Goal: Transaction & Acquisition: Purchase product/service

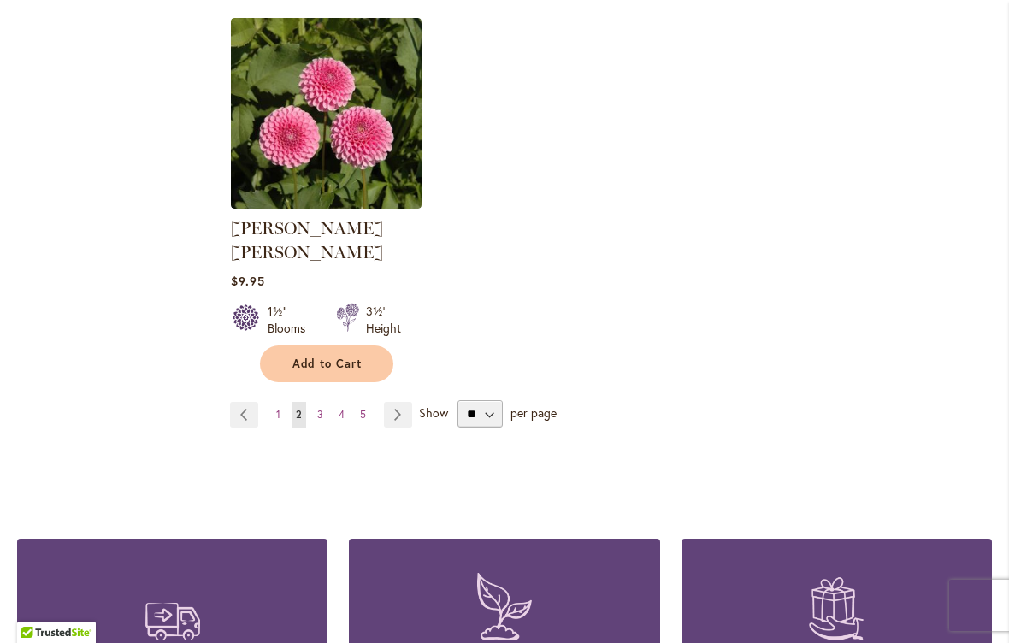
scroll to position [2178, 0]
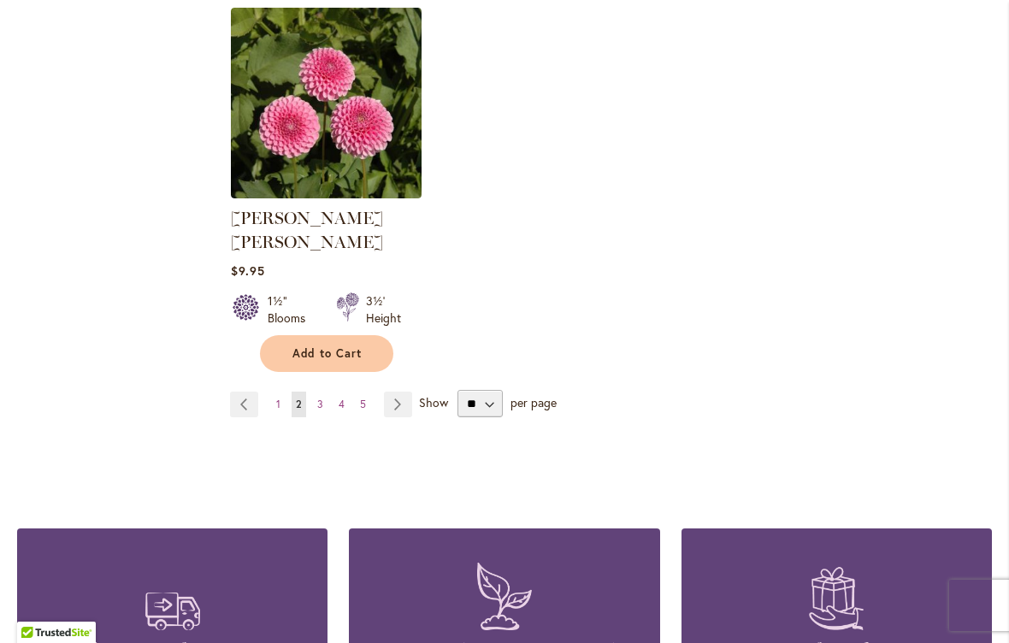
click at [313, 391] on link "Page 3" at bounding box center [320, 404] width 15 height 26
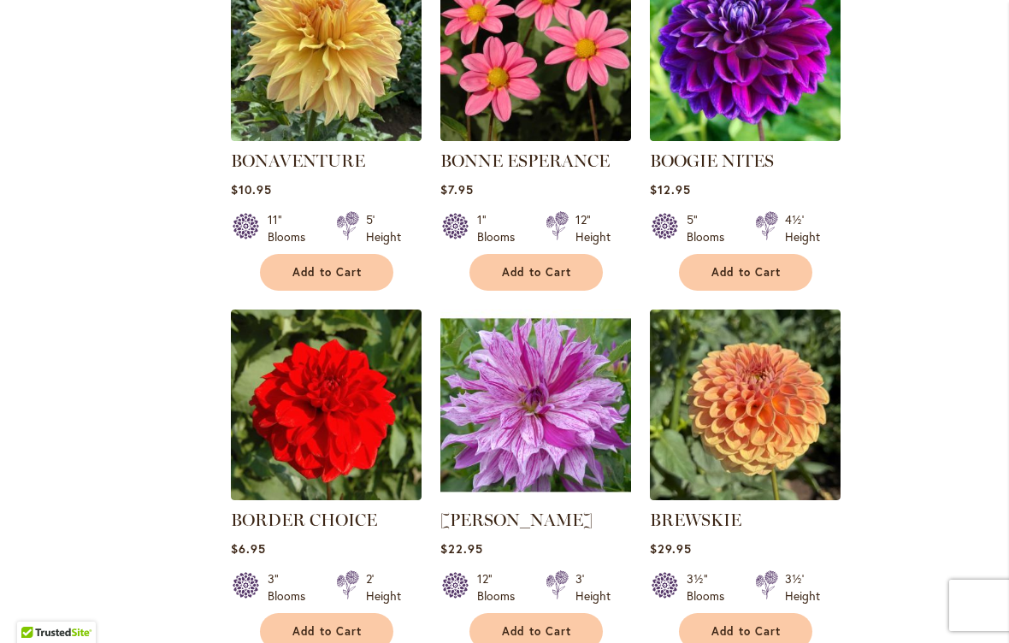
scroll to position [1518, 0]
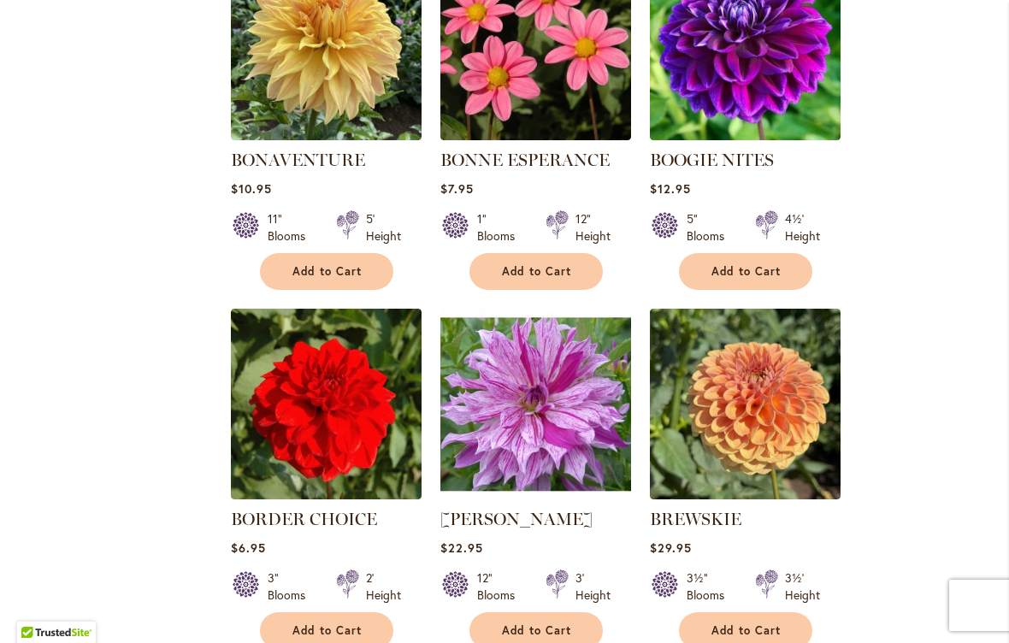
click at [752, 274] on span "Add to Cart" at bounding box center [746, 271] width 70 height 15
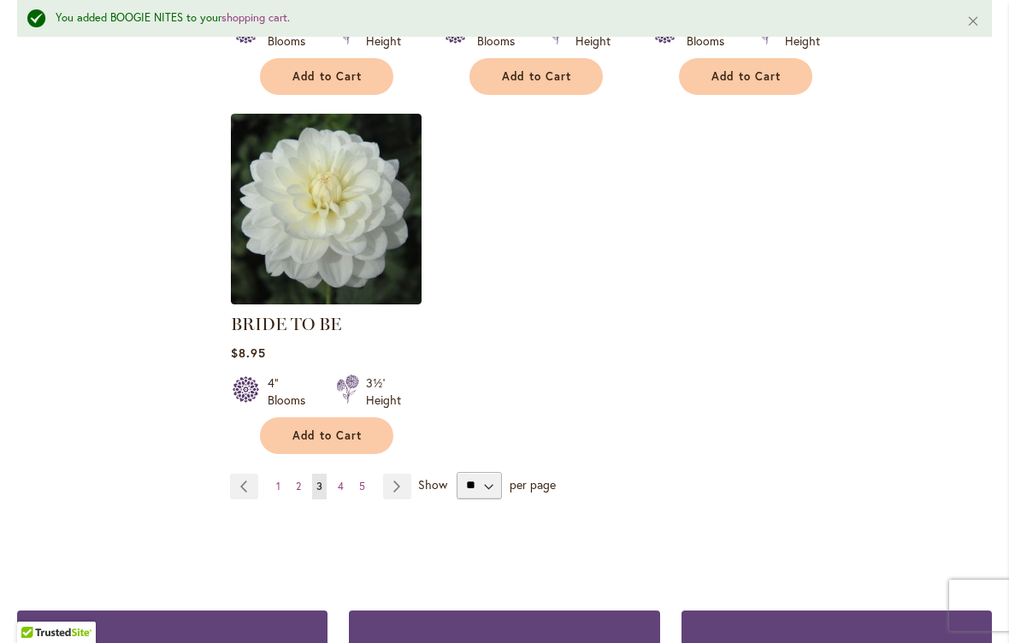
scroll to position [2118, 0]
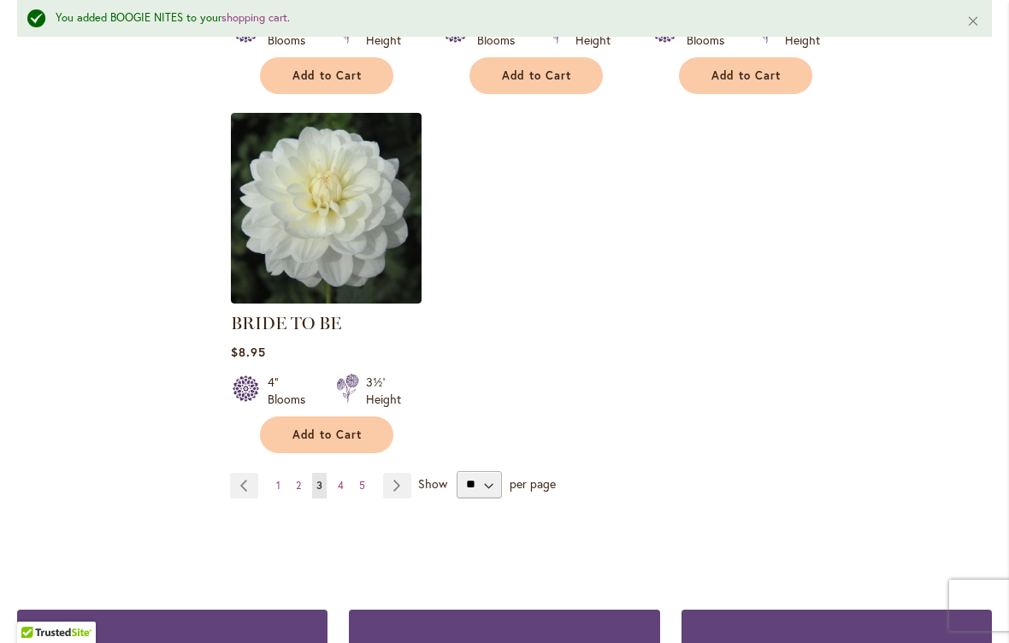
click at [338, 491] on span "4" at bounding box center [341, 485] width 6 height 13
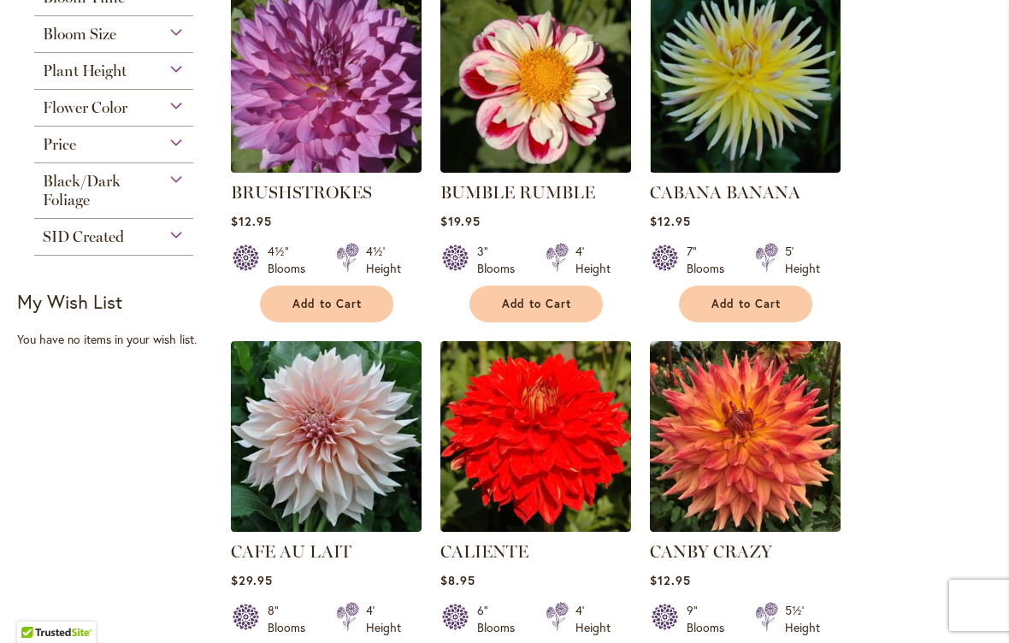
scroll to position [803, 0]
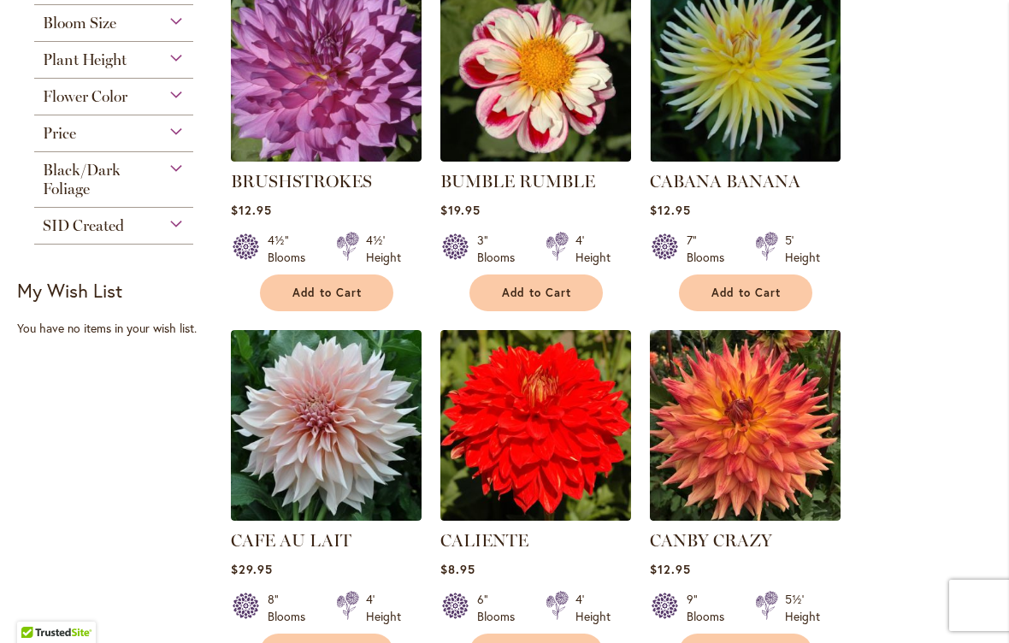
click at [544, 285] on span "Add to Cart" at bounding box center [537, 292] width 70 height 15
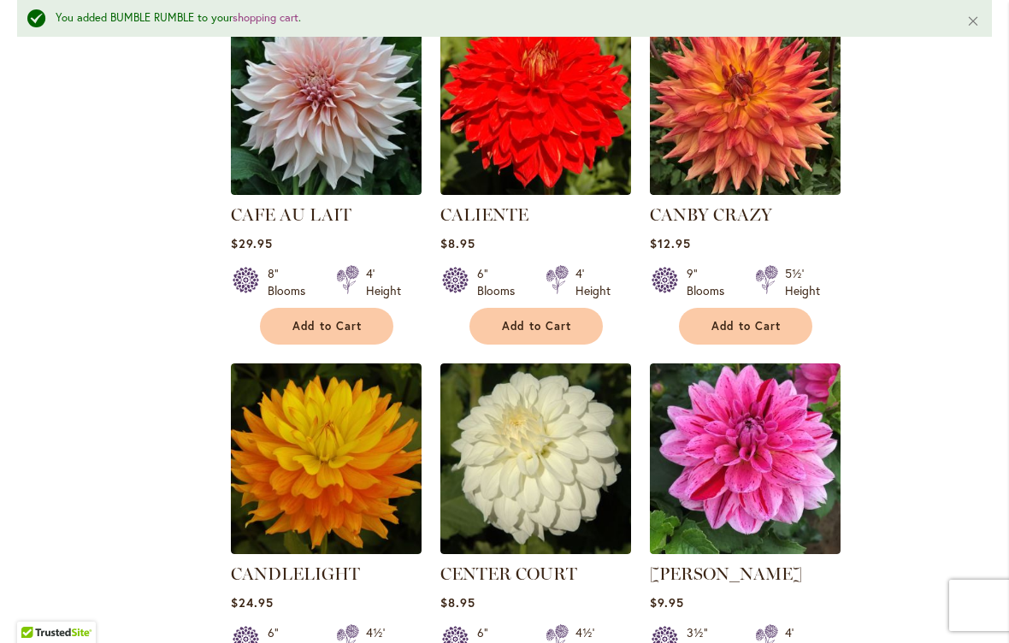
scroll to position [1175, 0]
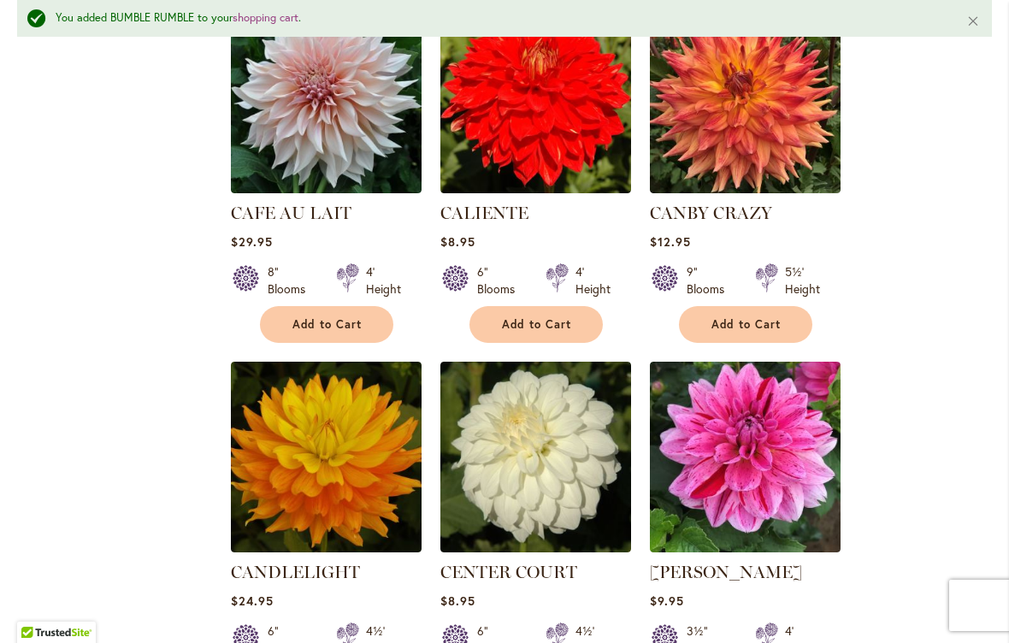
click at [744, 327] on span "Add to Cart" at bounding box center [746, 324] width 70 height 15
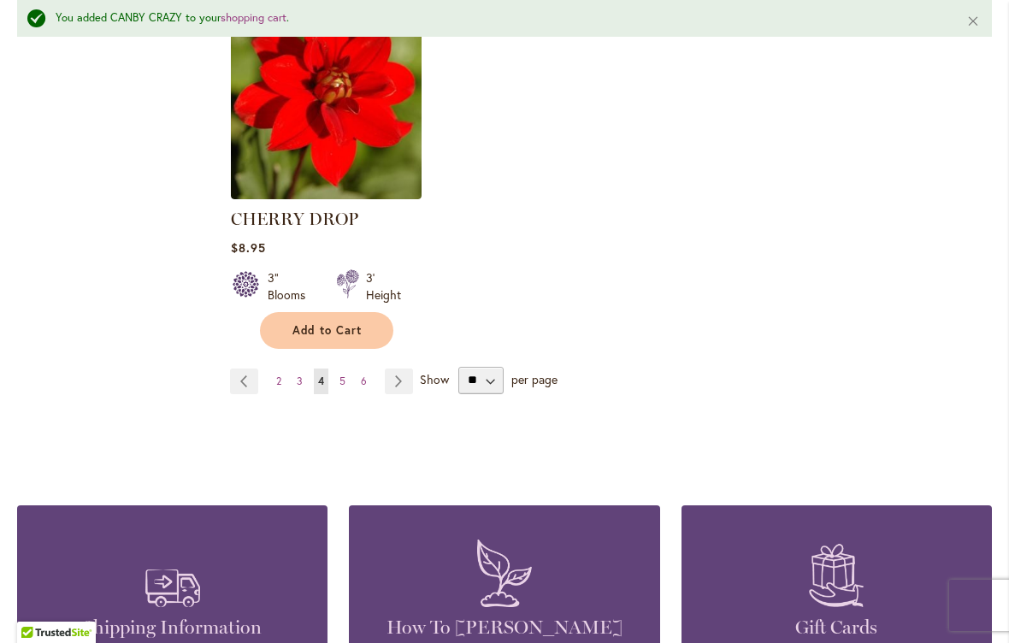
scroll to position [2247, 0]
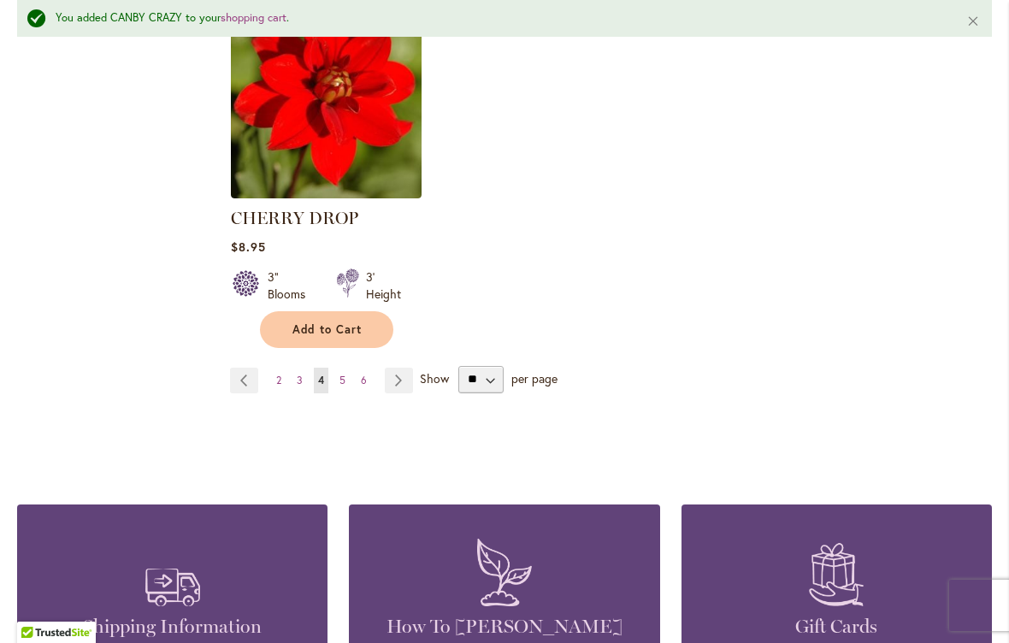
click at [341, 384] on span "5" at bounding box center [342, 380] width 6 height 13
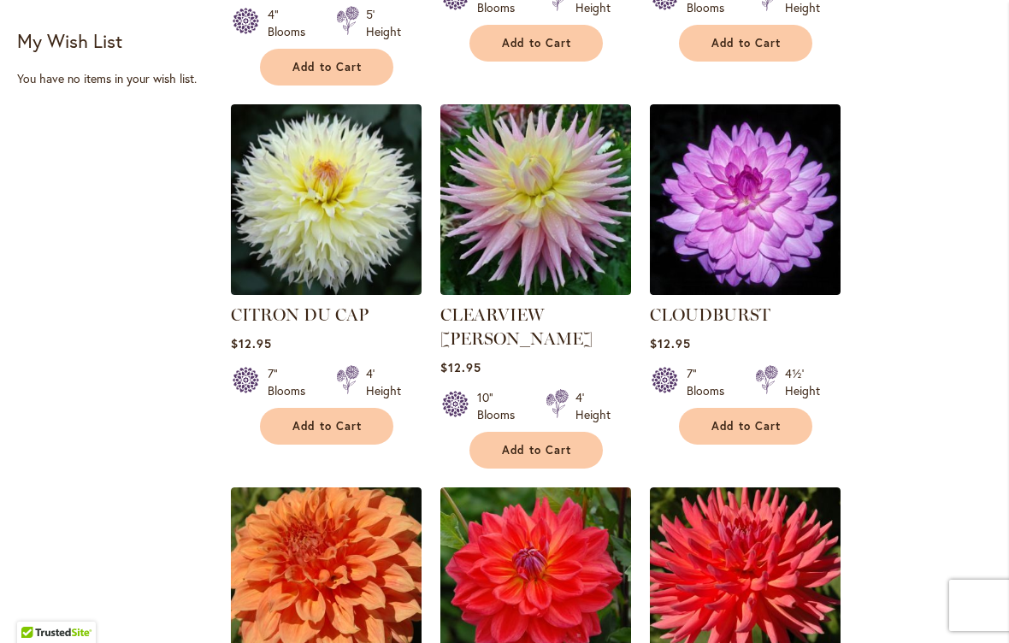
scroll to position [1055, 0]
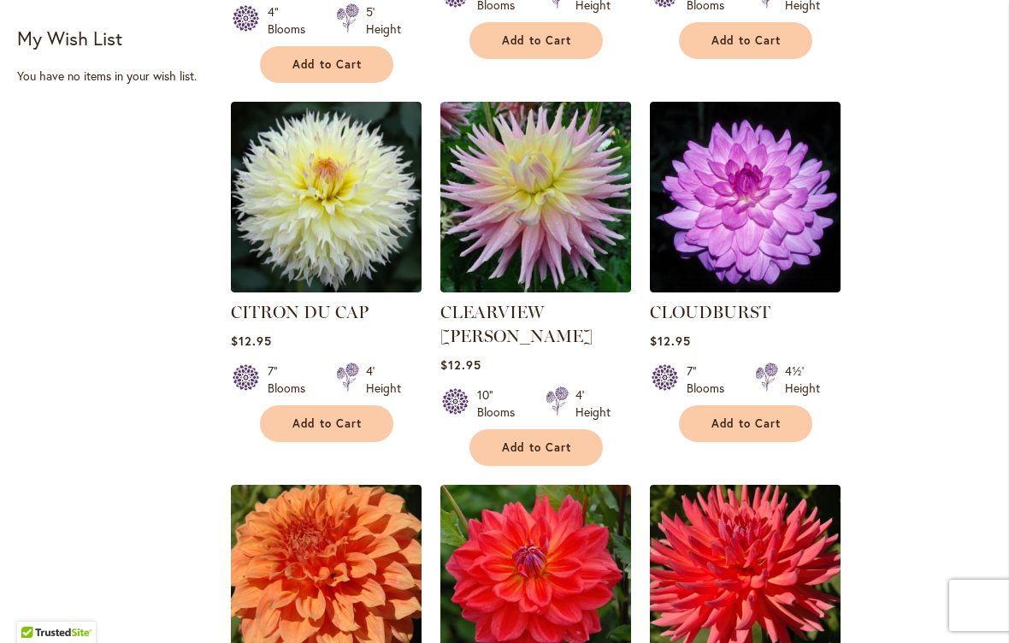
click at [329, 416] on span "Add to Cart" at bounding box center [327, 423] width 70 height 15
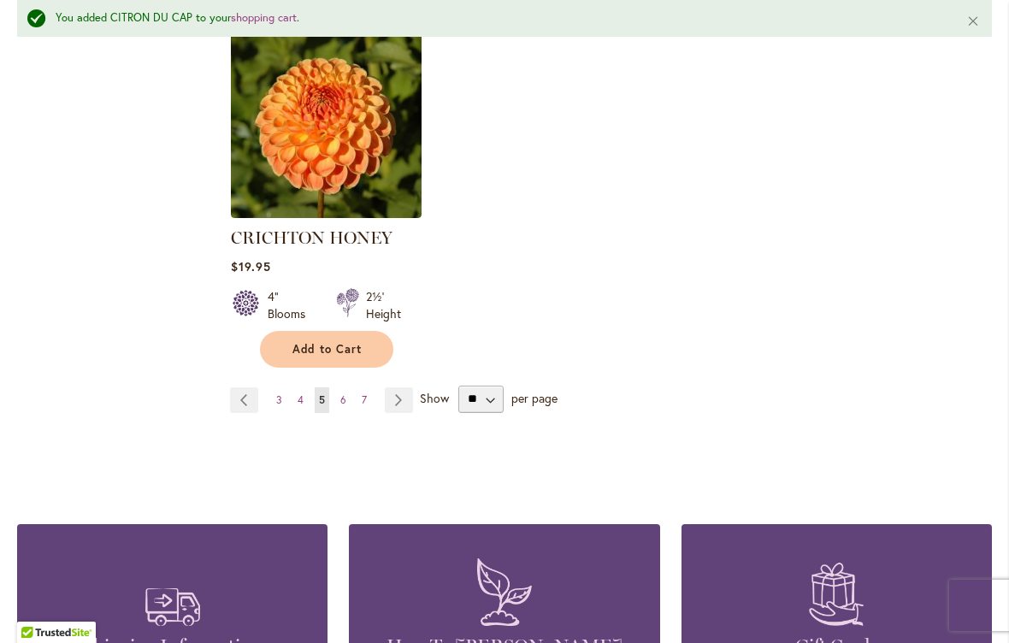
scroll to position [2274, 0]
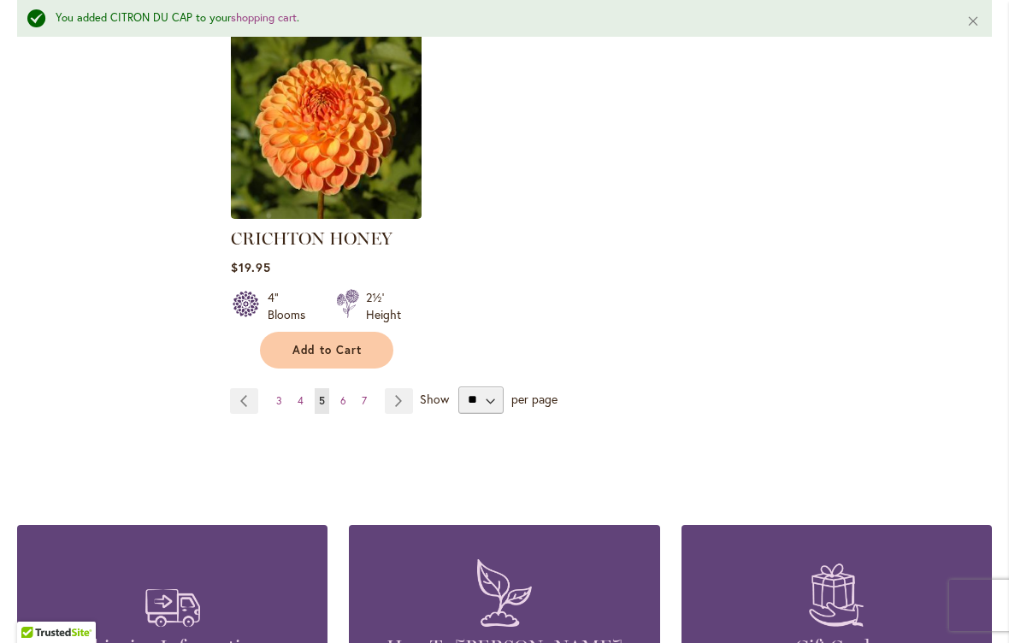
click at [346, 388] on link "Page 6" at bounding box center [343, 401] width 15 height 26
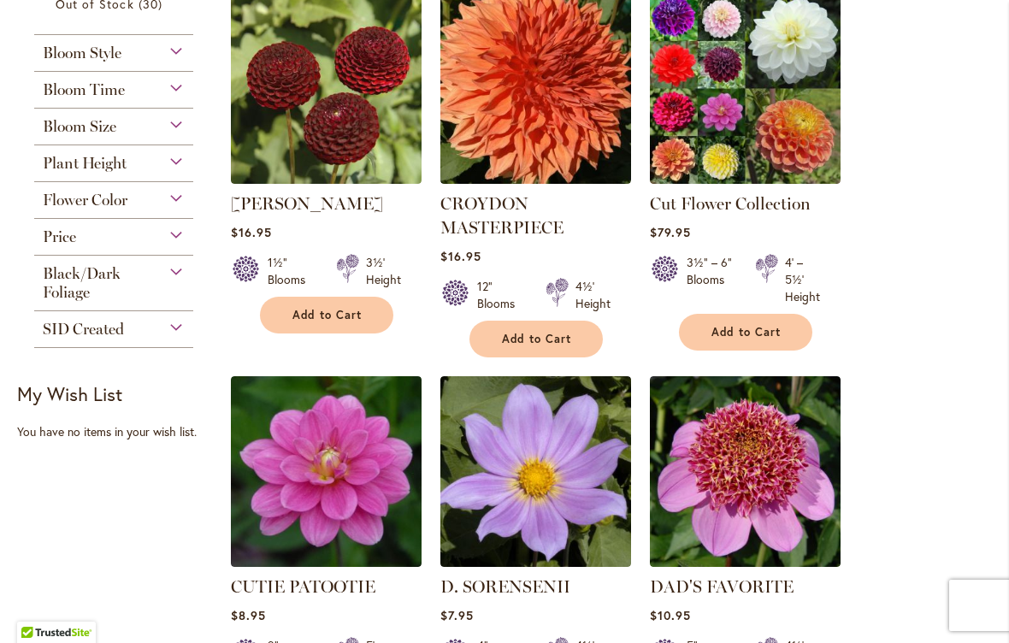
scroll to position [403, 0]
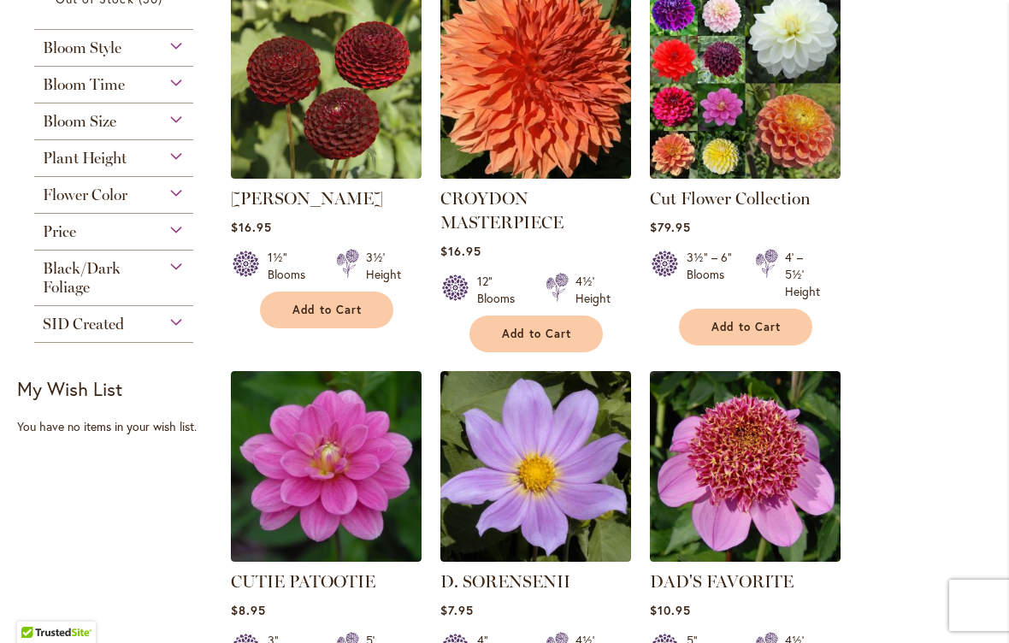
click at [544, 327] on span "Add to Cart" at bounding box center [537, 334] width 70 height 15
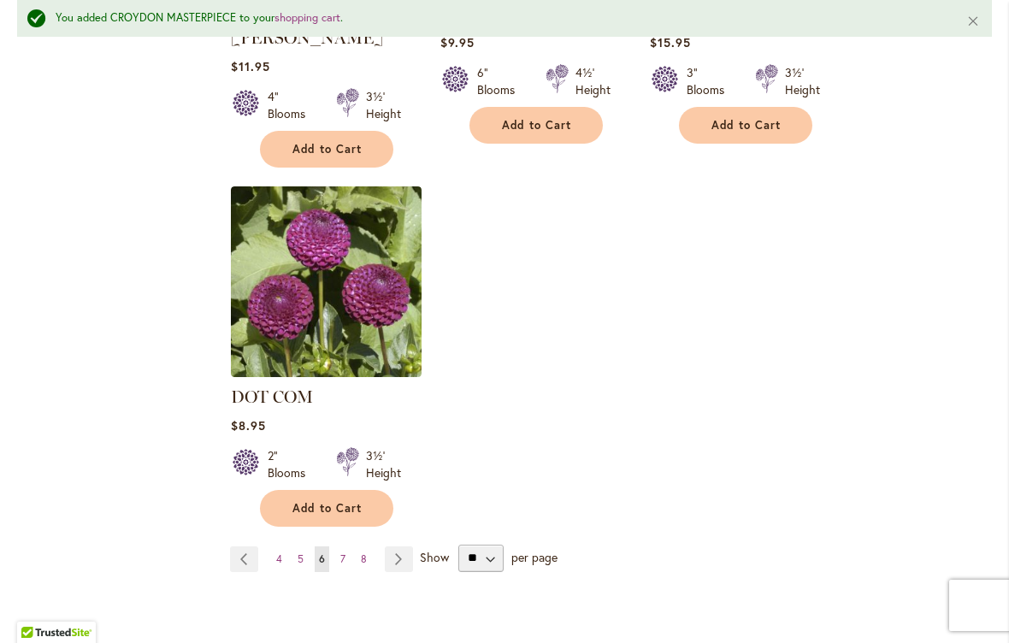
scroll to position [2118, 0]
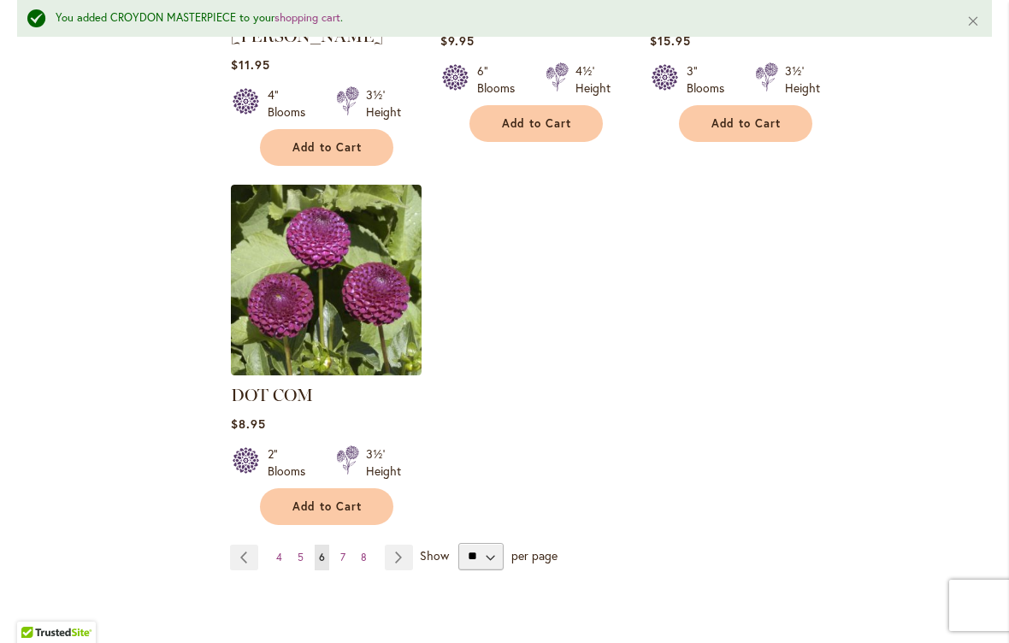
click at [340, 550] on span "7" at bounding box center [342, 556] width 5 height 13
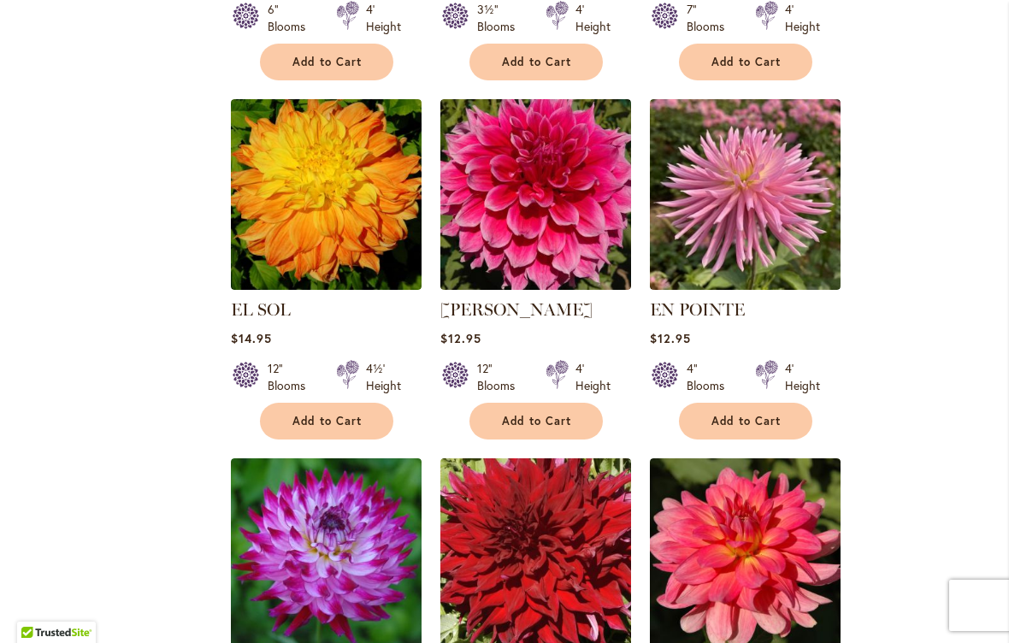
scroll to position [1034, 0]
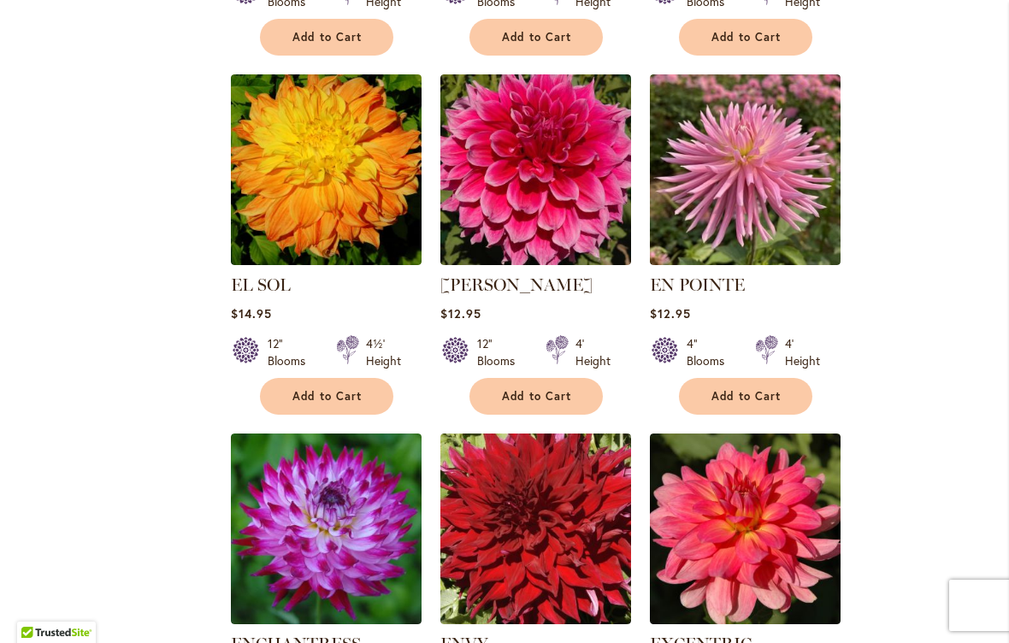
click at [335, 396] on span "Add to Cart" at bounding box center [327, 396] width 70 height 15
click at [899, 500] on ol "DR LES Rating: 100% 1 Review $10.95 11" Blooms 3½' Height Add to Cart" at bounding box center [611, 453] width 762 height 2195
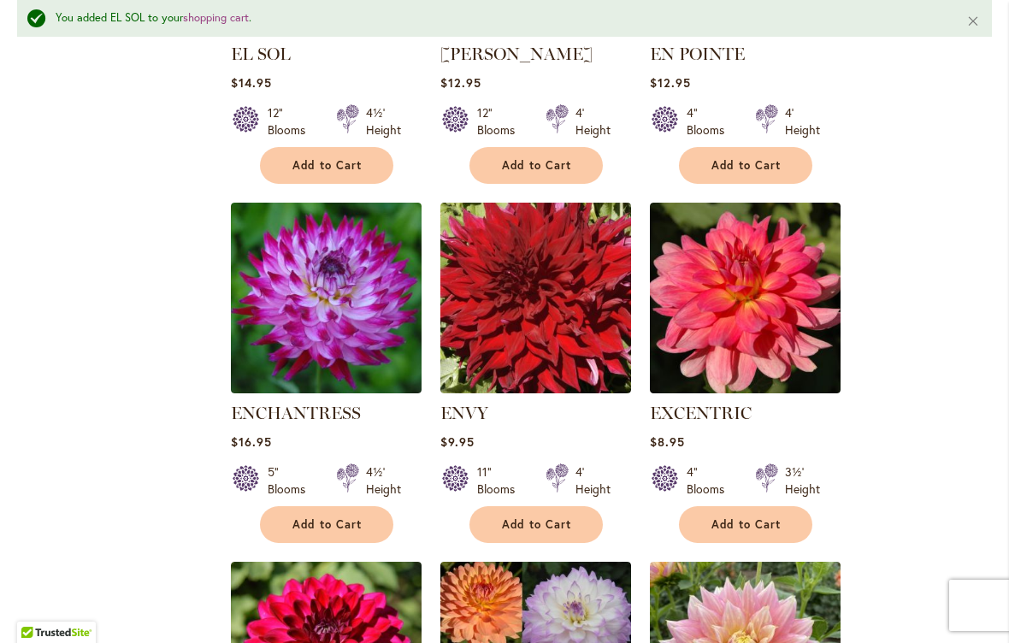
scroll to position [1314, 0]
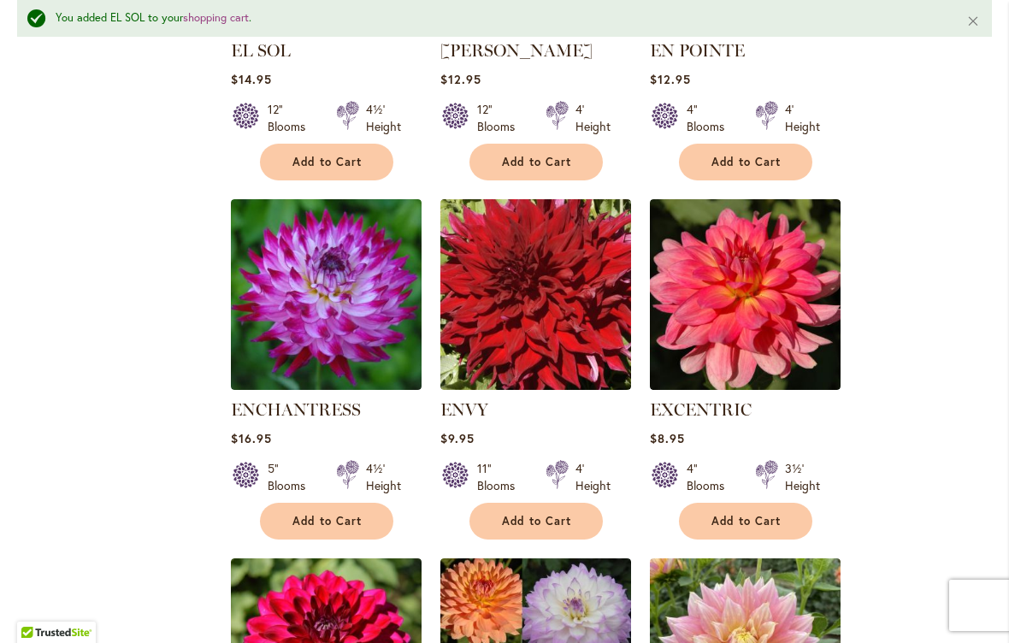
click at [542, 519] on span "Add to Cart" at bounding box center [537, 521] width 70 height 15
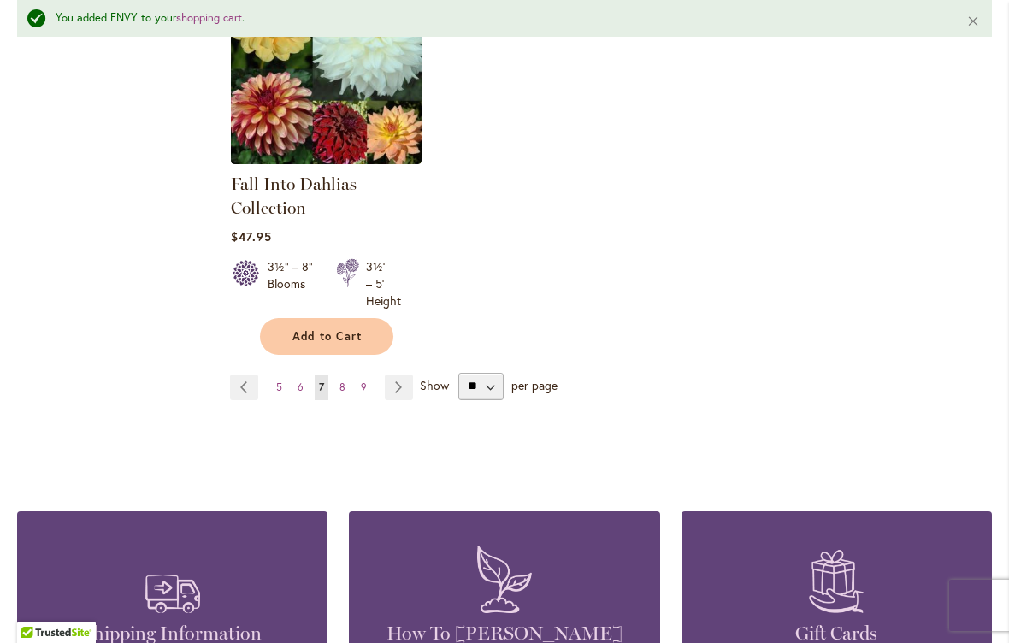
scroll to position [2301, 0]
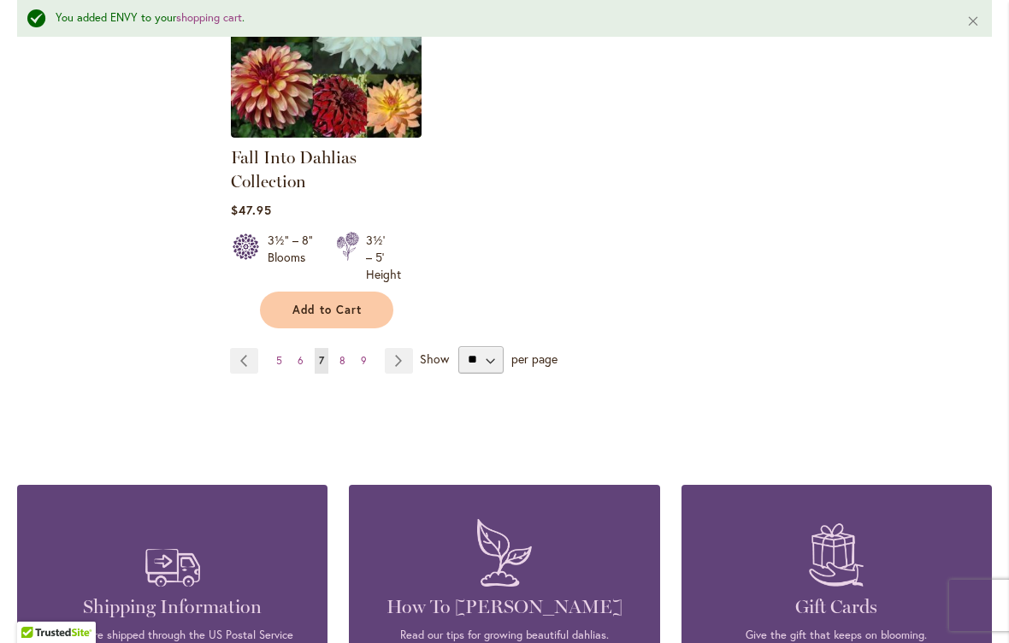
click at [345, 361] on link "Page 8" at bounding box center [342, 361] width 15 height 26
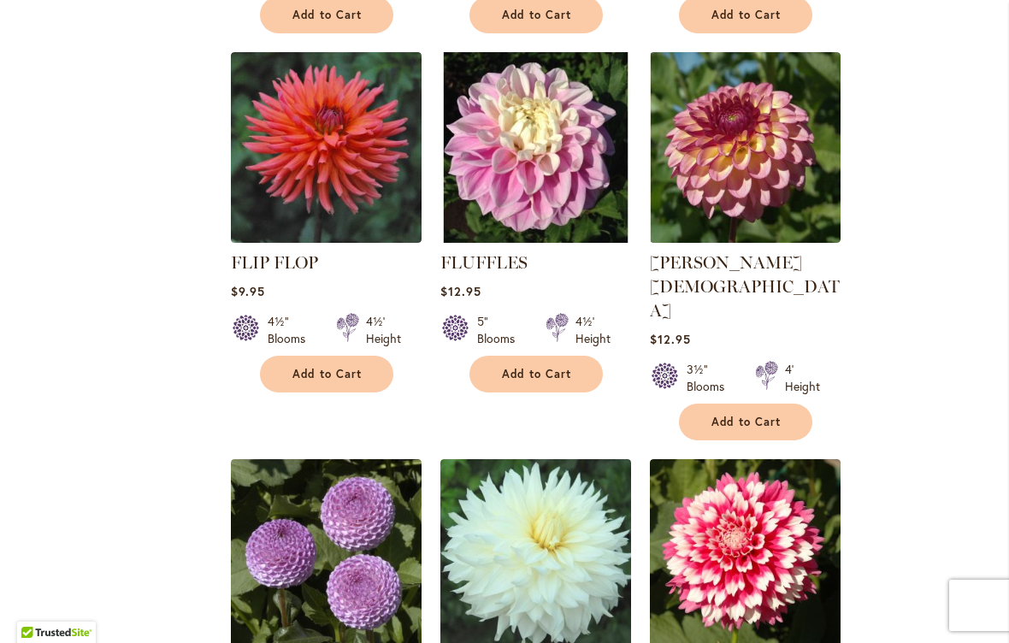
scroll to position [1439, 0]
click at [744, 415] on span "Add to Cart" at bounding box center [746, 422] width 70 height 15
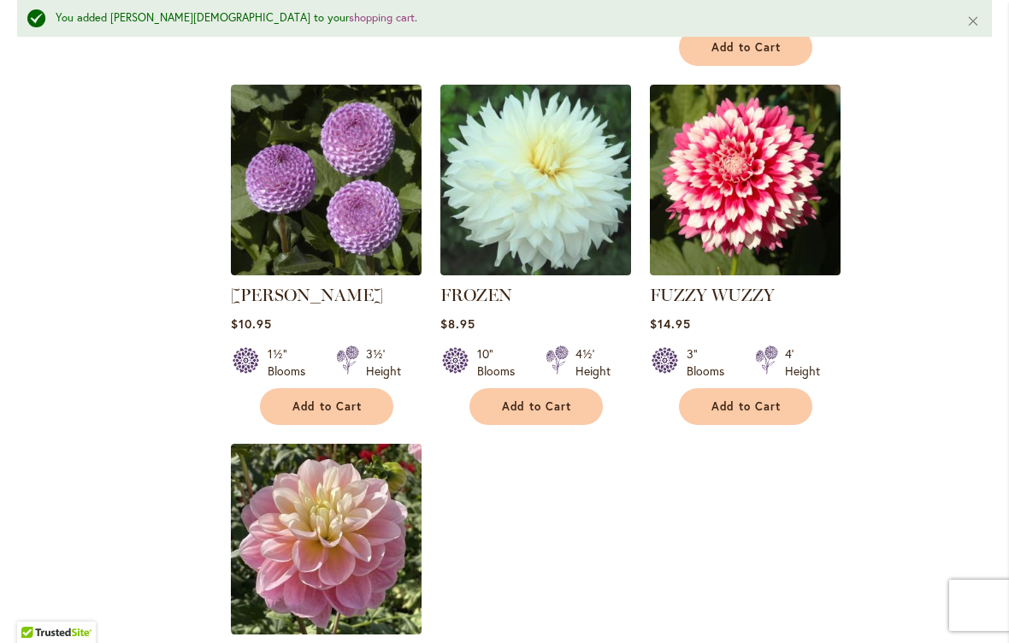
scroll to position [1861, 0]
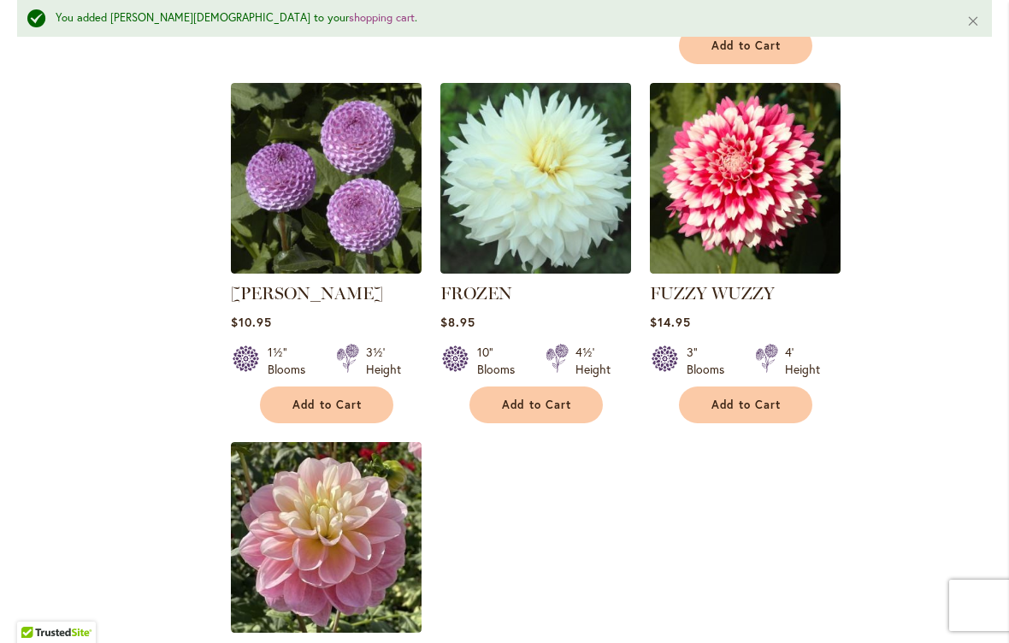
click at [758, 397] on span "Add to Cart" at bounding box center [746, 404] width 70 height 15
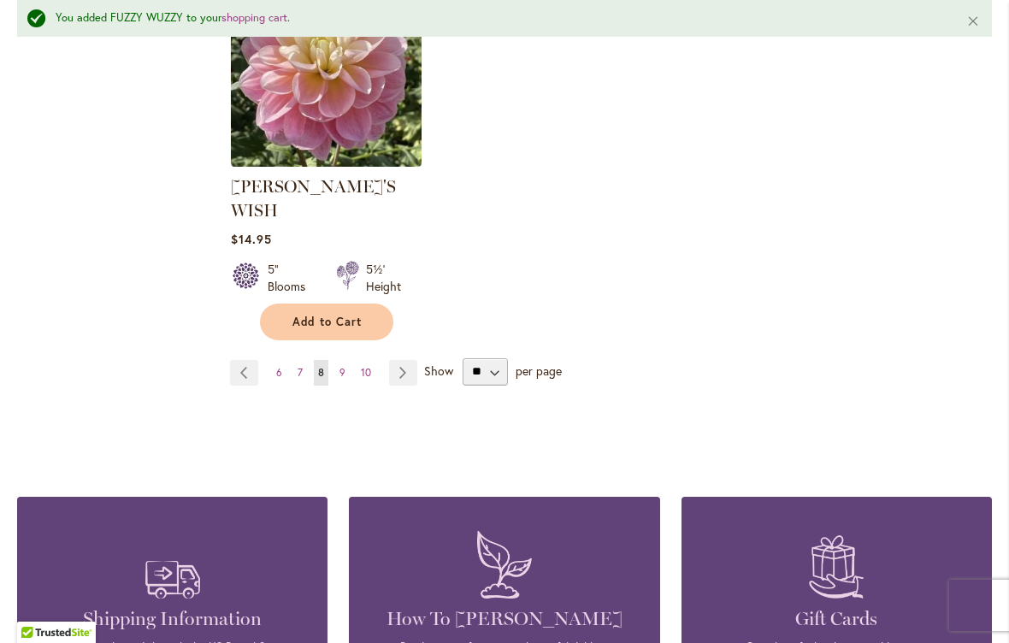
scroll to position [2357, 0]
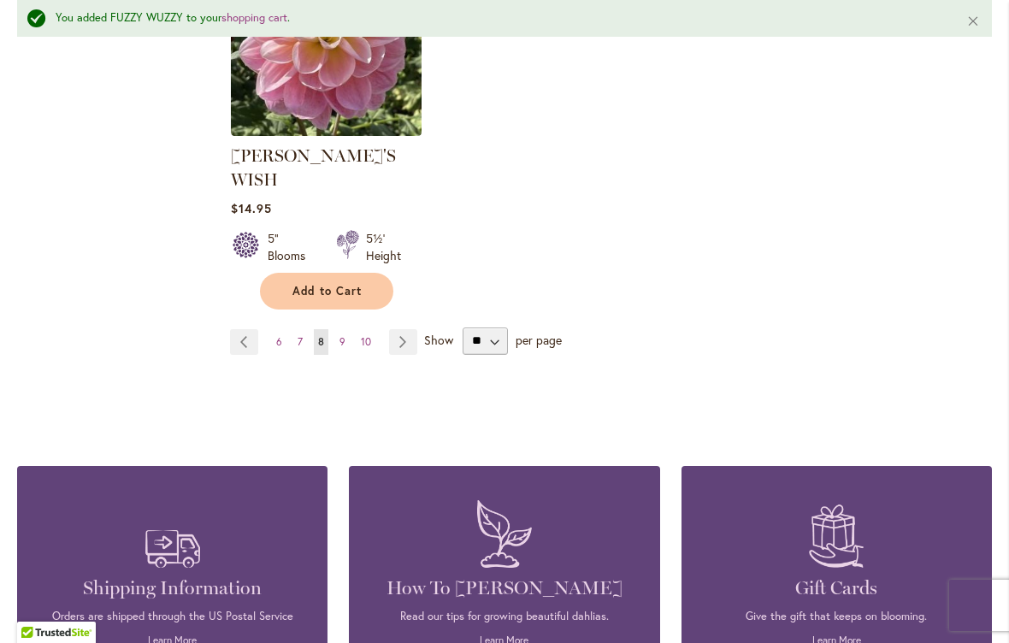
click at [344, 329] on link "Page 9" at bounding box center [342, 342] width 15 height 26
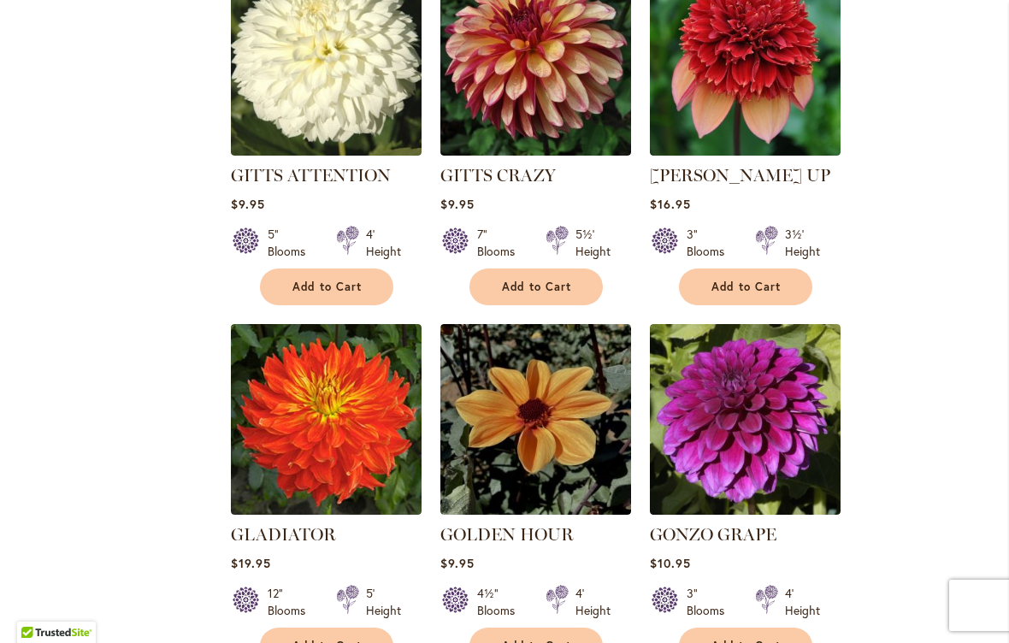
scroll to position [1574, 0]
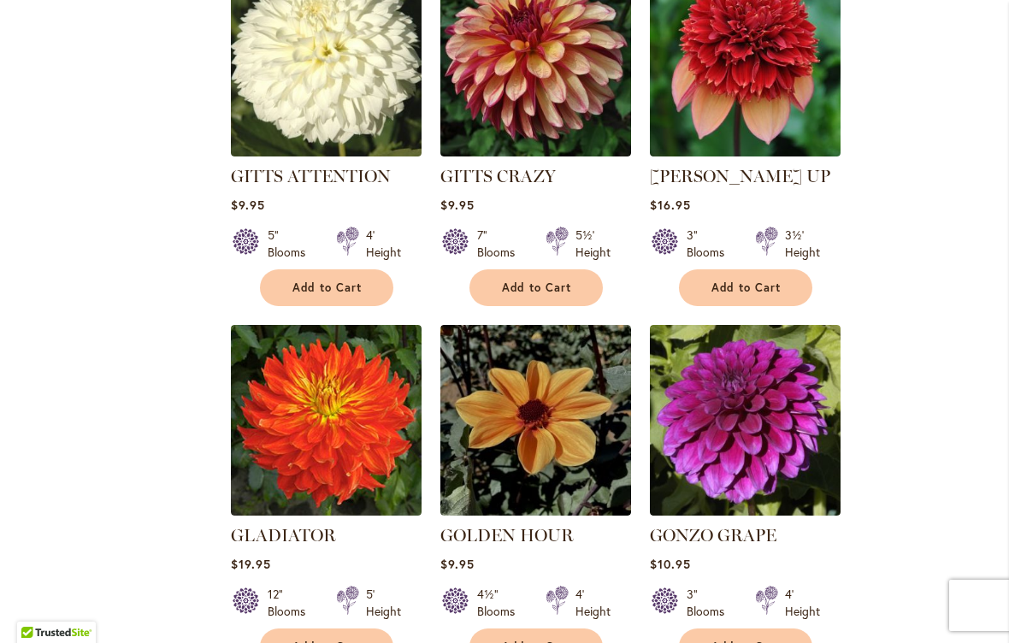
click at [550, 280] on span "Add to Cart" at bounding box center [537, 287] width 70 height 15
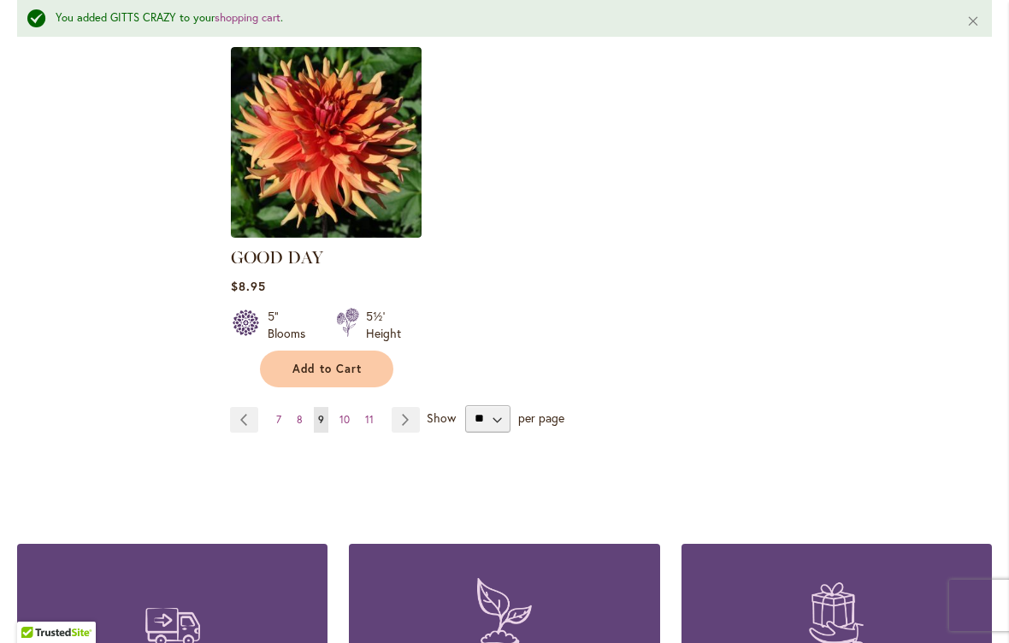
scroll to position [2257, 0]
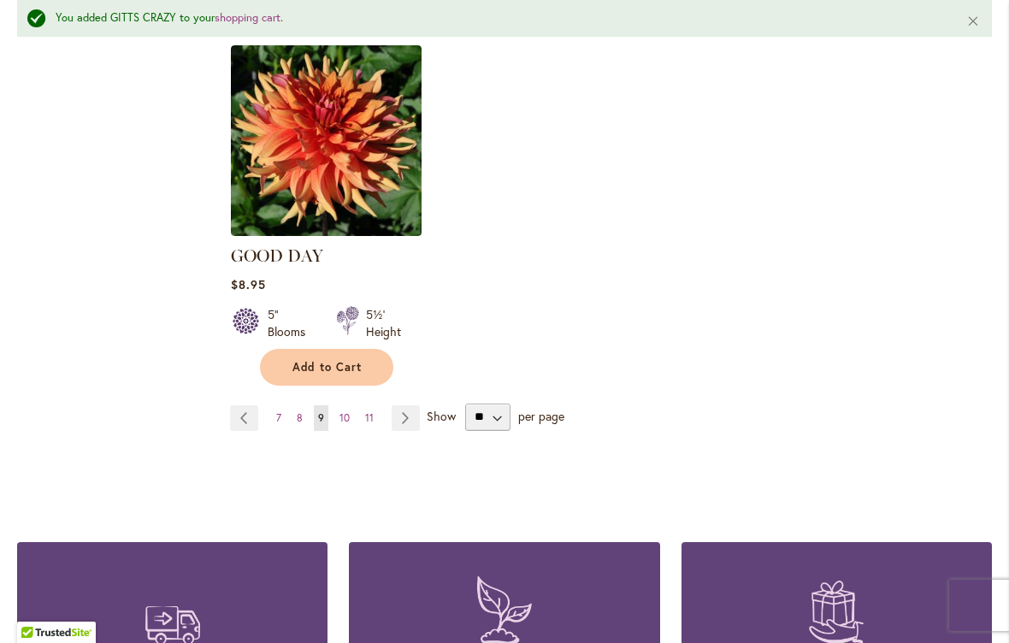
click at [346, 411] on span "10" at bounding box center [344, 417] width 10 height 13
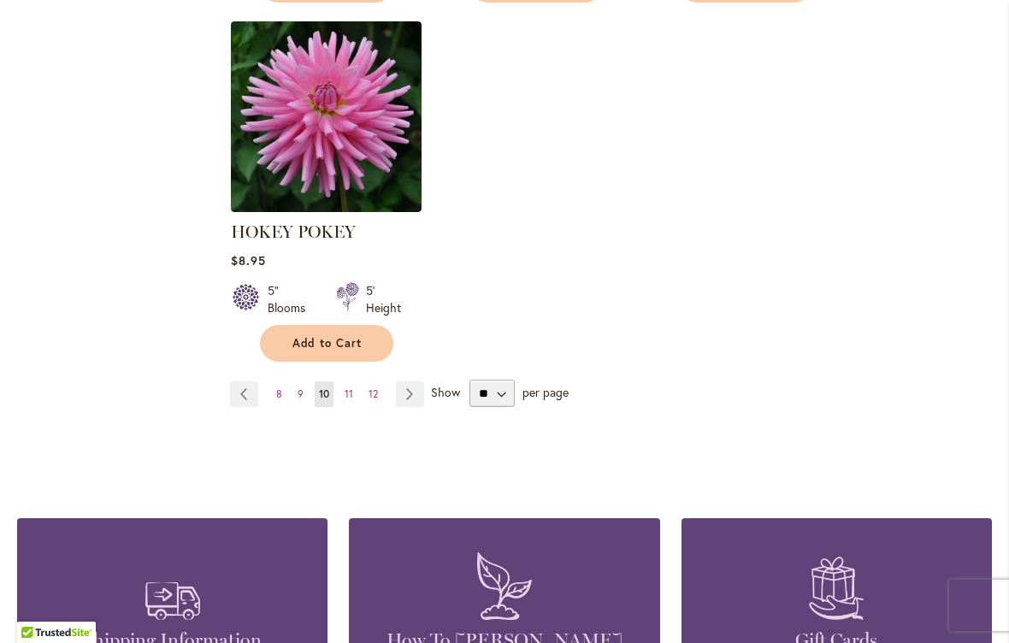
scroll to position [2232, 0]
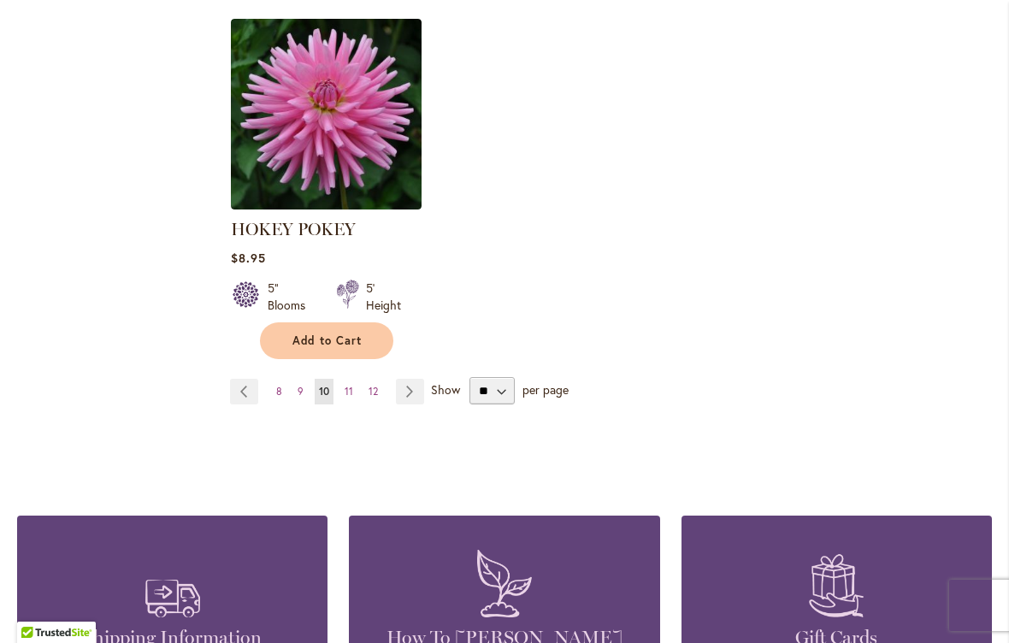
click at [353, 390] on link "Page 11" at bounding box center [348, 392] width 17 height 26
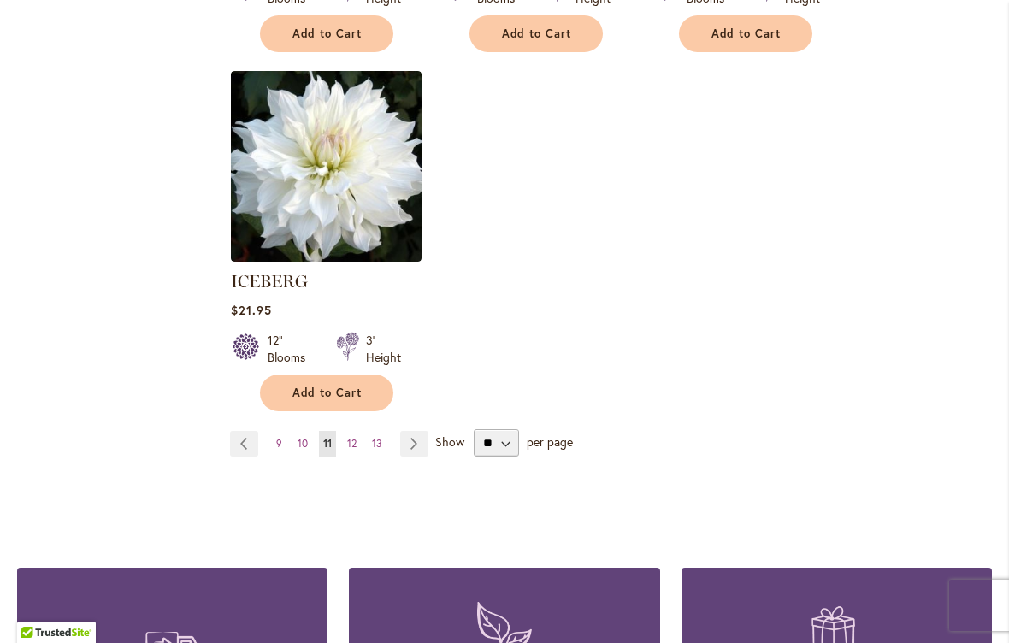
scroll to position [2173, 0]
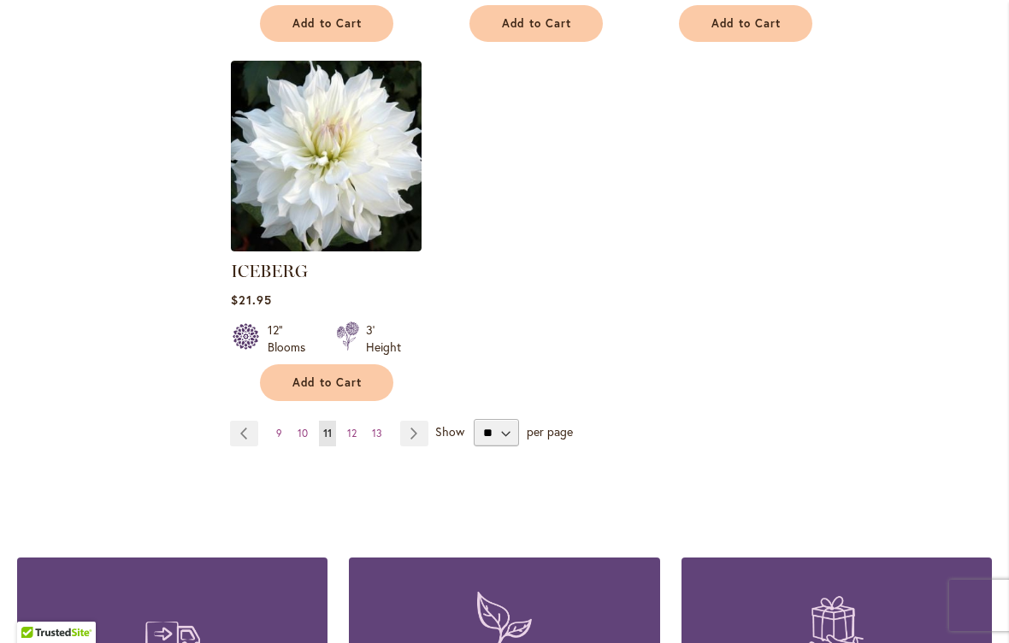
click at [350, 427] on span "12" at bounding box center [351, 433] width 9 height 13
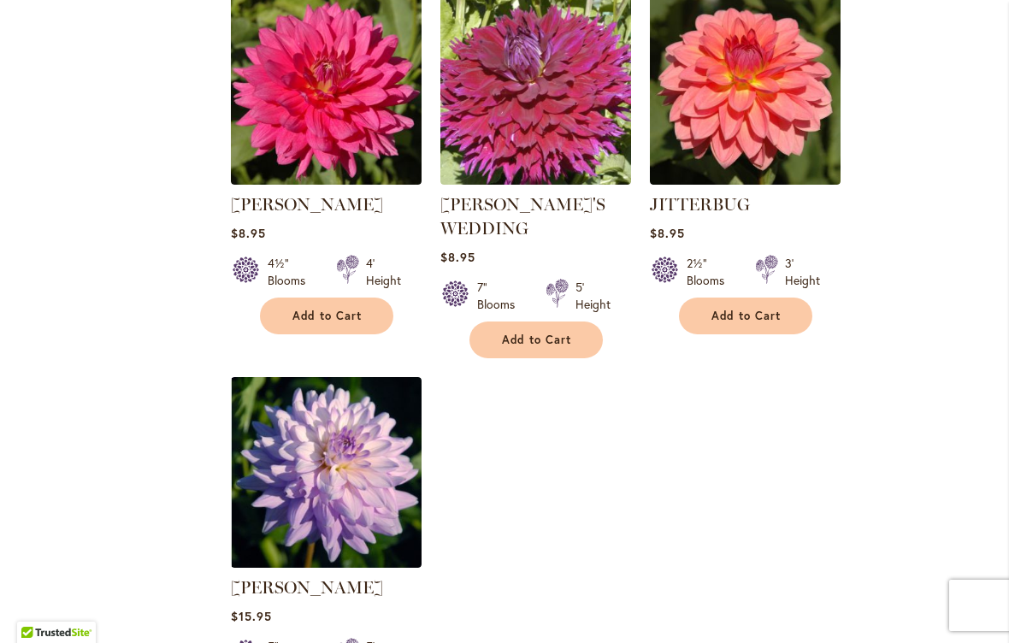
scroll to position [1876, 0]
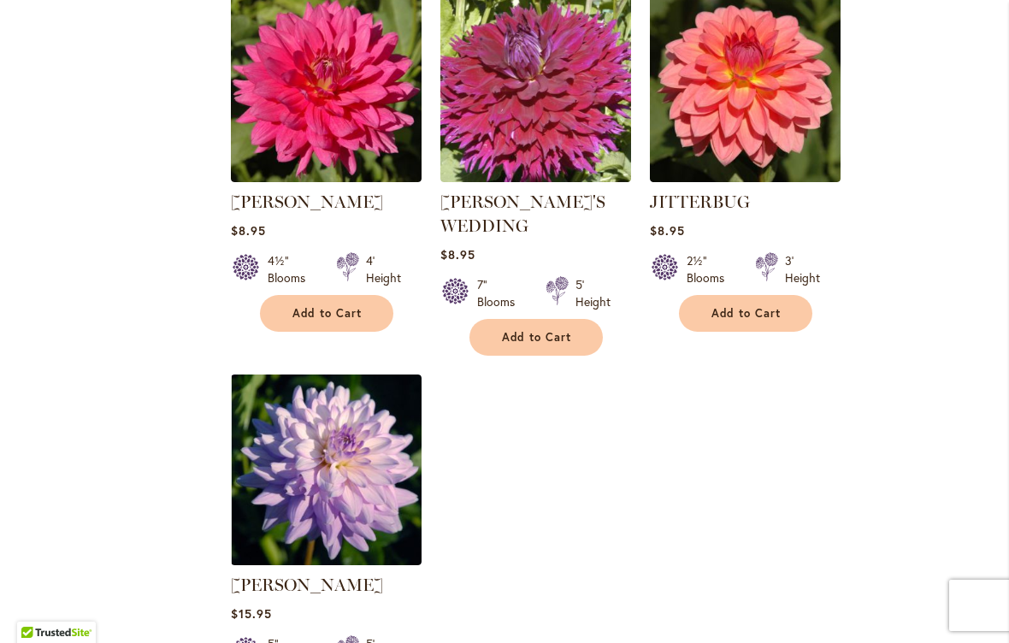
click at [544, 330] on span "Add to Cart" at bounding box center [537, 337] width 70 height 15
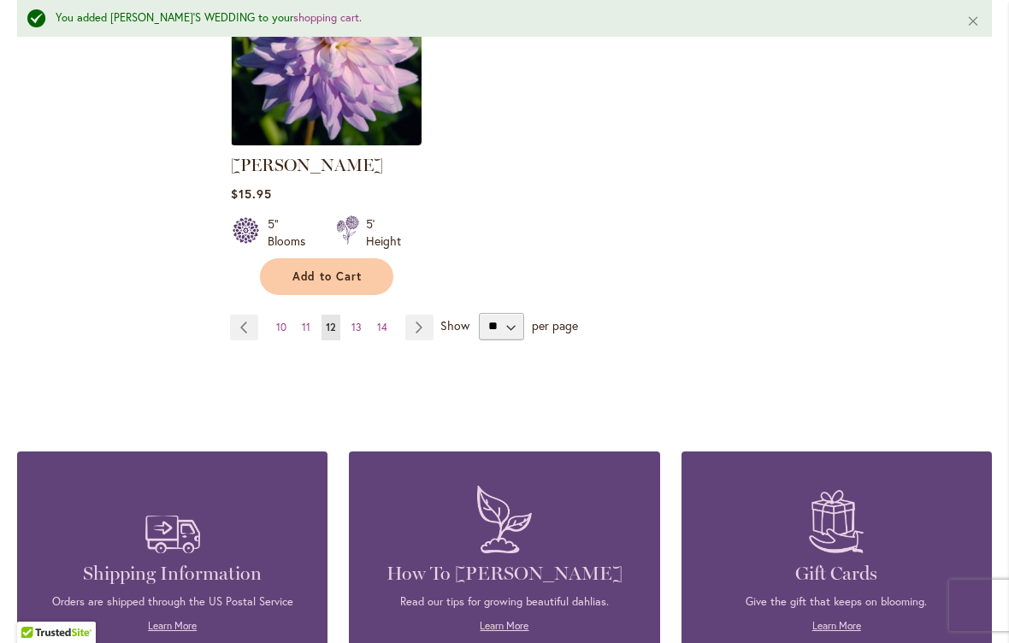
scroll to position [2345, 0]
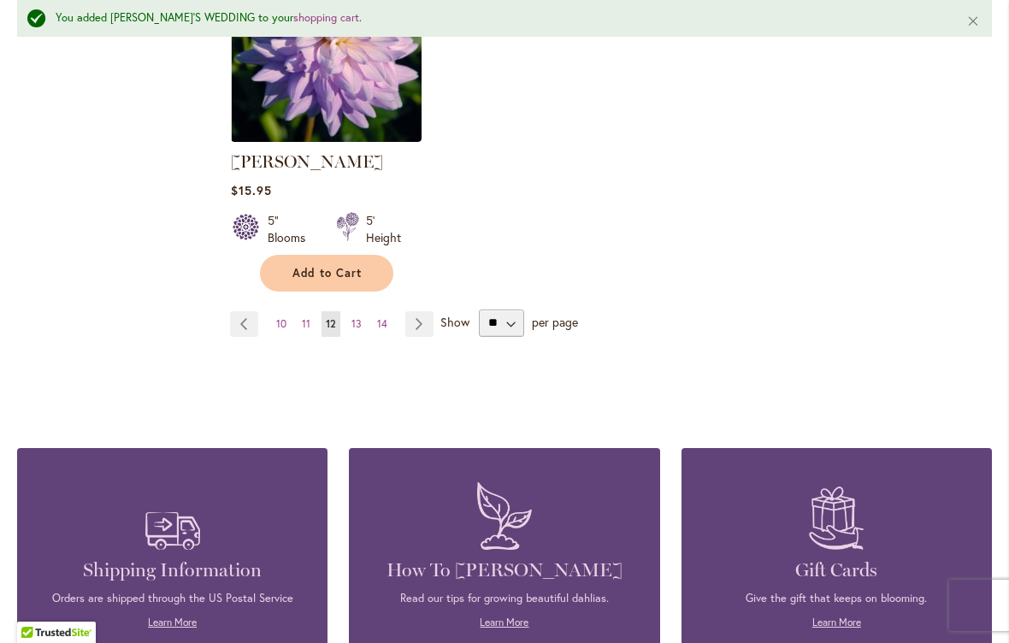
click at [357, 317] on span "13" at bounding box center [356, 323] width 10 height 13
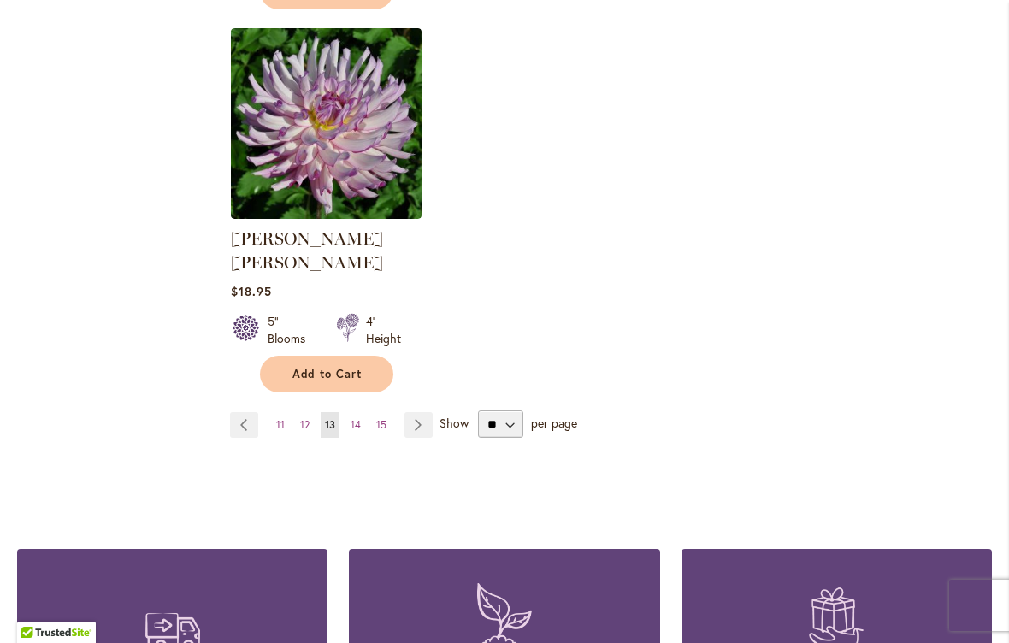
scroll to position [2184, 0]
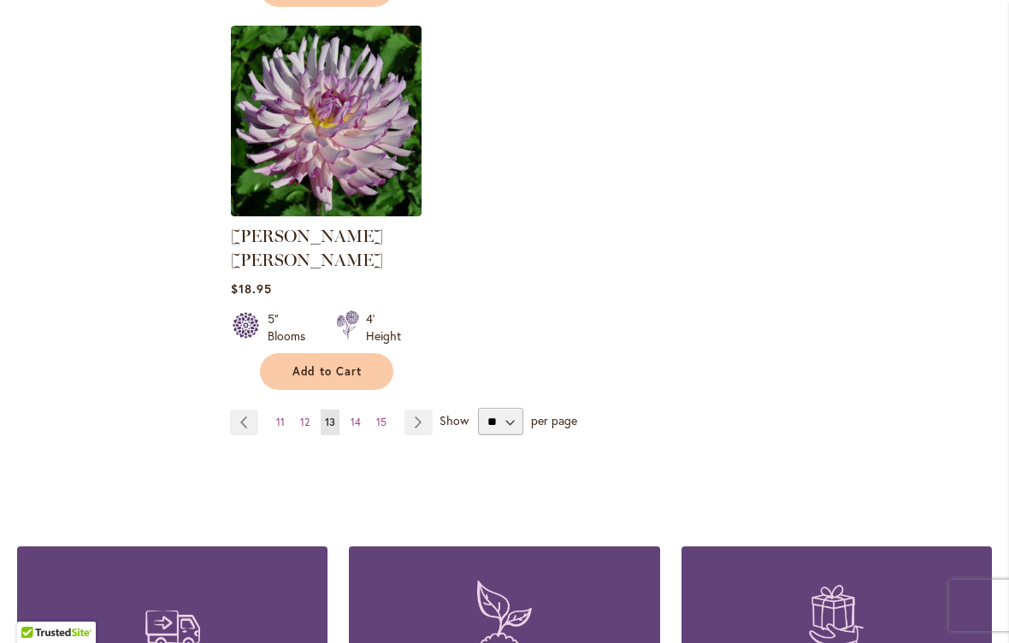
click at [360, 415] on span "14" at bounding box center [355, 421] width 10 height 13
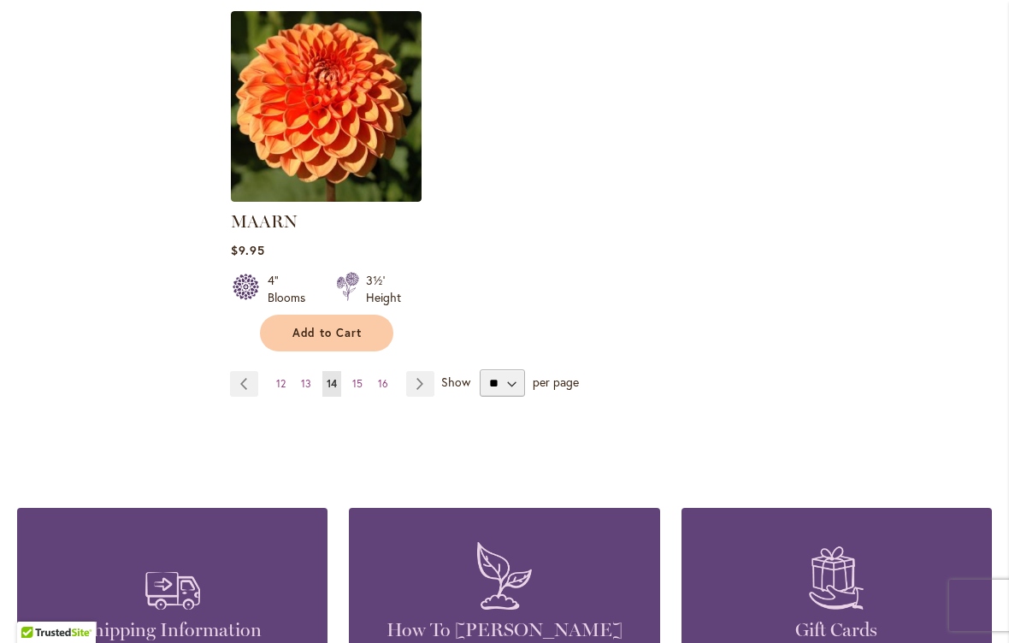
scroll to position [2224, 0]
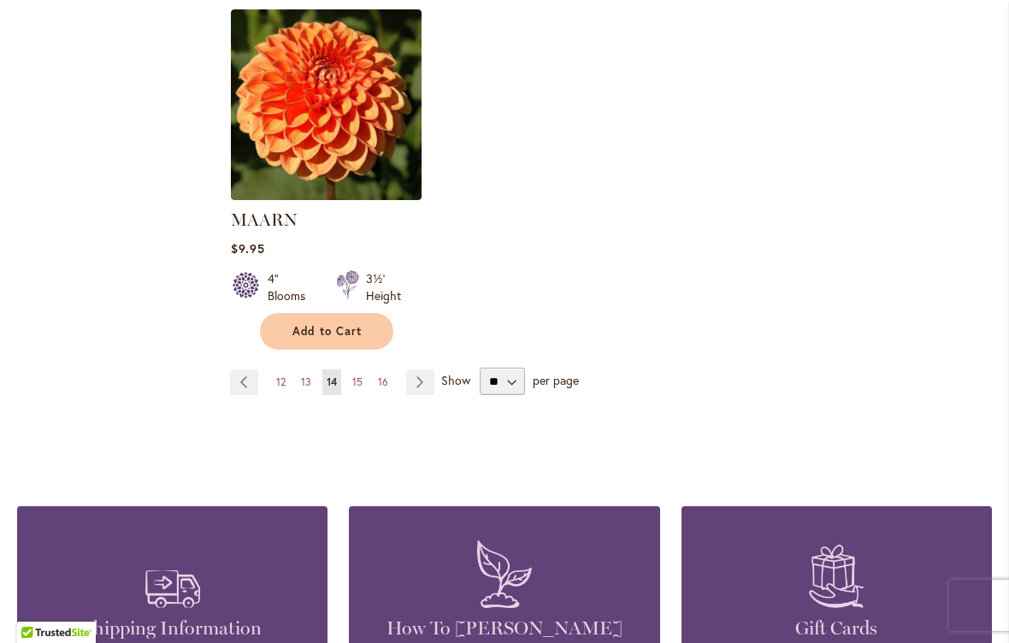
click at [364, 369] on link "Page 15" at bounding box center [357, 382] width 19 height 26
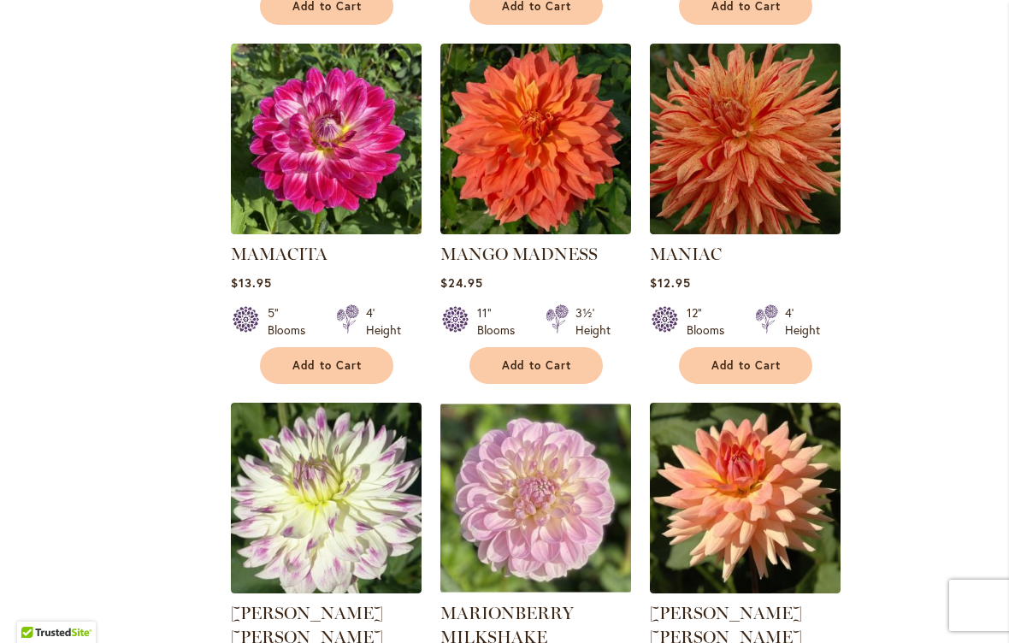
scroll to position [1069, 0]
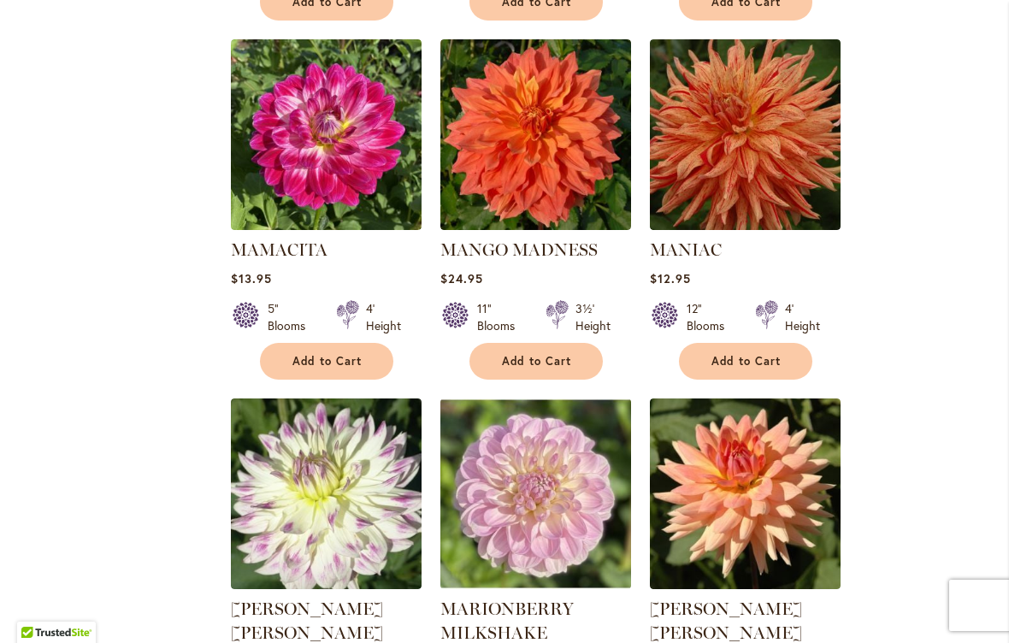
click at [754, 361] on span "Add to Cart" at bounding box center [746, 361] width 70 height 15
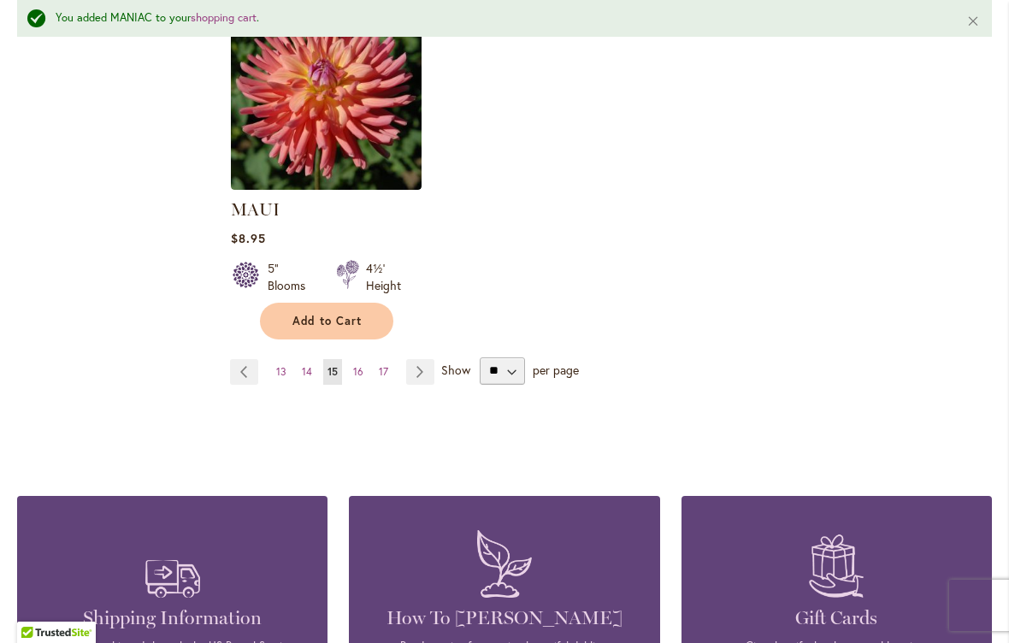
scroll to position [2295, 0]
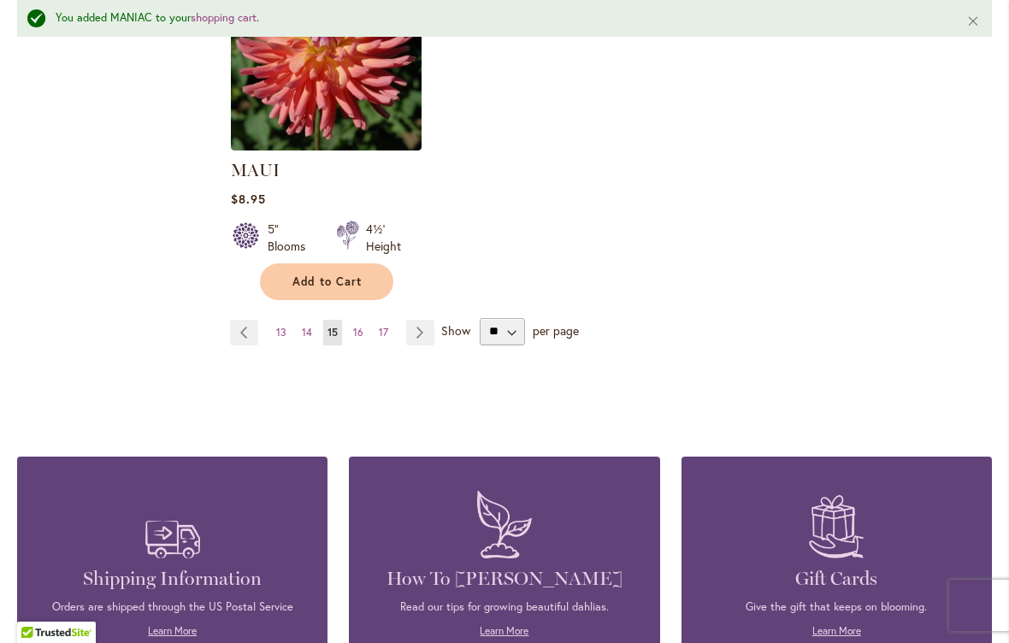
click at [362, 334] on span "16" at bounding box center [358, 332] width 10 height 13
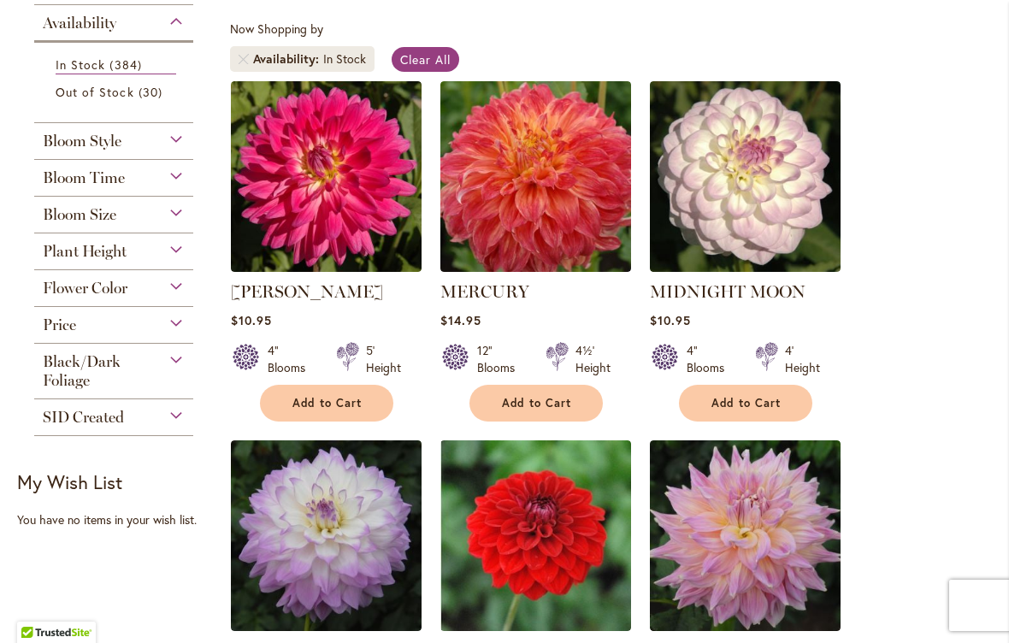
scroll to position [310, 0]
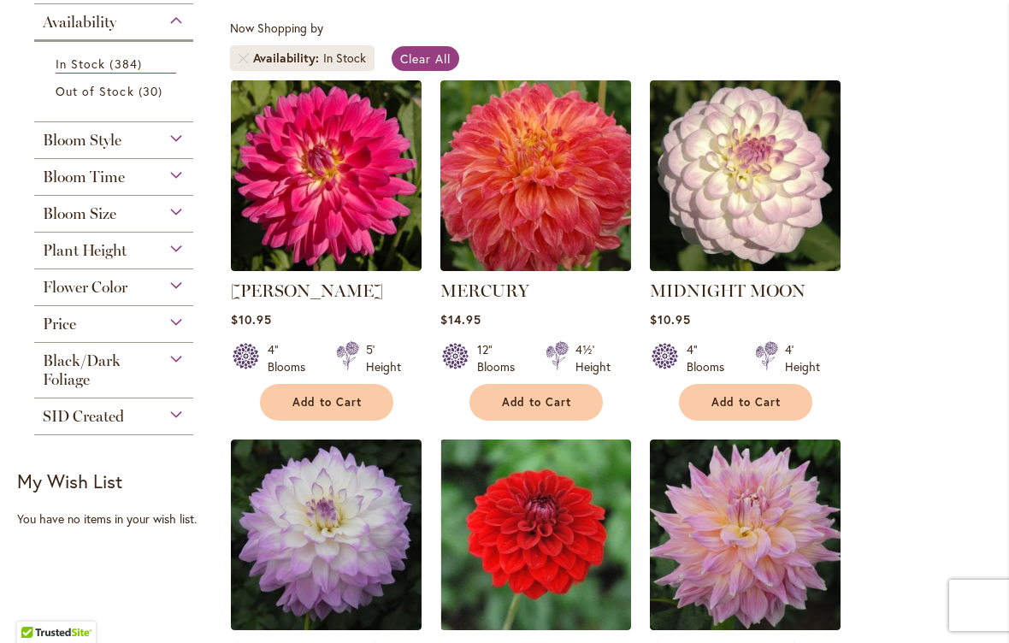
click at [549, 399] on span "Add to Cart" at bounding box center [537, 402] width 70 height 15
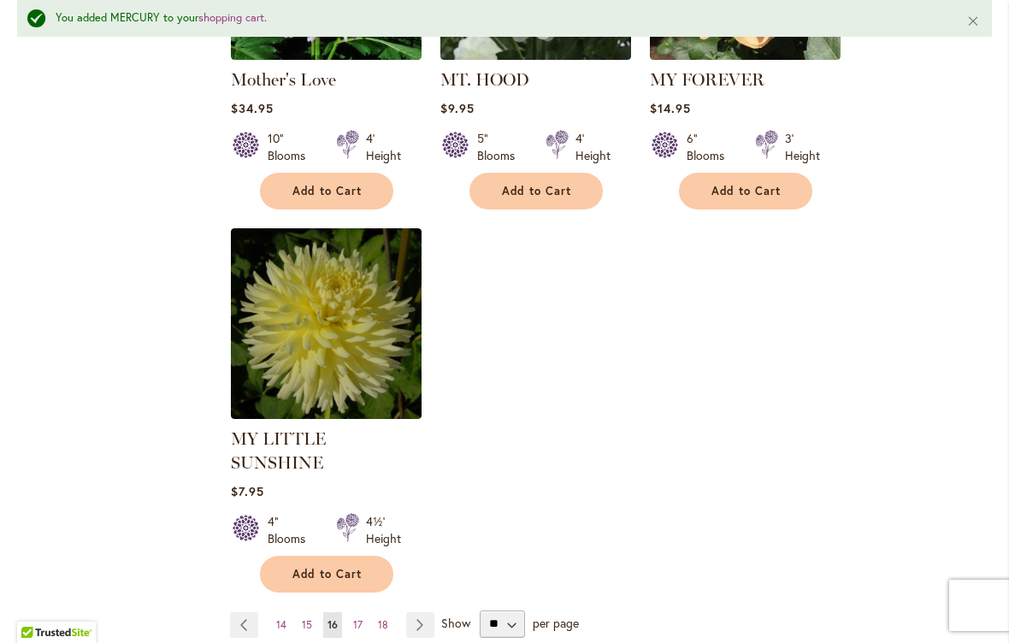
scroll to position [2051, 0]
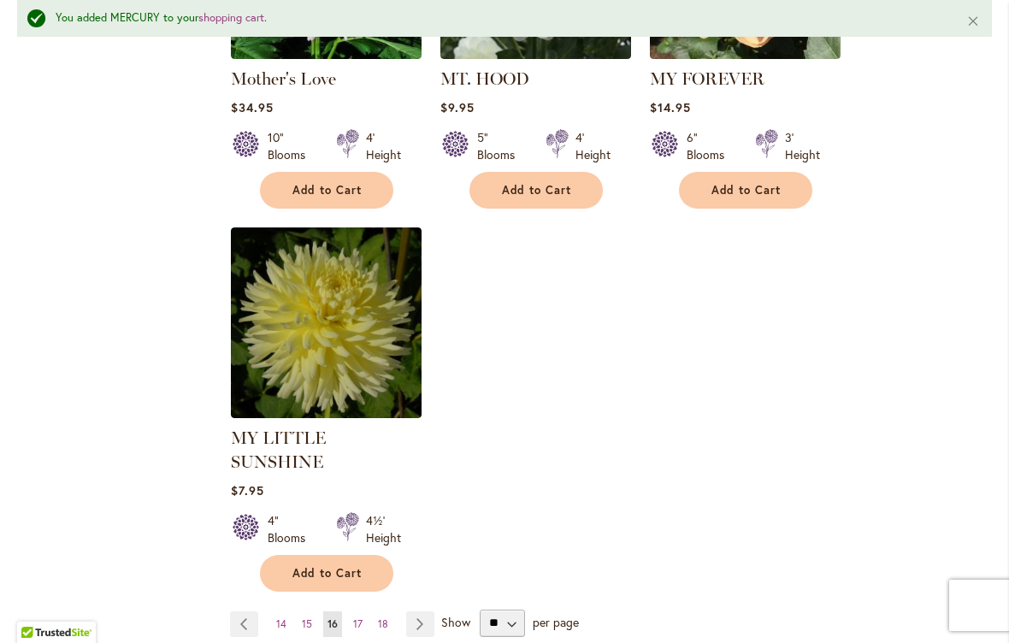
click at [361, 617] on span "17" at bounding box center [357, 623] width 9 height 13
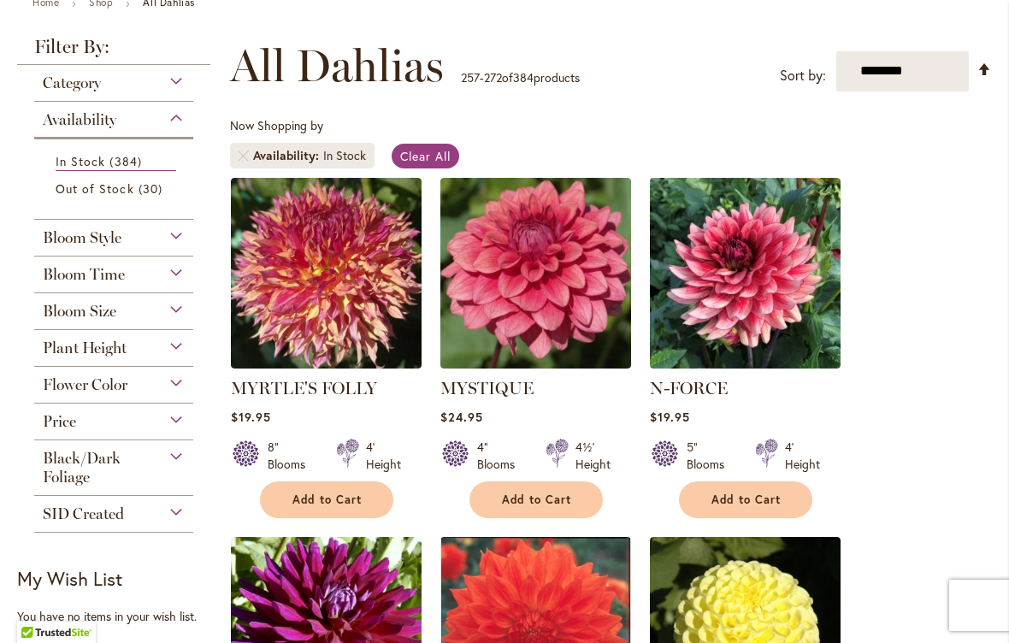
scroll to position [215, 0]
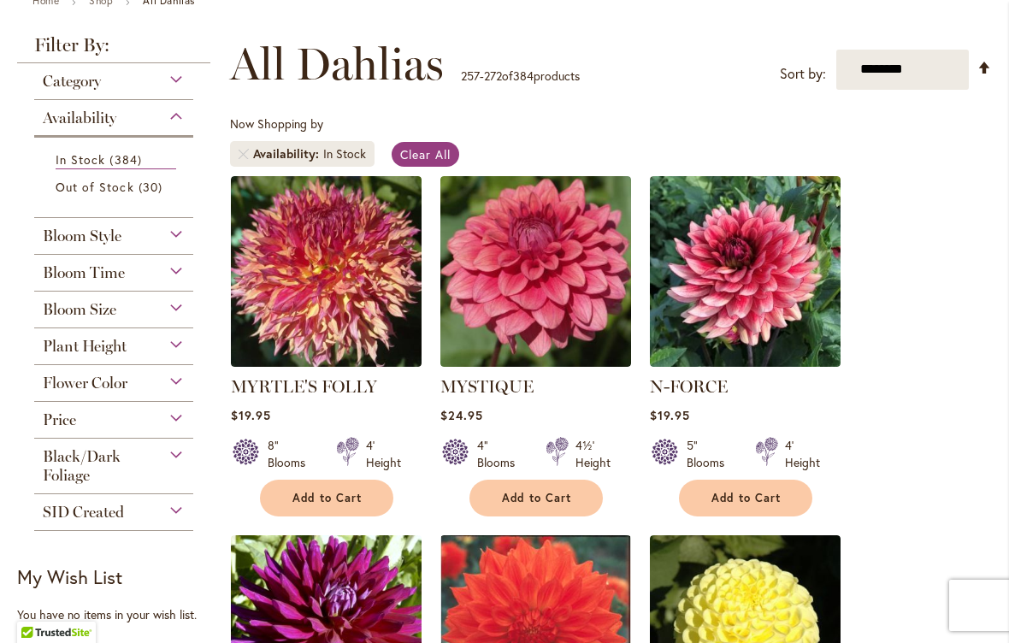
click at [329, 498] on span "Add to Cart" at bounding box center [327, 498] width 70 height 15
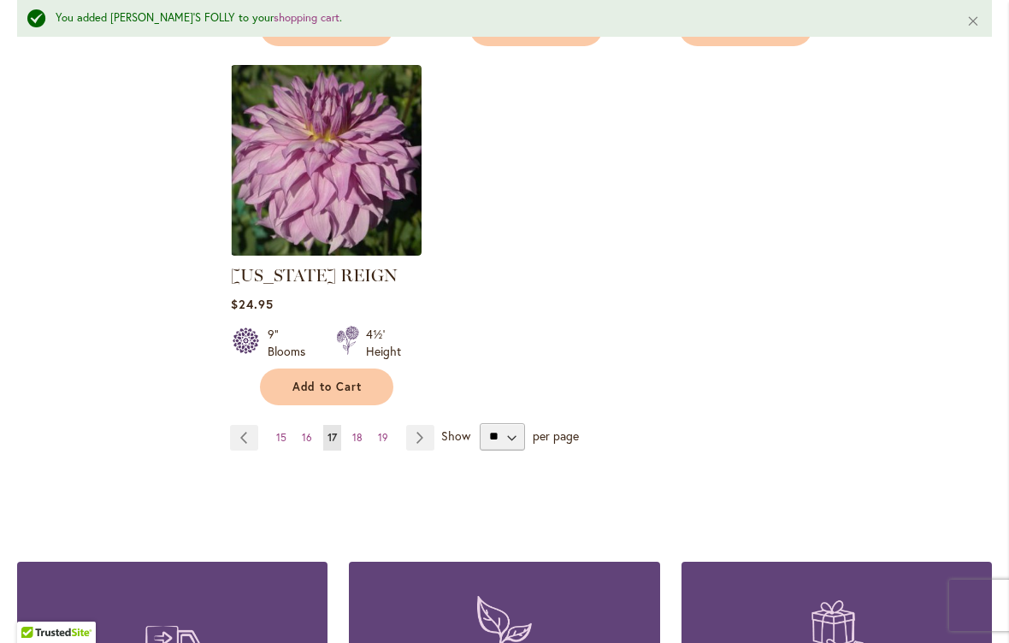
scroll to position [2168, 0]
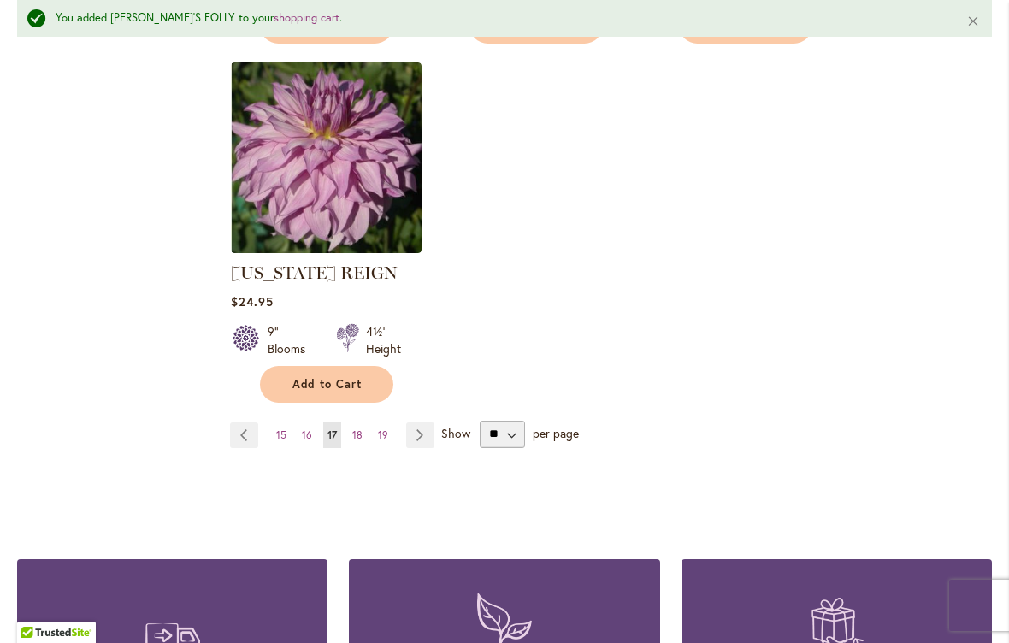
click at [358, 440] on span "18" at bounding box center [357, 434] width 10 height 13
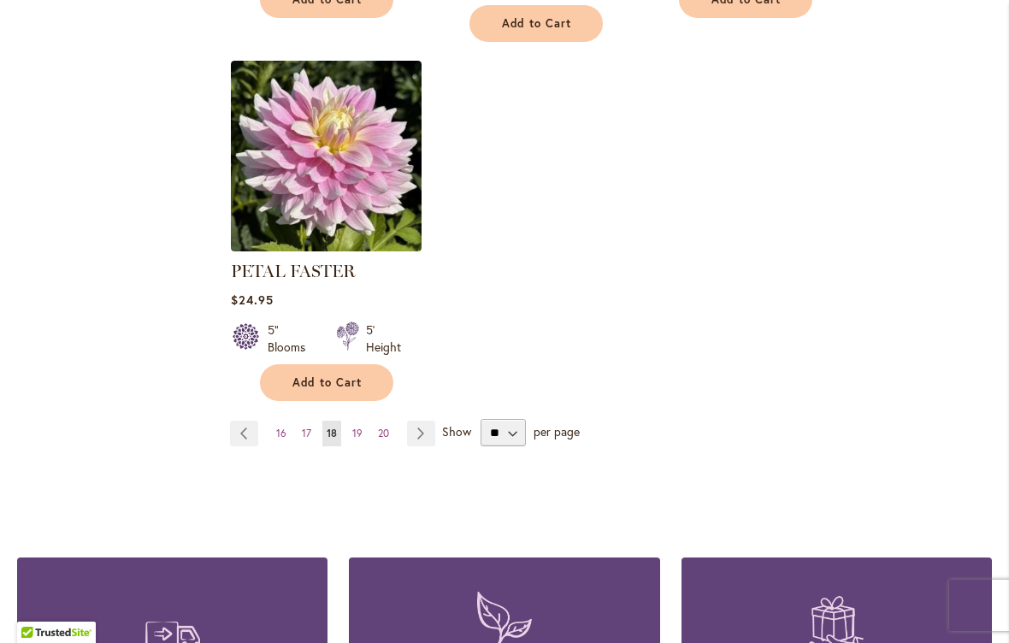
scroll to position [2199, 0]
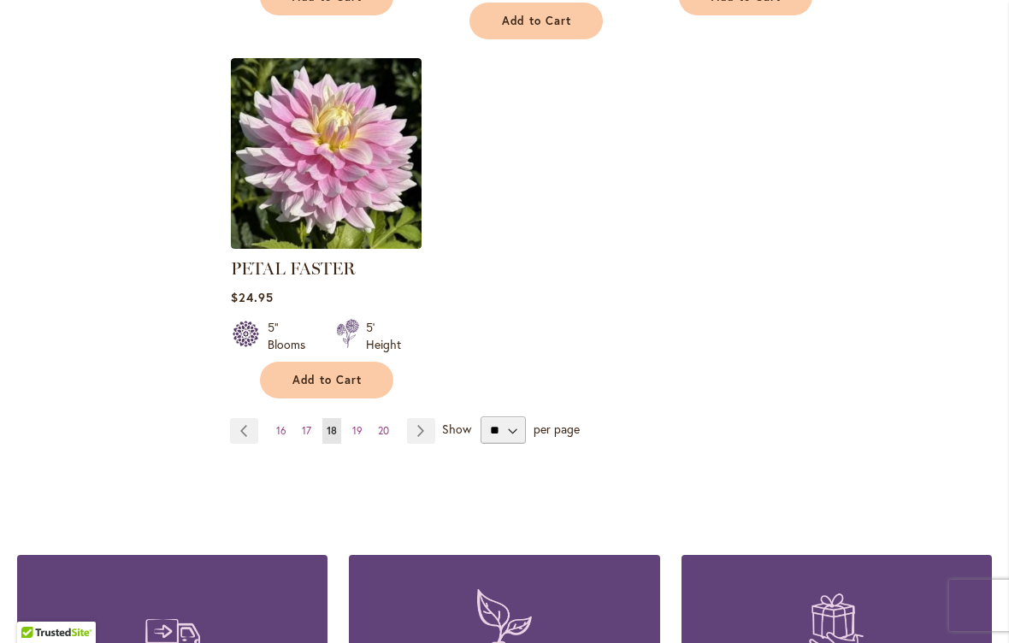
click at [362, 418] on link "Page 19" at bounding box center [357, 431] width 19 height 26
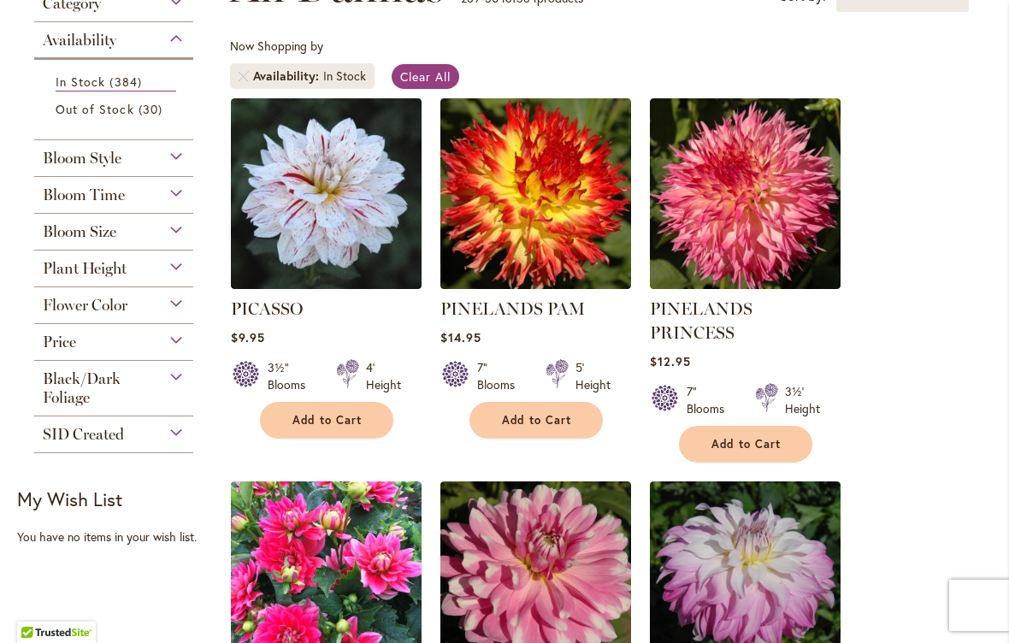
scroll to position [290, 0]
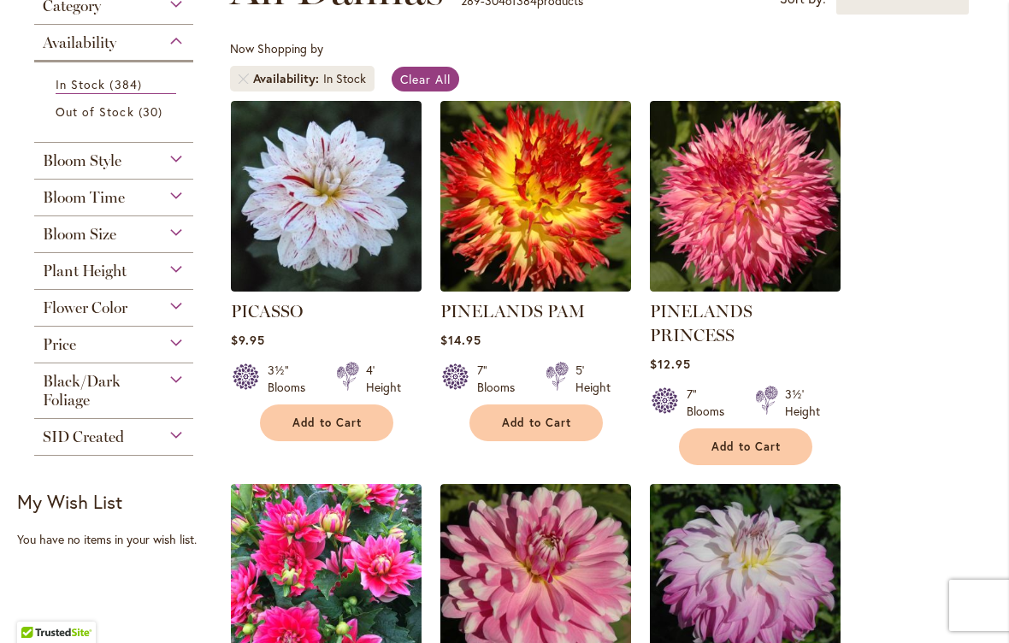
click at [558, 427] on span "Add to Cart" at bounding box center [537, 422] width 70 height 15
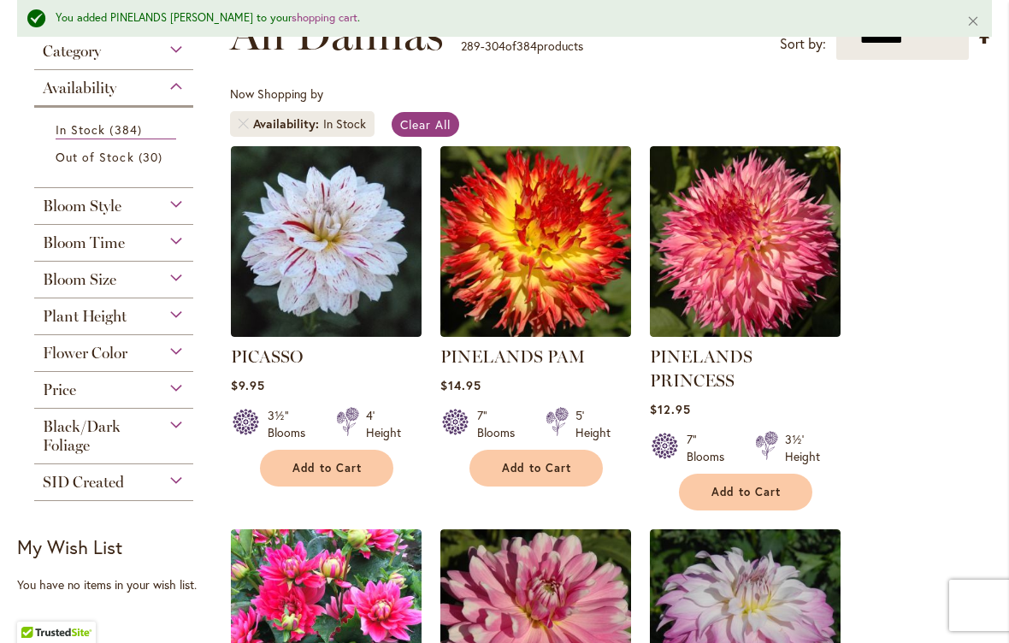
click at [763, 485] on span "Add to Cart" at bounding box center [746, 492] width 70 height 15
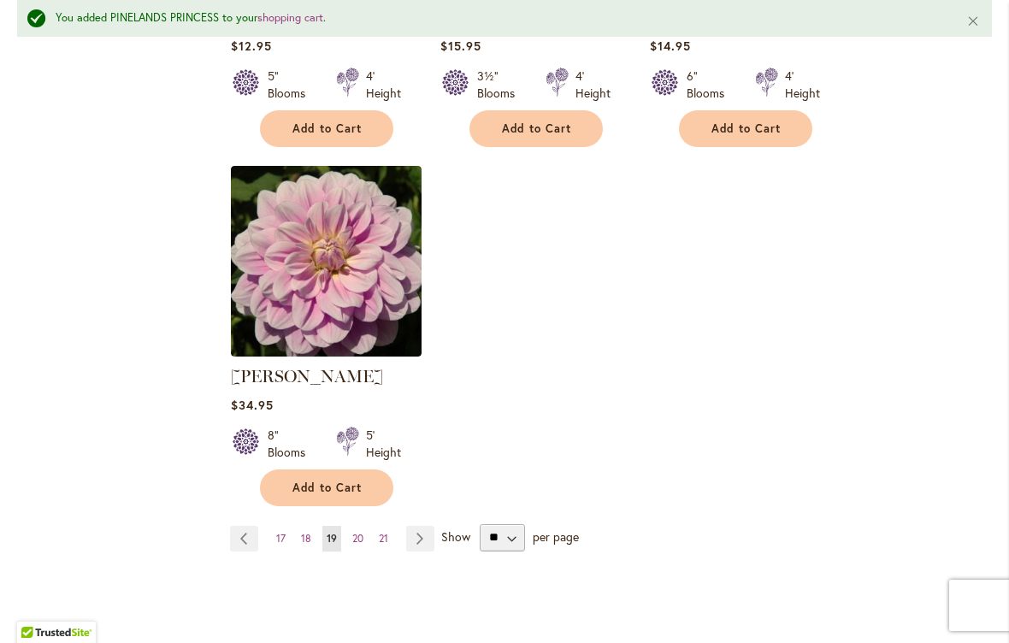
scroll to position [2204, 0]
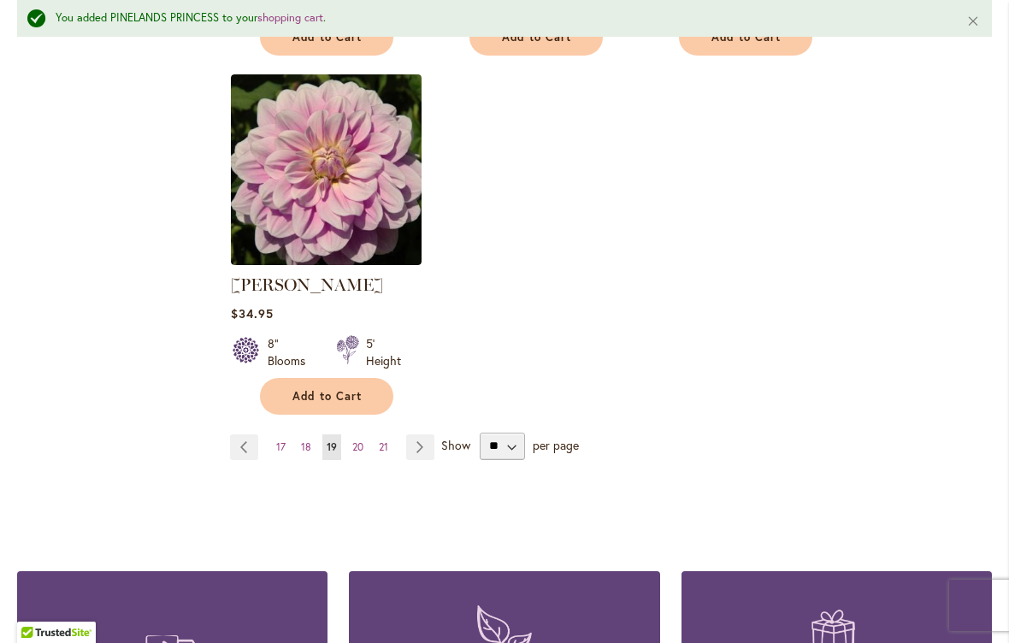
click at [359, 440] on span "20" at bounding box center [357, 446] width 11 height 13
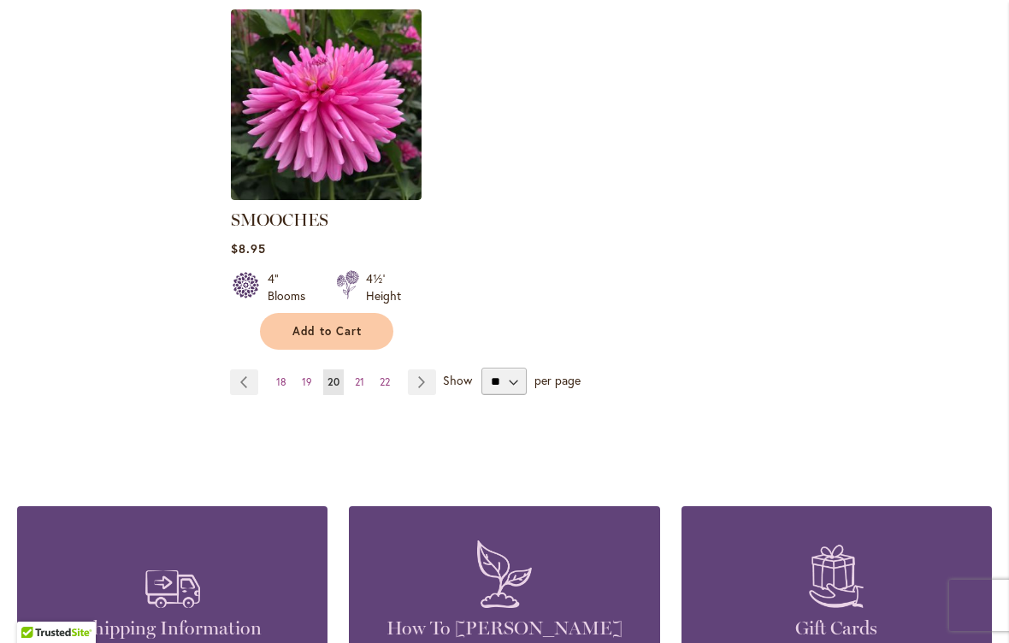
scroll to position [2201, 0]
click at [363, 368] on link "Page 21" at bounding box center [359, 381] width 18 height 26
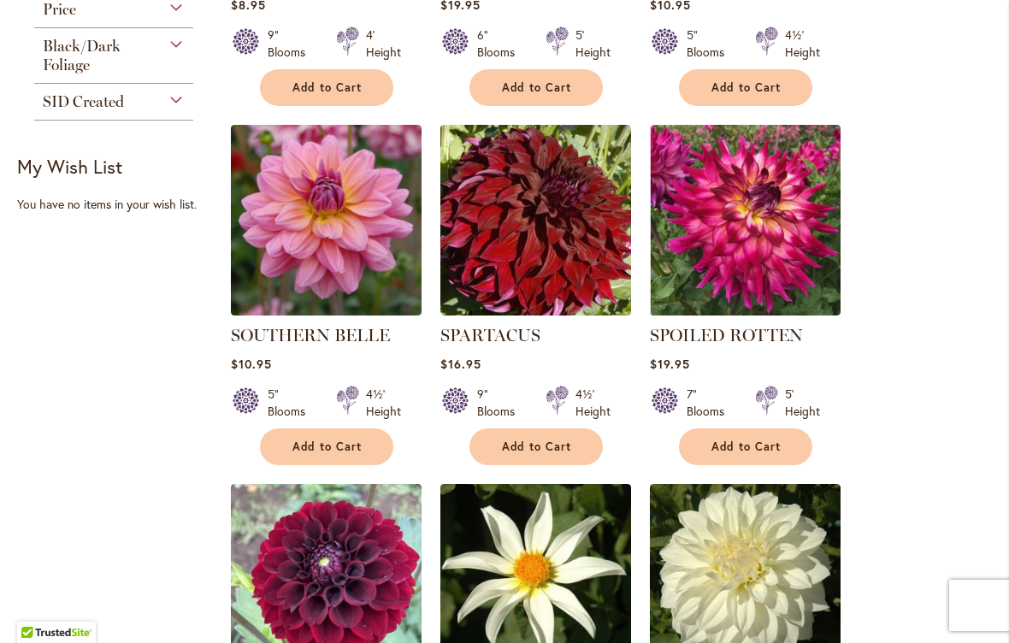
scroll to position [626, 0]
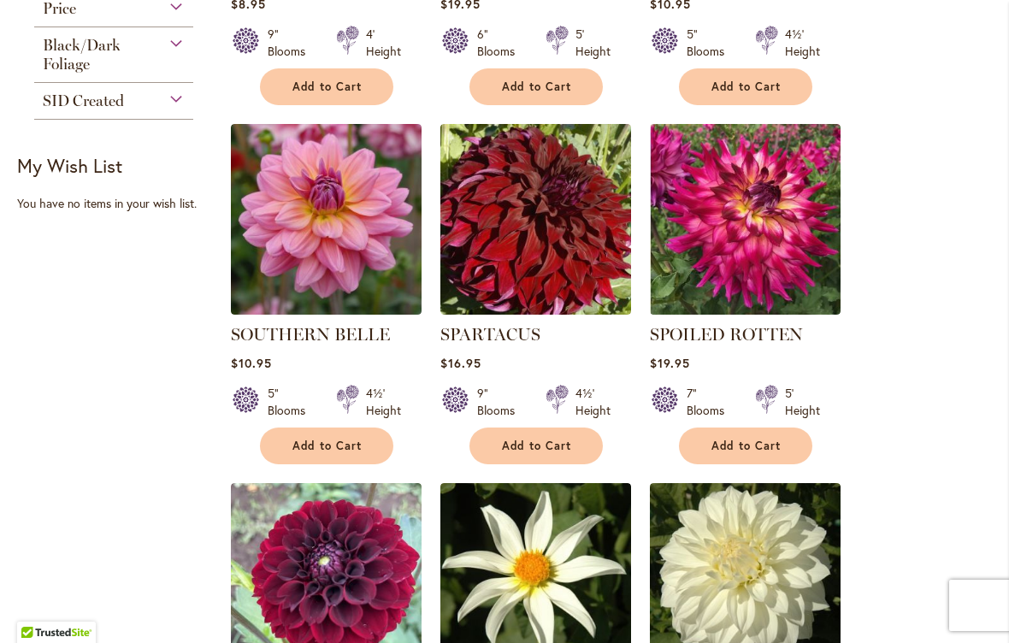
click at [748, 444] on span "Add to Cart" at bounding box center [746, 445] width 70 height 15
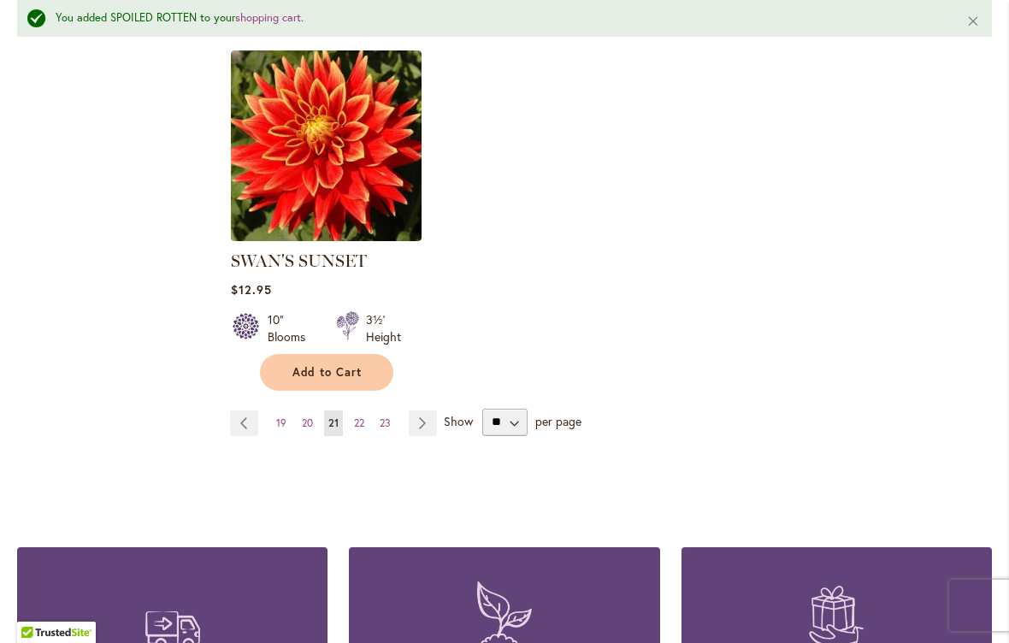
scroll to position [2207, 0]
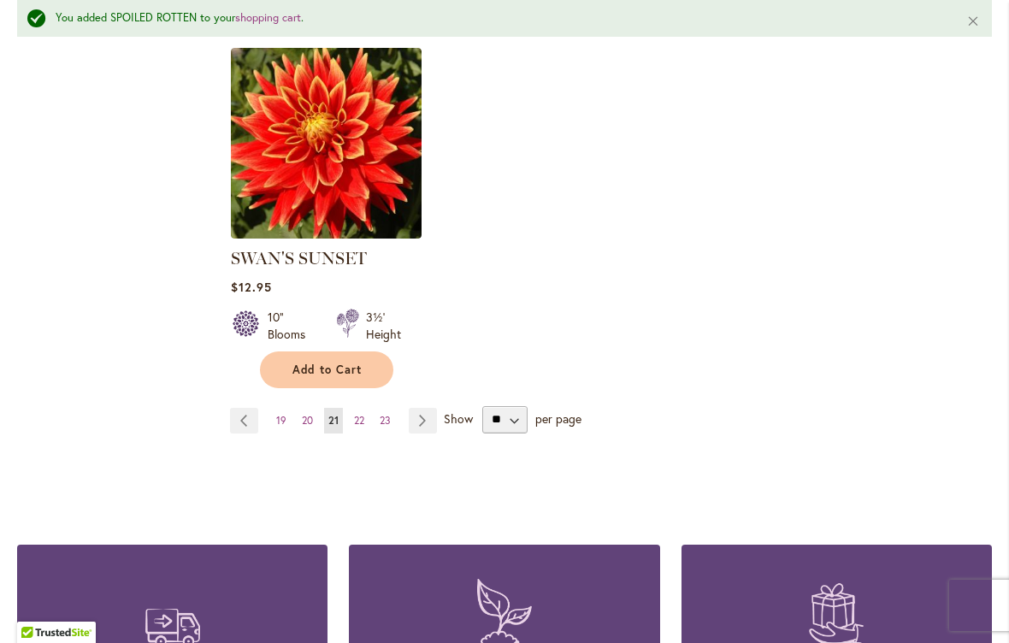
click at [362, 415] on span "22" at bounding box center [359, 420] width 10 height 13
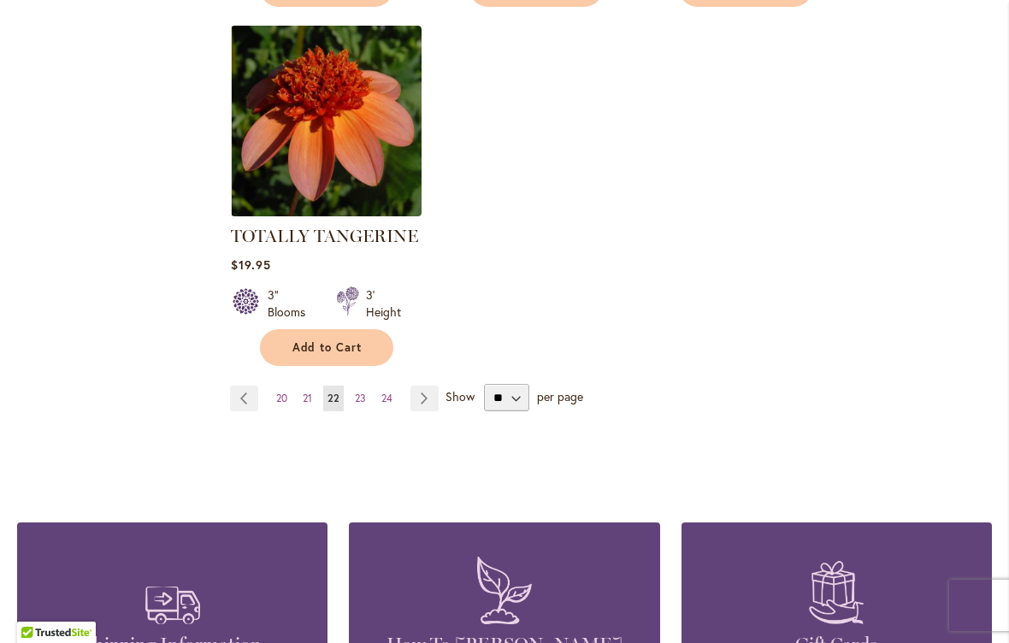
scroll to position [2177, 0]
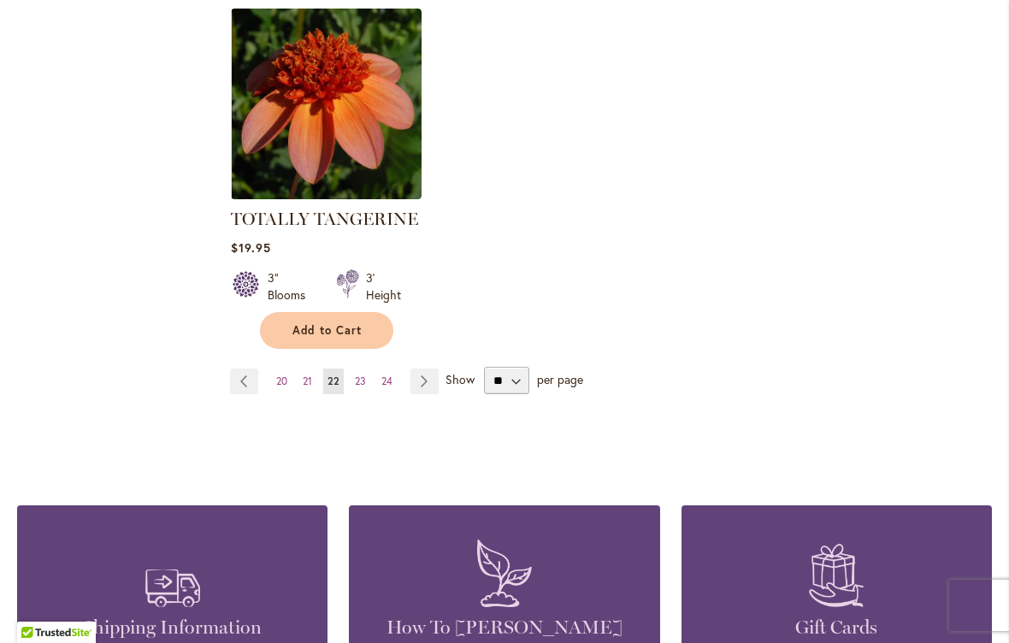
click at [368, 380] on link "Page 23" at bounding box center [360, 381] width 20 height 26
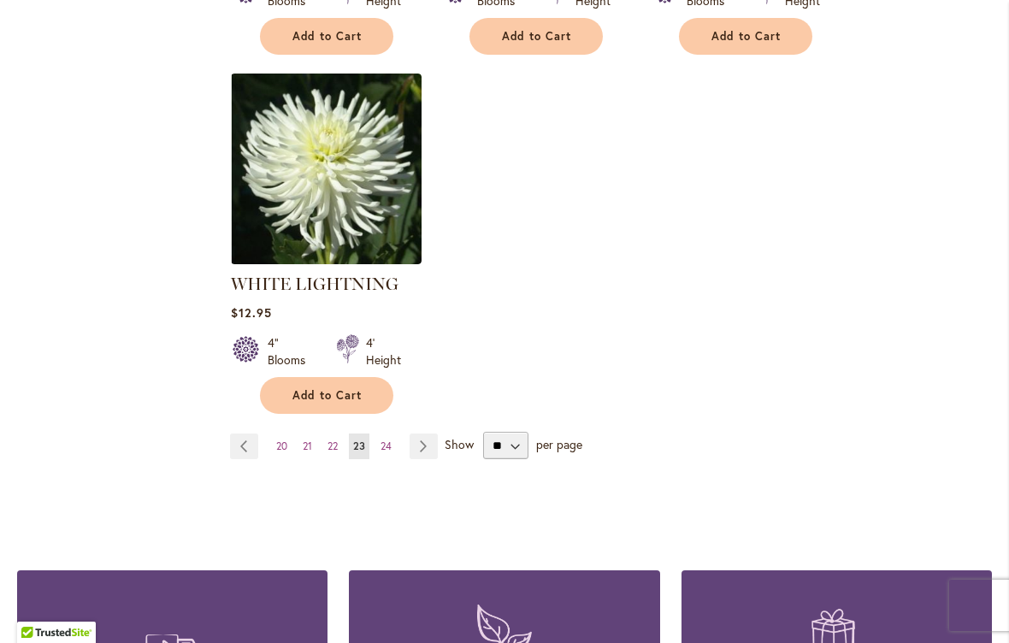
scroll to position [2141, 0]
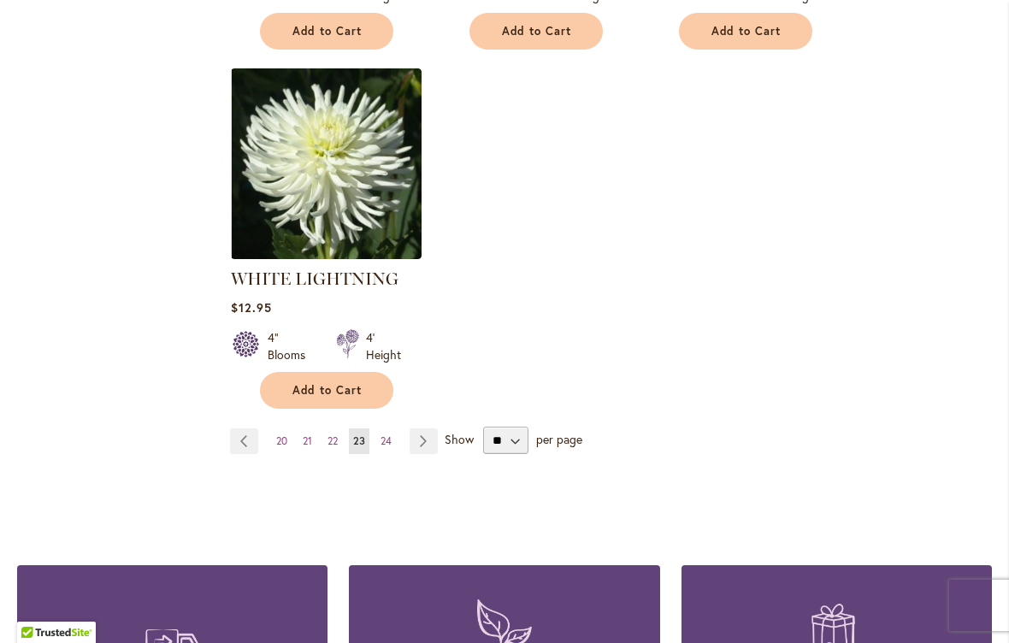
click at [393, 428] on link "Page 24" at bounding box center [386, 441] width 20 height 26
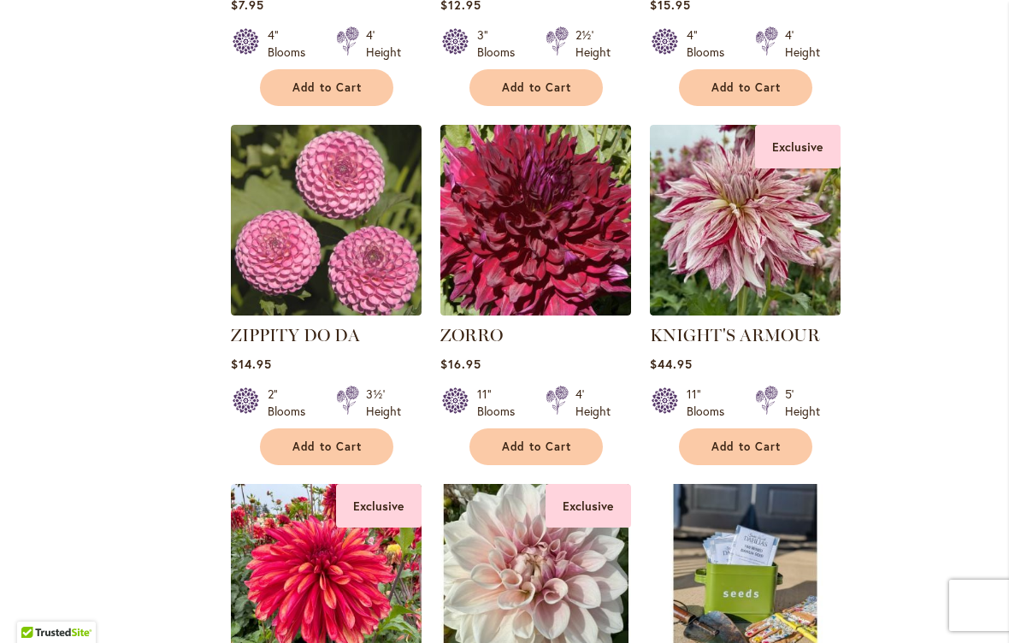
scroll to position [1344, 0]
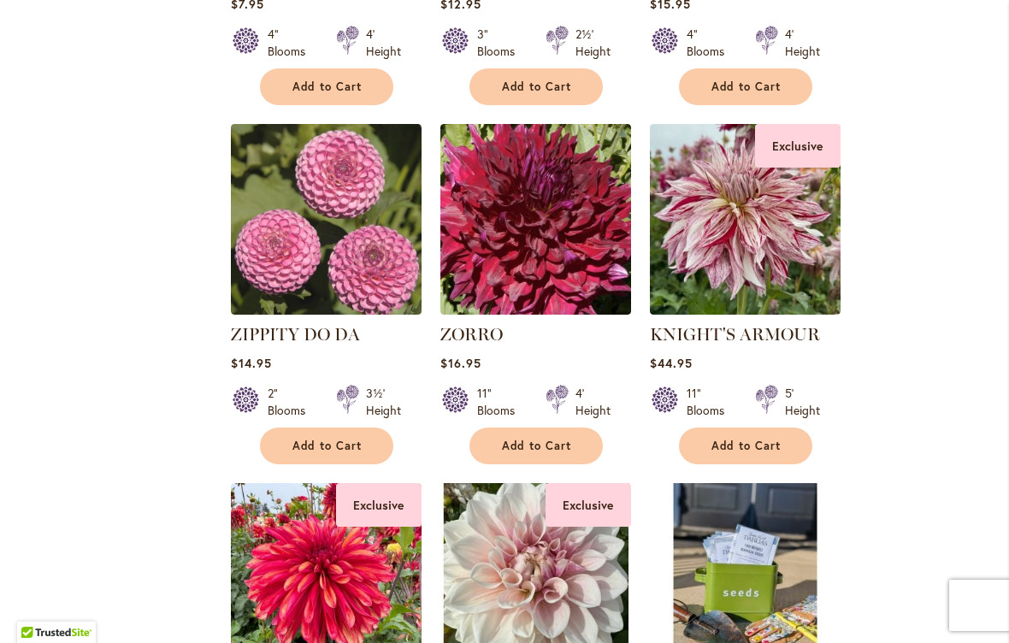
click at [533, 446] on span "Add to Cart" at bounding box center [537, 445] width 70 height 15
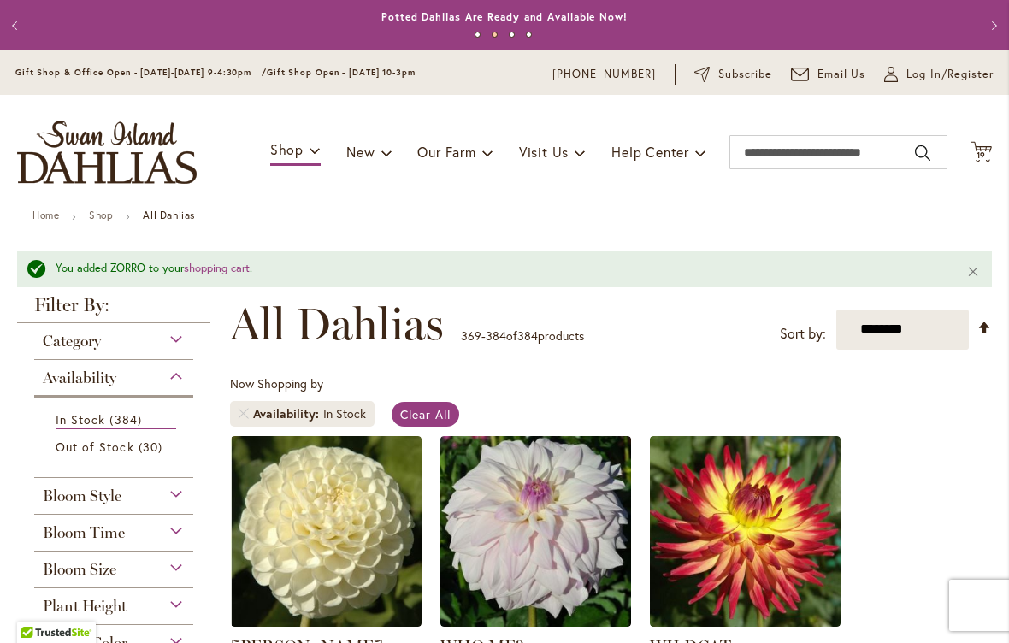
scroll to position [0, 0]
click at [982, 156] on span "19" at bounding box center [981, 155] width 10 height 11
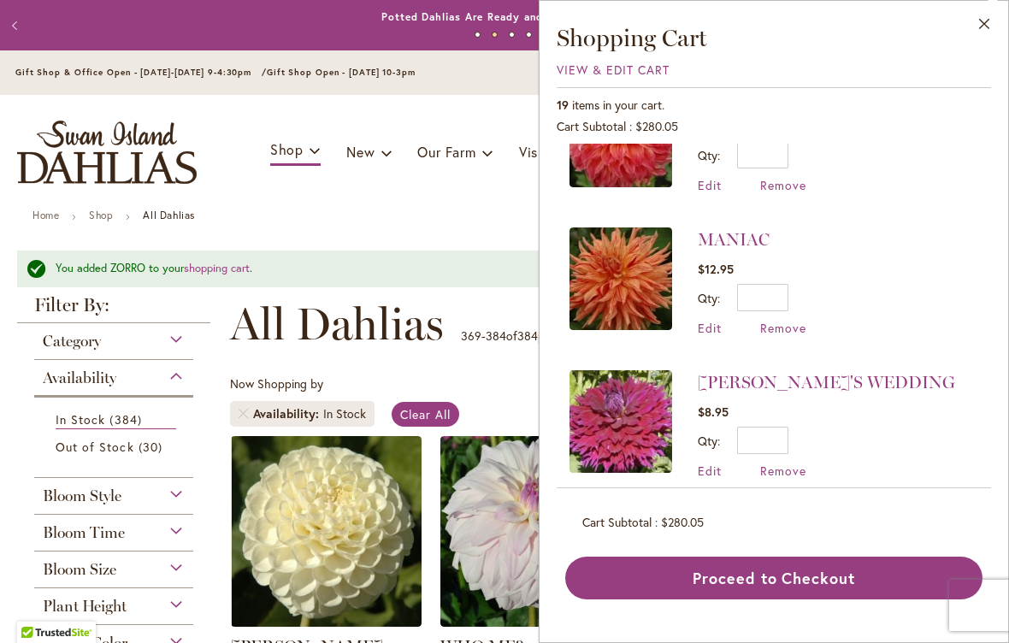
scroll to position [785, 0]
click at [780, 472] on span "Remove" at bounding box center [783, 471] width 46 height 16
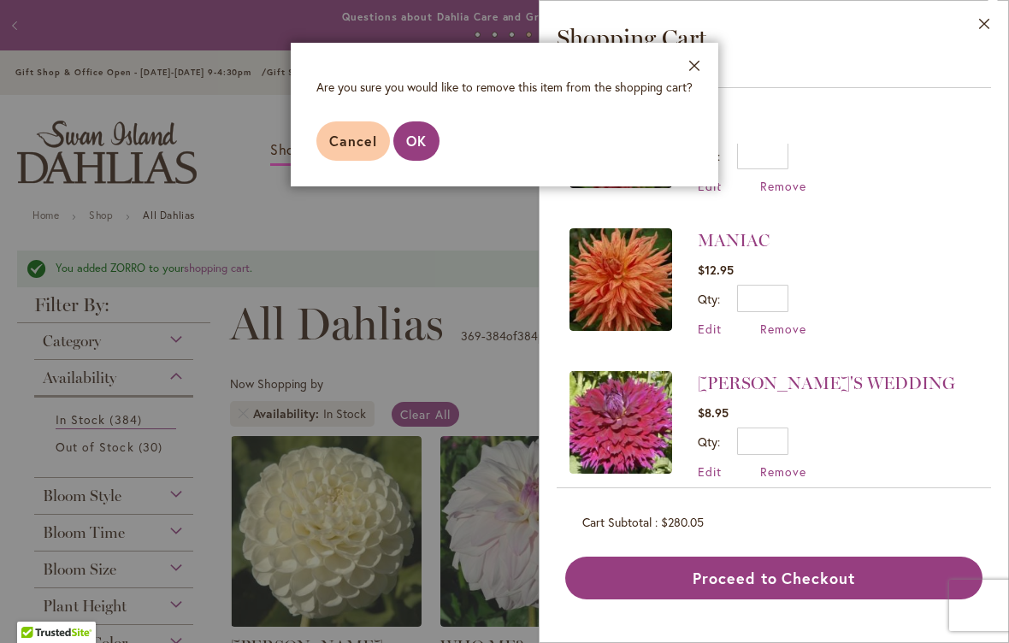
click at [415, 136] on span "OK" at bounding box center [416, 141] width 21 height 18
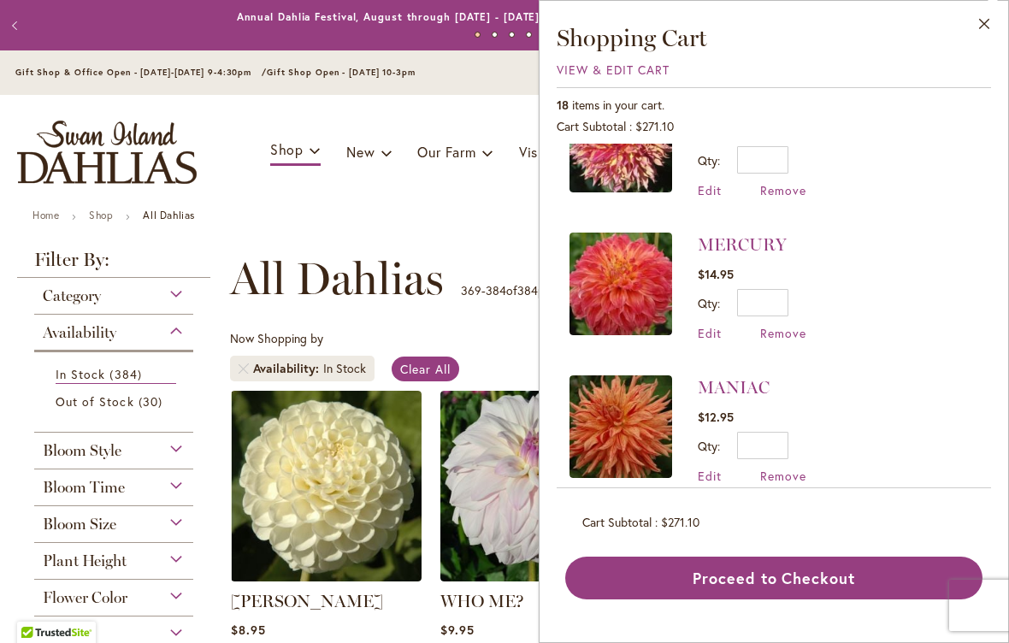
scroll to position [639, 0]
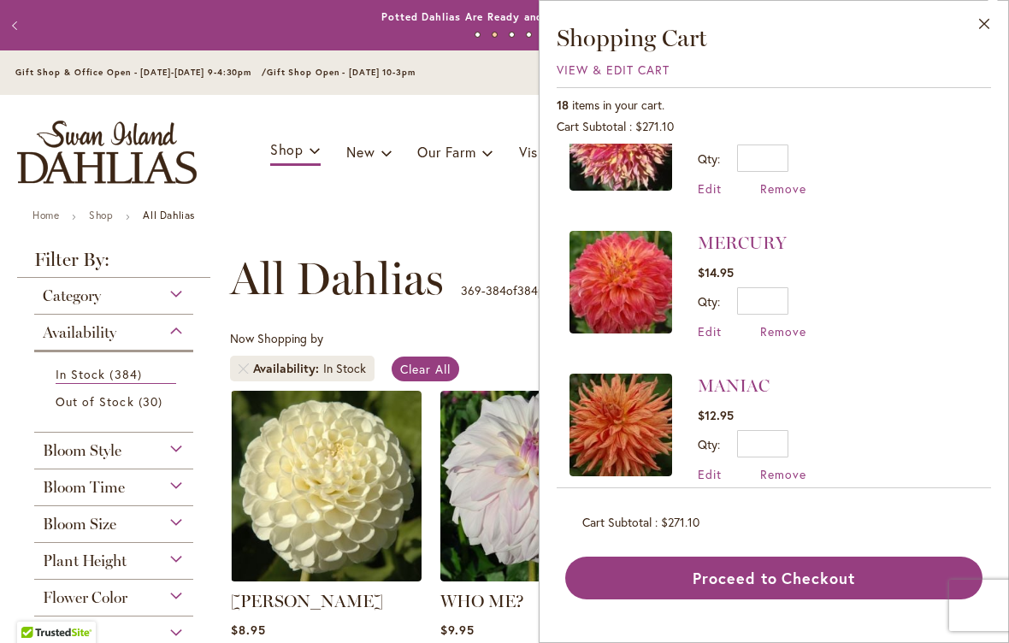
click at [631, 291] on img at bounding box center [620, 282] width 103 height 103
click at [615, 286] on img at bounding box center [620, 282] width 103 height 103
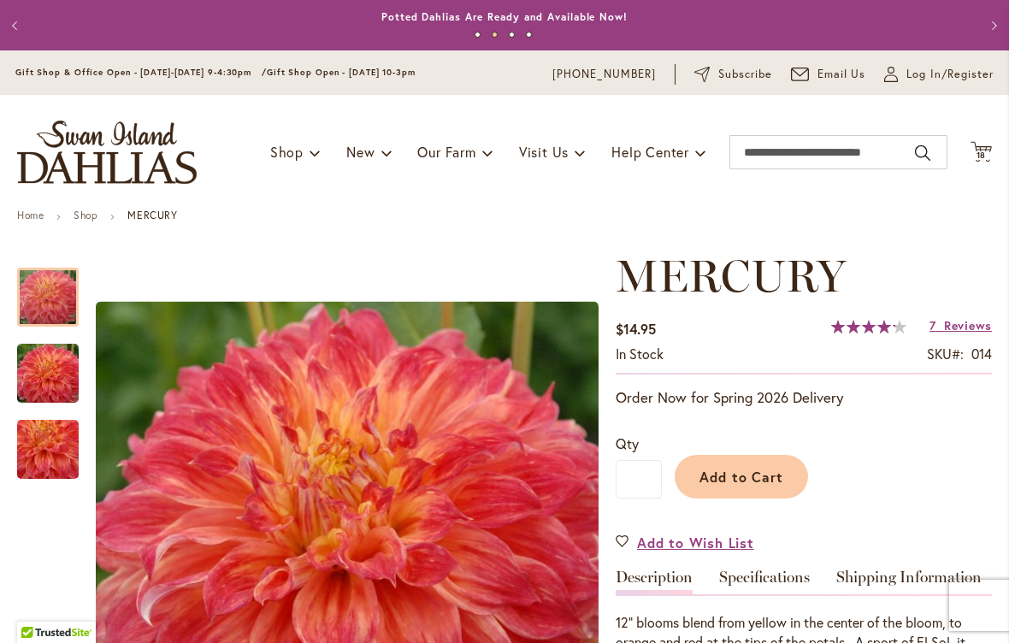
click at [32, 23] on button "Previous" at bounding box center [17, 26] width 34 height 34
click at [28, 21] on button "Previous" at bounding box center [17, 26] width 34 height 34
click at [991, 144] on icon "Cart .cls-1 { fill: #231f20; }" at bounding box center [980, 151] width 21 height 21
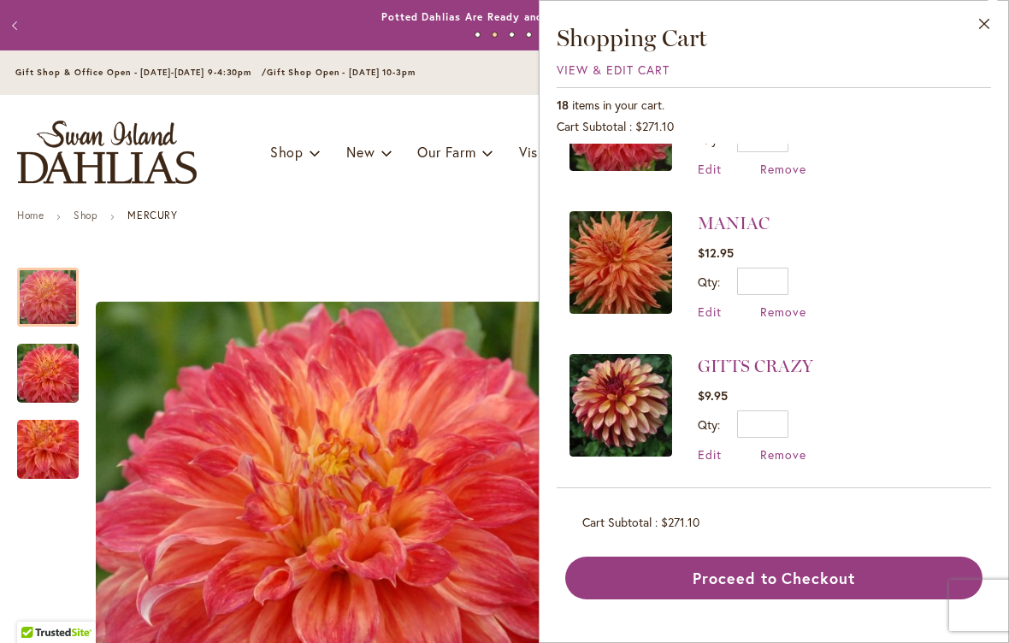
scroll to position [803, 0]
click at [788, 315] on span "Remove" at bounding box center [783, 311] width 46 height 16
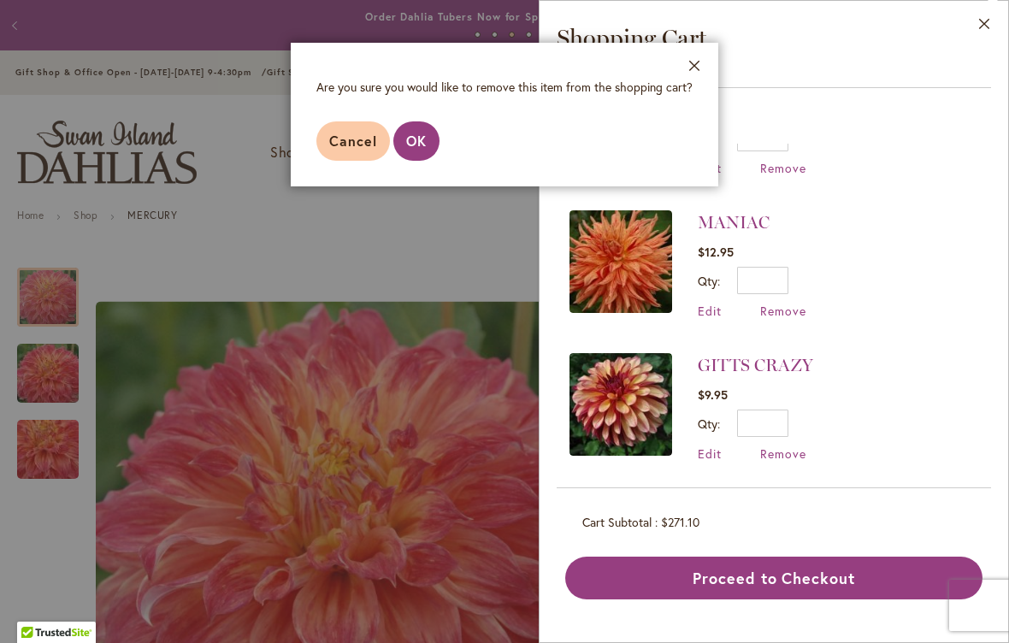
click at [430, 141] on button "OK" at bounding box center [416, 140] width 46 height 39
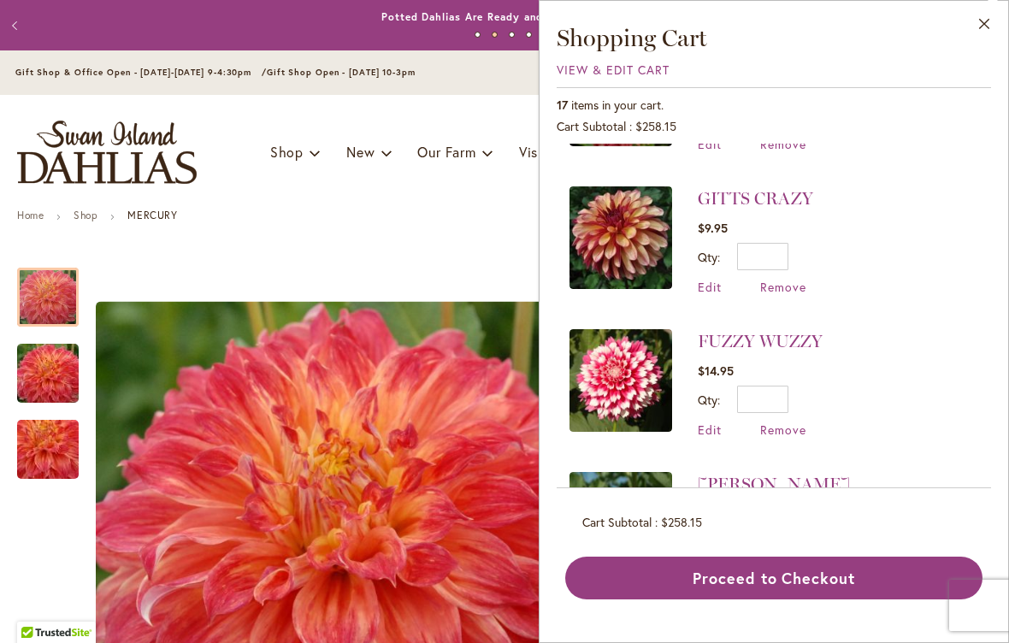
scroll to position [824, 0]
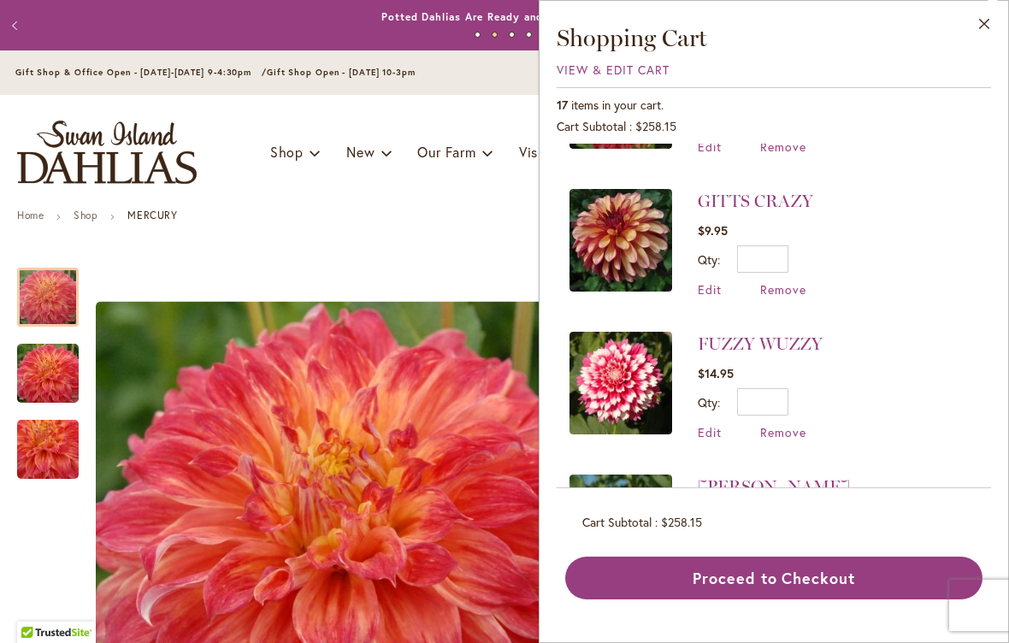
click at [798, 284] on span "Remove" at bounding box center [783, 289] width 46 height 16
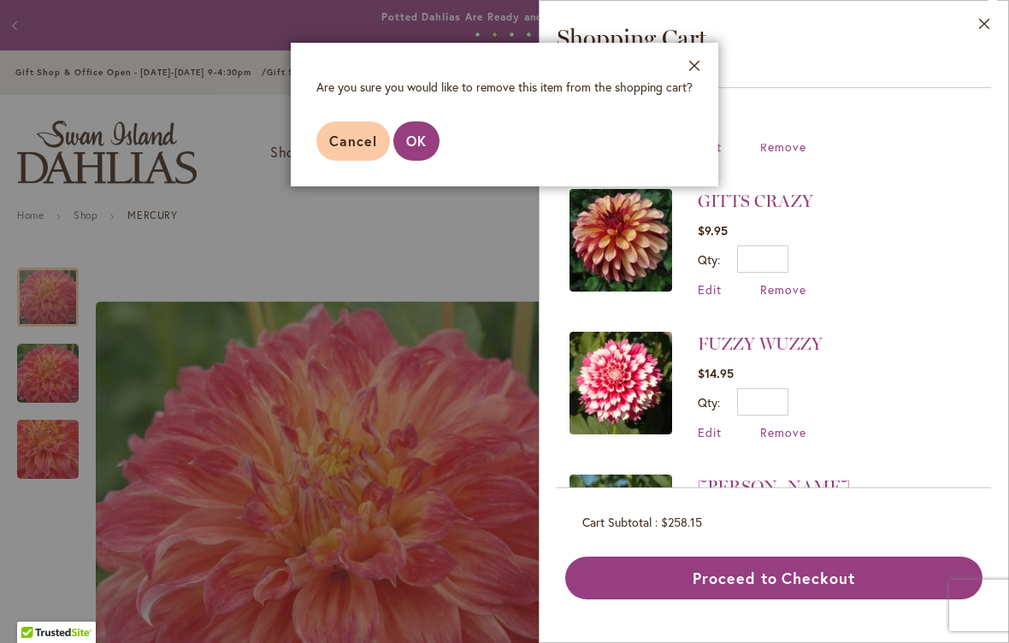
click at [422, 126] on button "OK" at bounding box center [416, 140] width 46 height 39
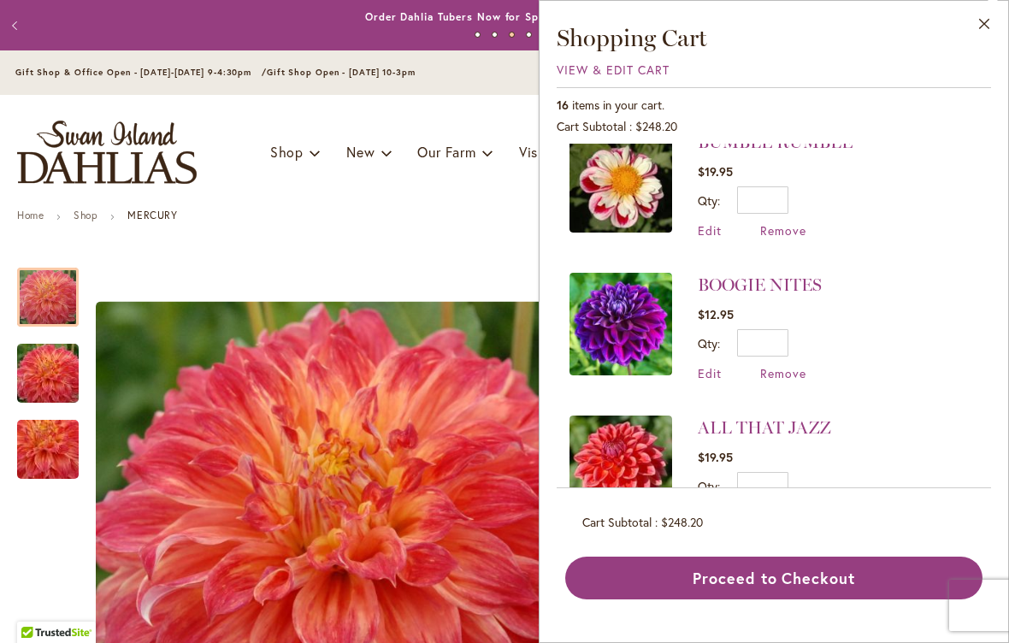
scroll to position [1905, 0]
click at [612, 446] on img at bounding box center [620, 467] width 103 height 103
click at [638, 430] on img at bounding box center [620, 467] width 103 height 103
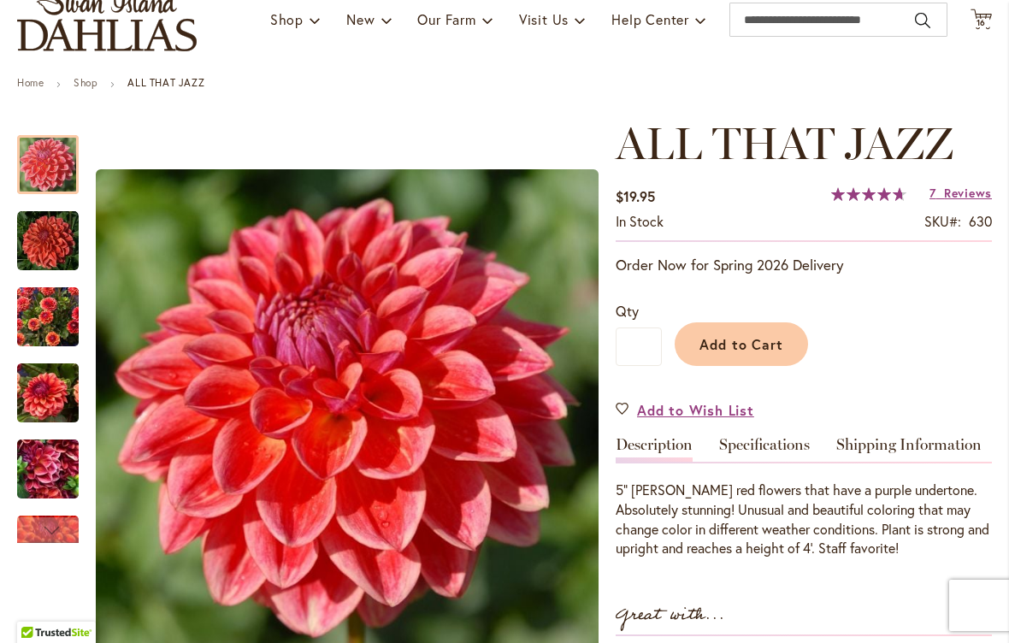
scroll to position [134, 0]
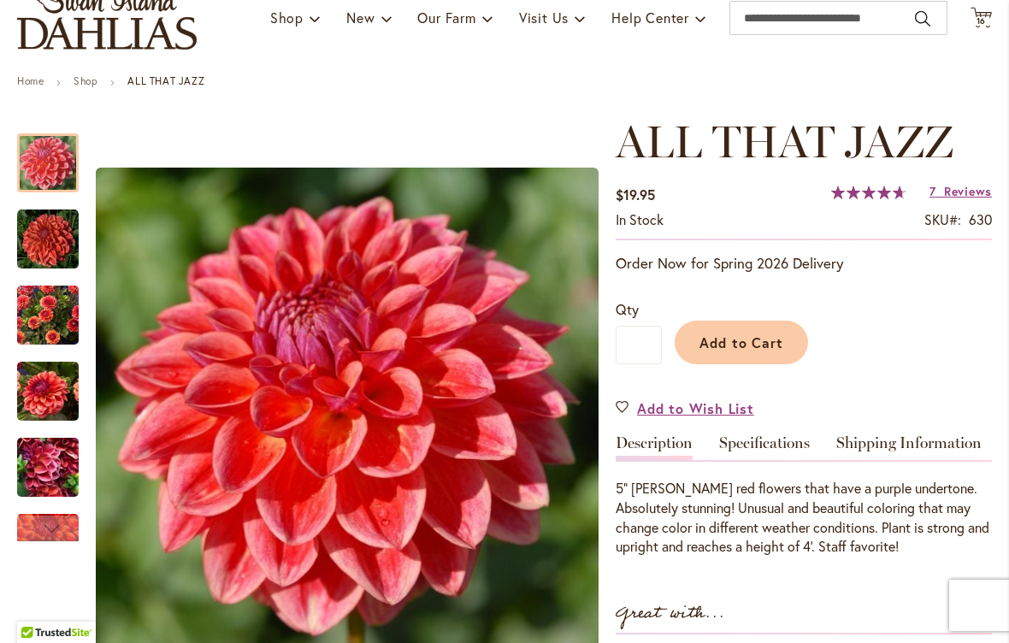
click at [982, 27] on icon "Cart .cls-1 { fill: #231f20; }" at bounding box center [980, 17] width 21 height 21
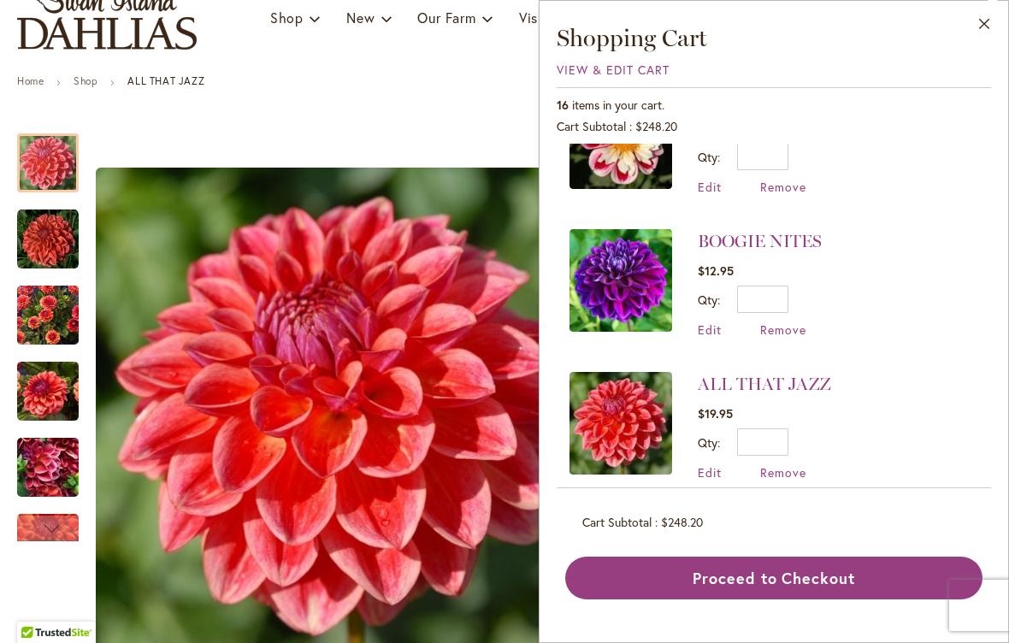
scroll to position [1949, 0]
click at [787, 465] on span "Remove" at bounding box center [783, 473] width 46 height 16
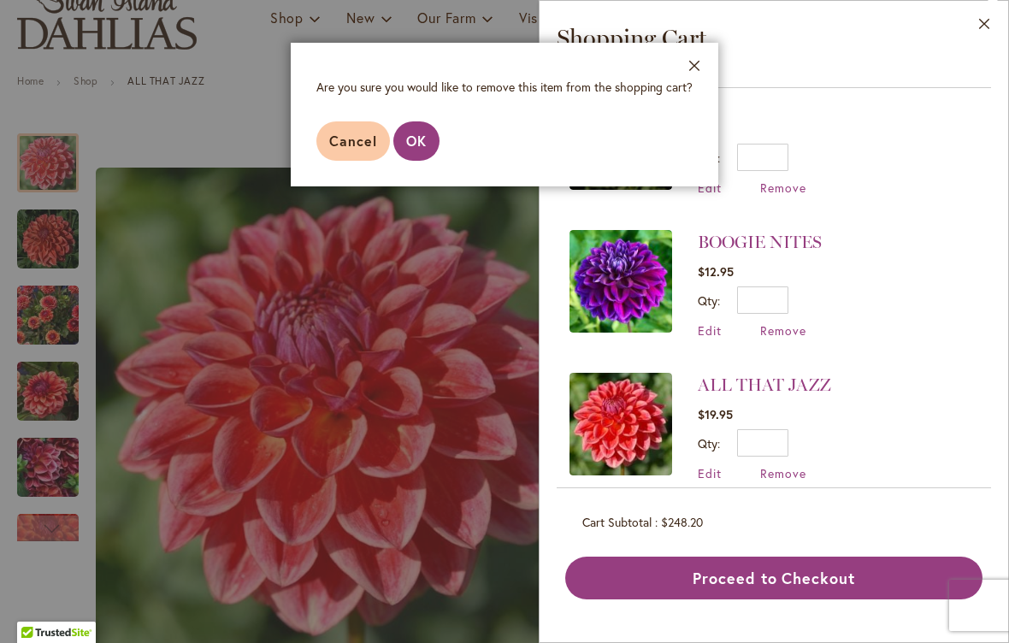
click at [428, 137] on button "OK" at bounding box center [416, 140] width 46 height 39
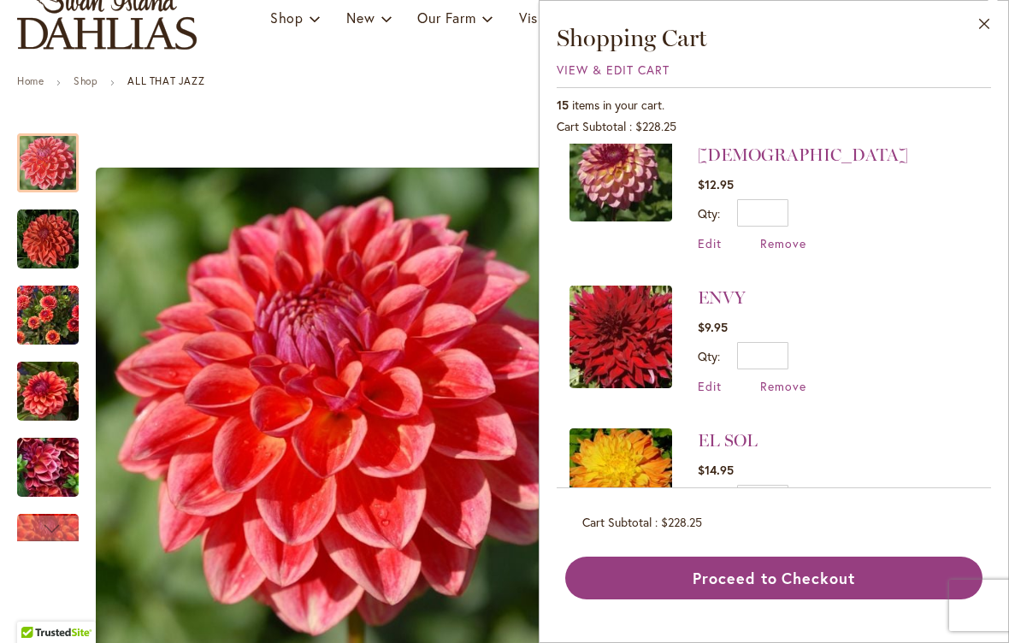
scroll to position [1046, 0]
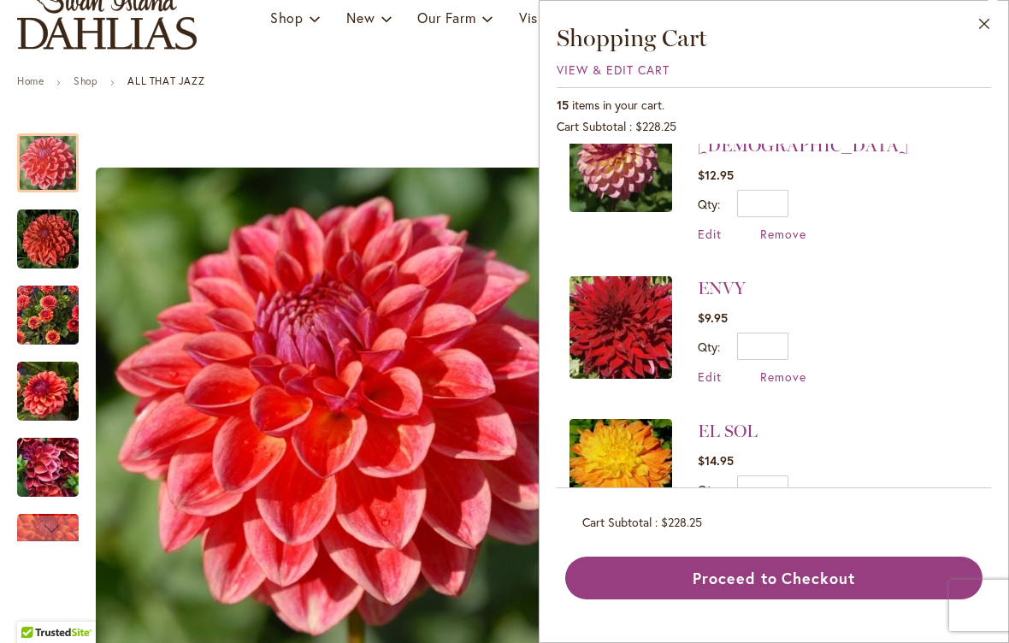
click at [795, 368] on span "Remove" at bounding box center [783, 376] width 46 height 16
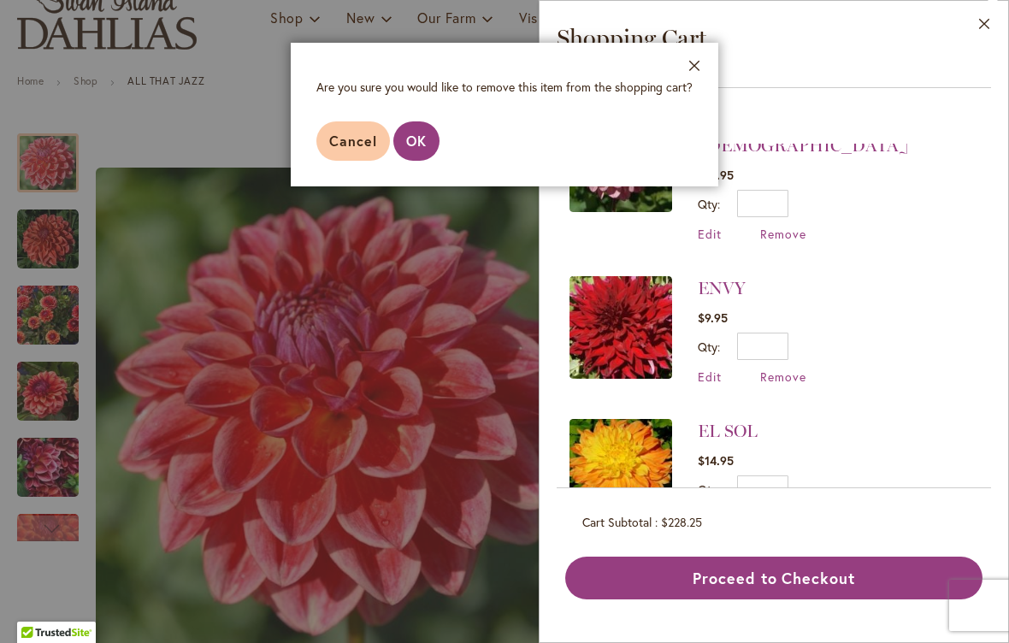
click at [430, 139] on button "OK" at bounding box center [416, 140] width 46 height 39
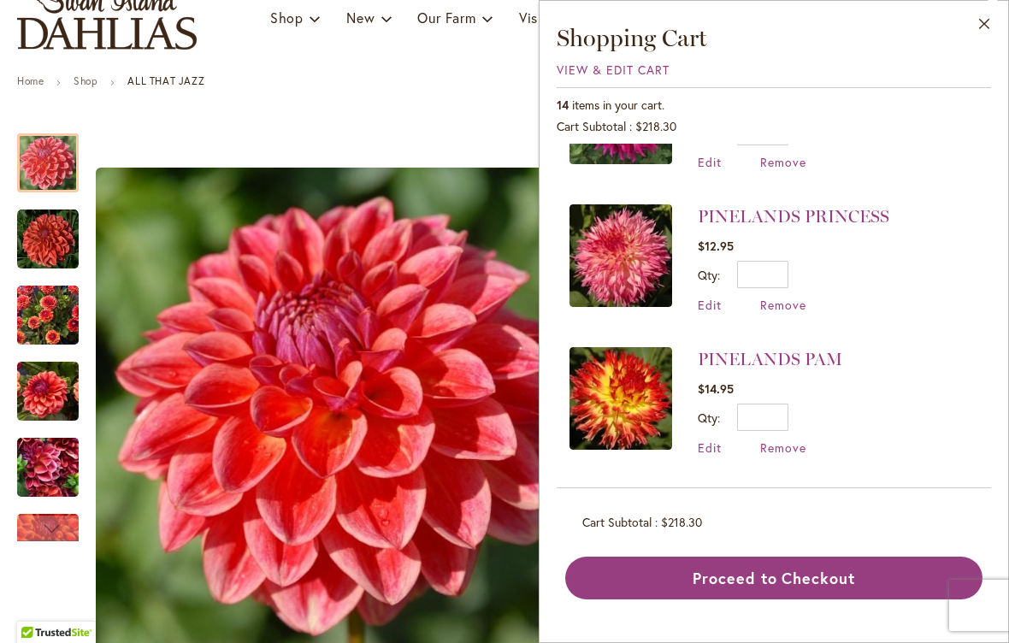
scroll to position [237, 0]
click at [626, 259] on img at bounding box center [620, 256] width 103 height 103
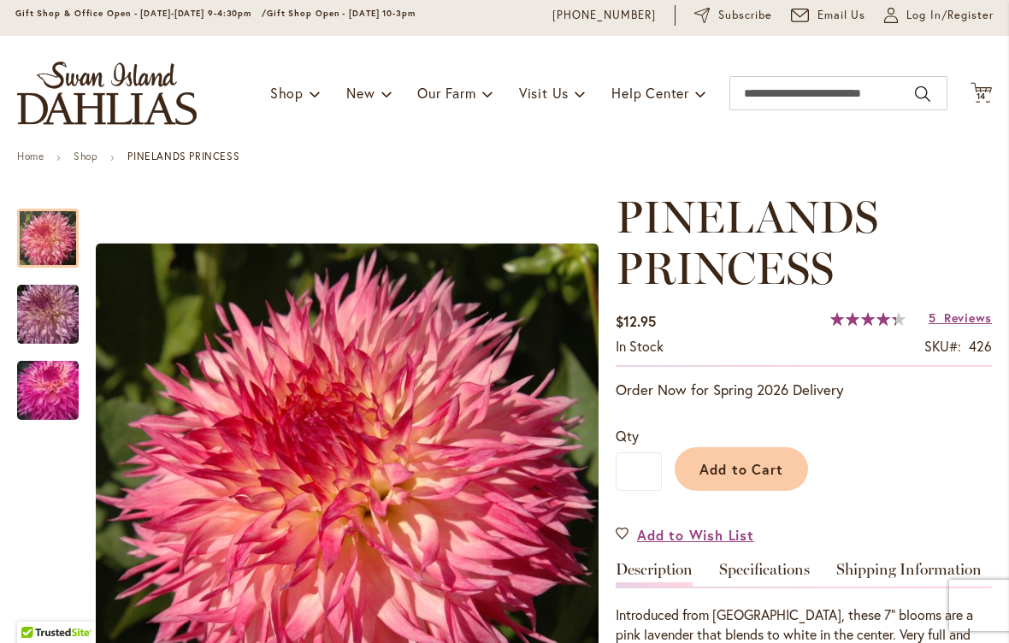
scroll to position [57, 0]
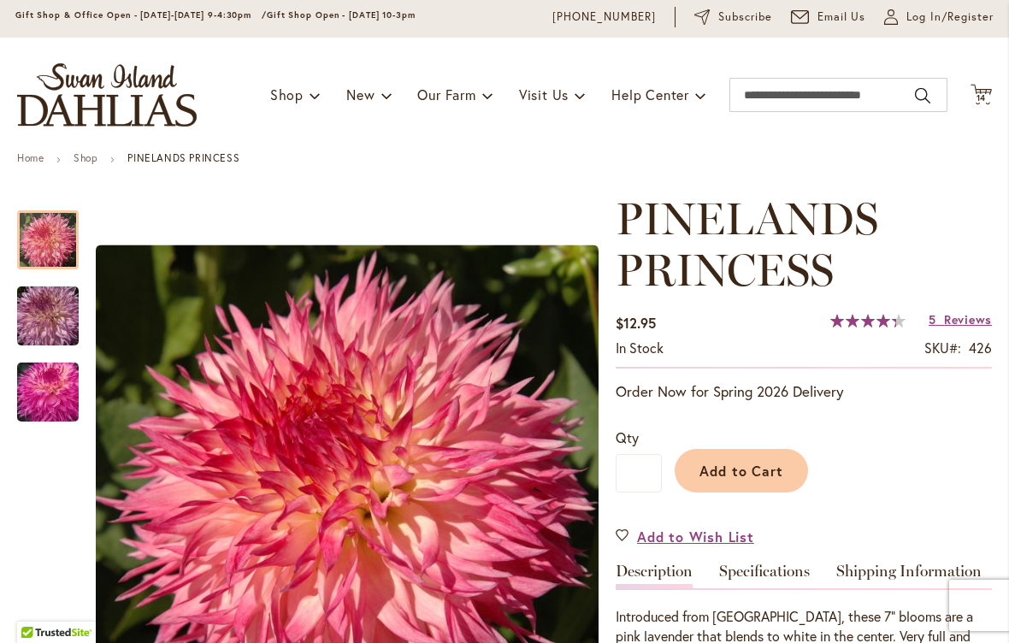
click at [989, 94] on span "14 14 items" at bounding box center [981, 98] width 17 height 9
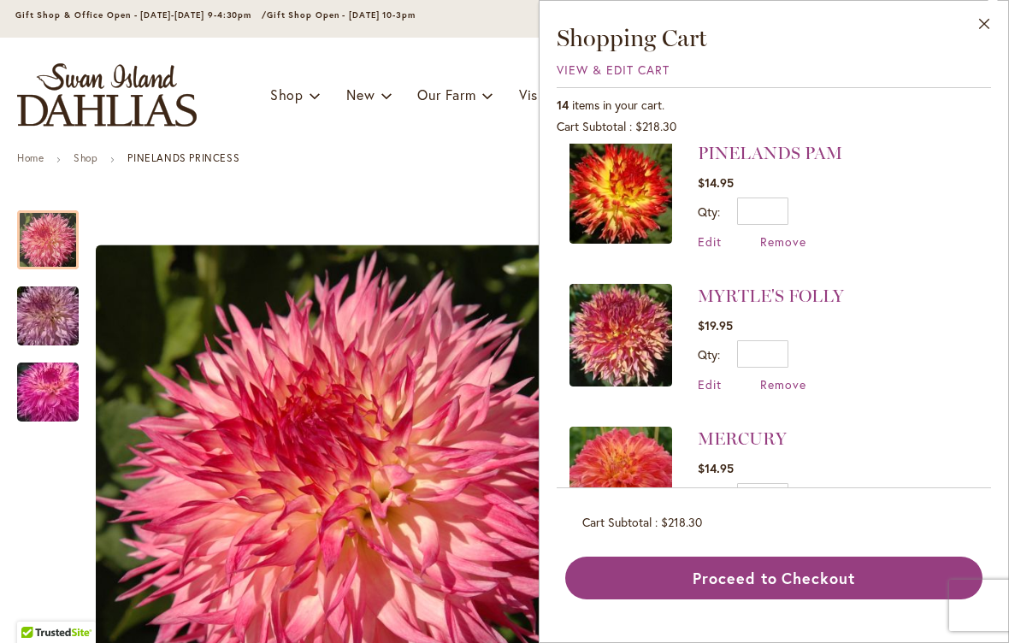
scroll to position [445, 0]
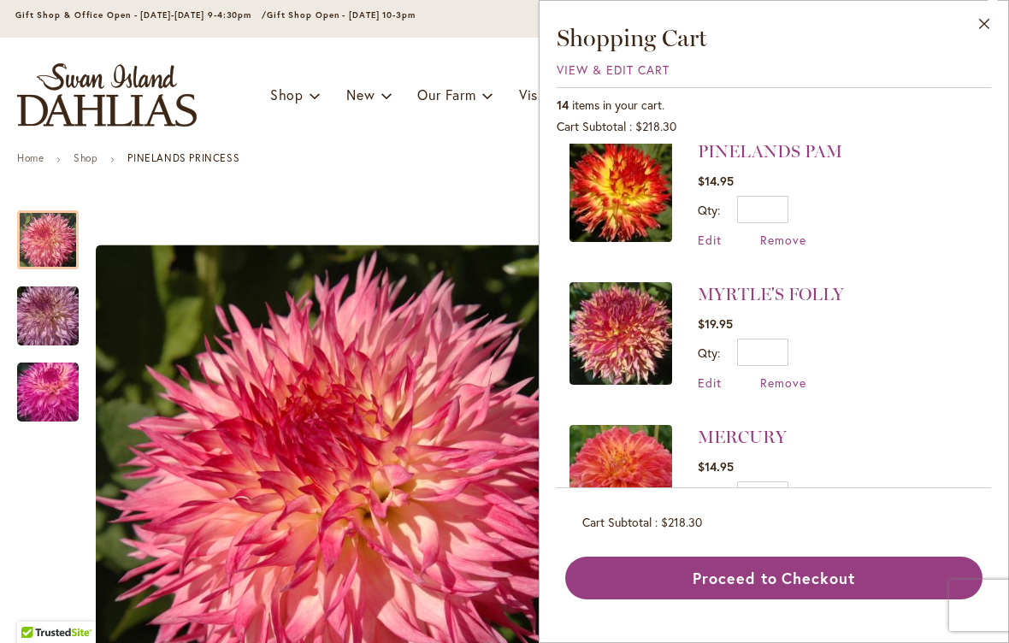
click at [622, 340] on img at bounding box center [620, 333] width 103 height 103
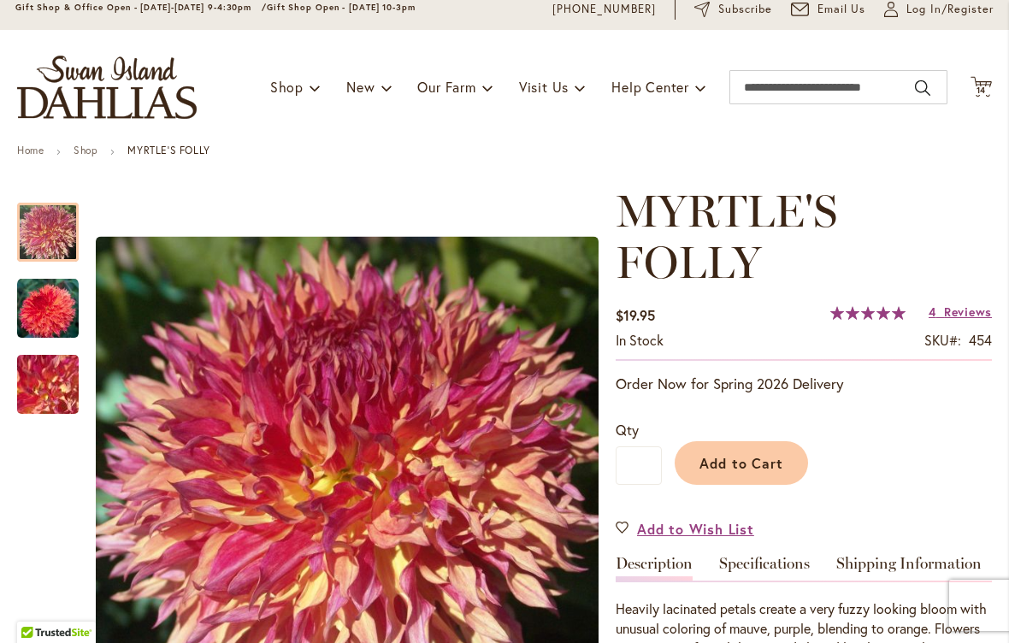
scroll to position [66, 0]
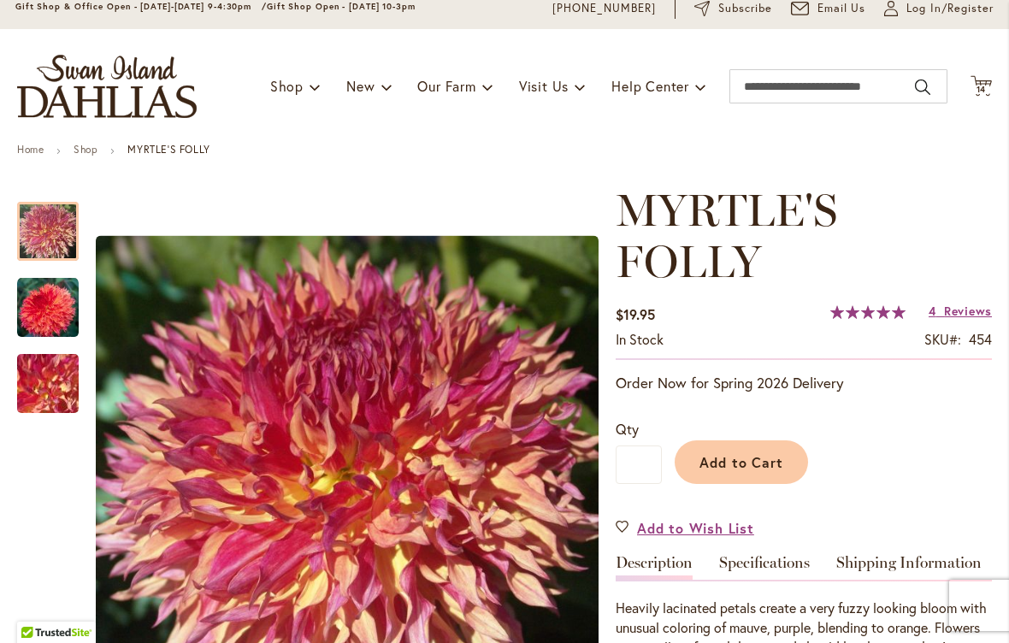
click at [986, 91] on span "14" at bounding box center [981, 89] width 10 height 11
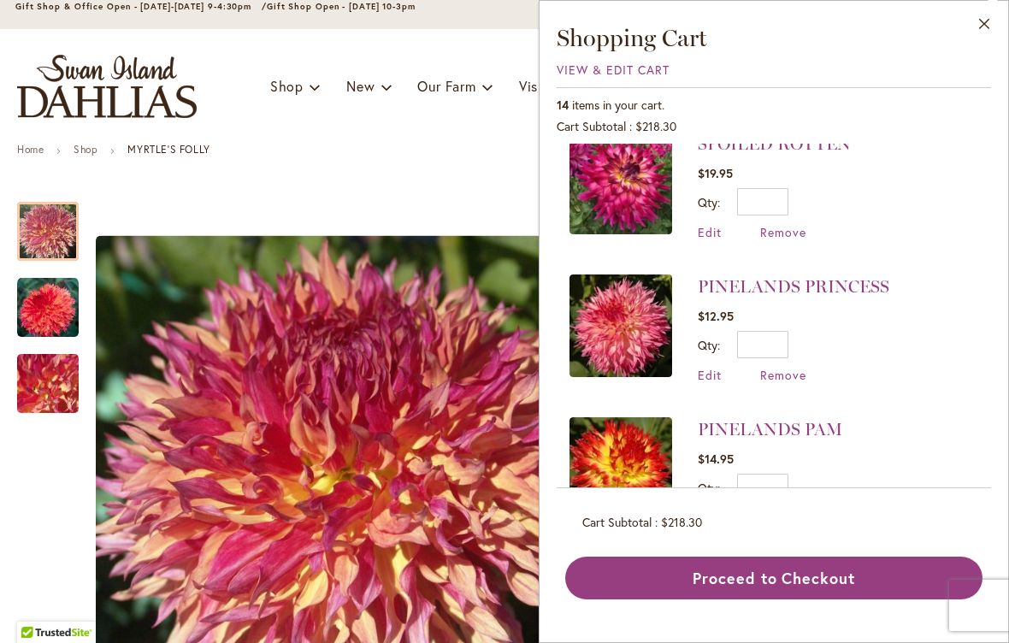
scroll to position [171, 0]
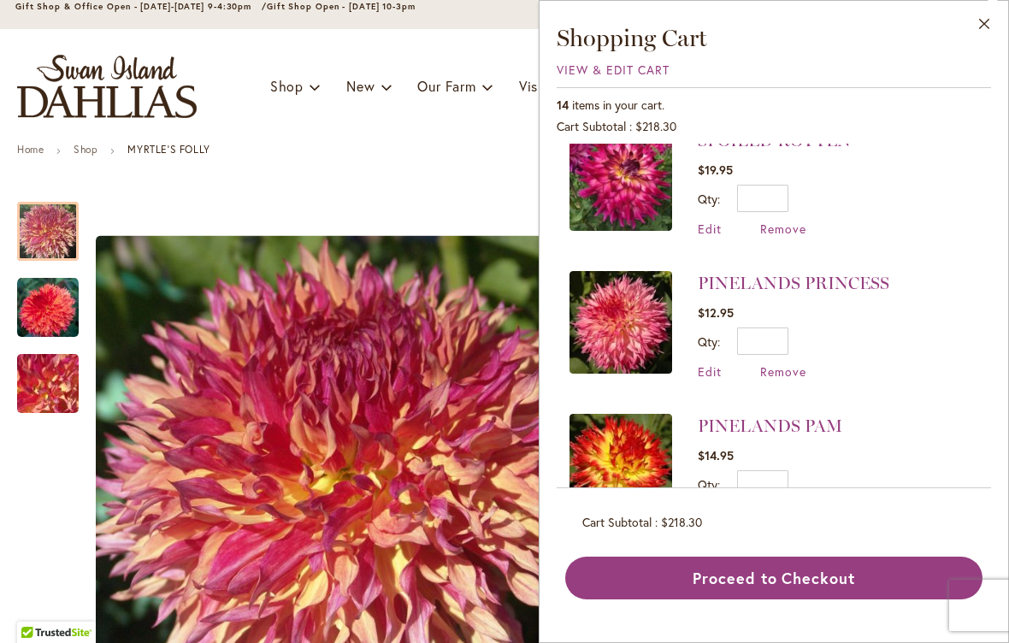
click at [785, 372] on span "Remove" at bounding box center [783, 371] width 46 height 16
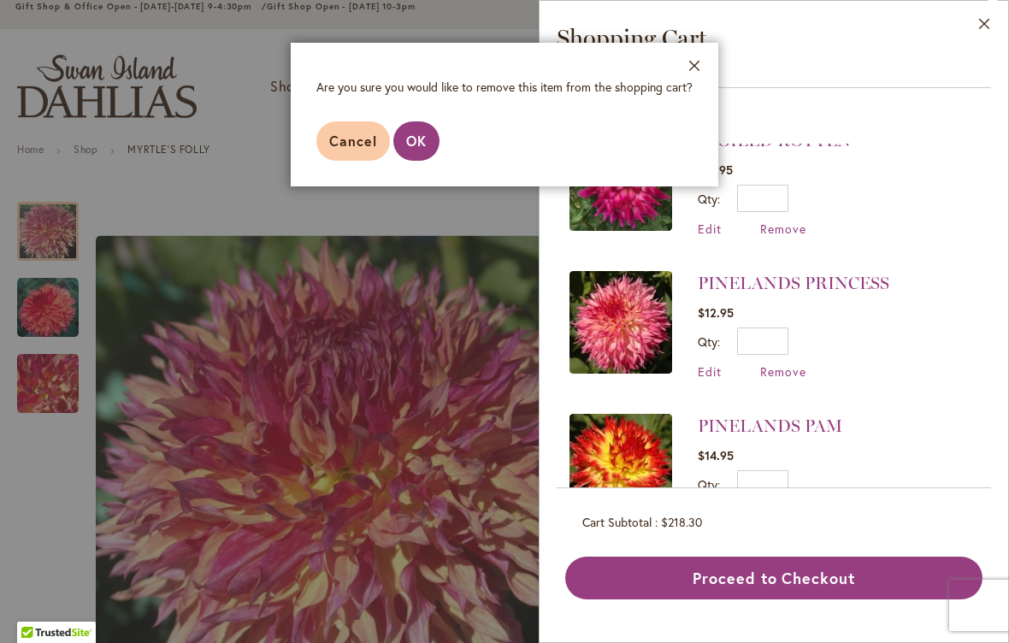
click at [424, 135] on span "OK" at bounding box center [416, 141] width 21 height 18
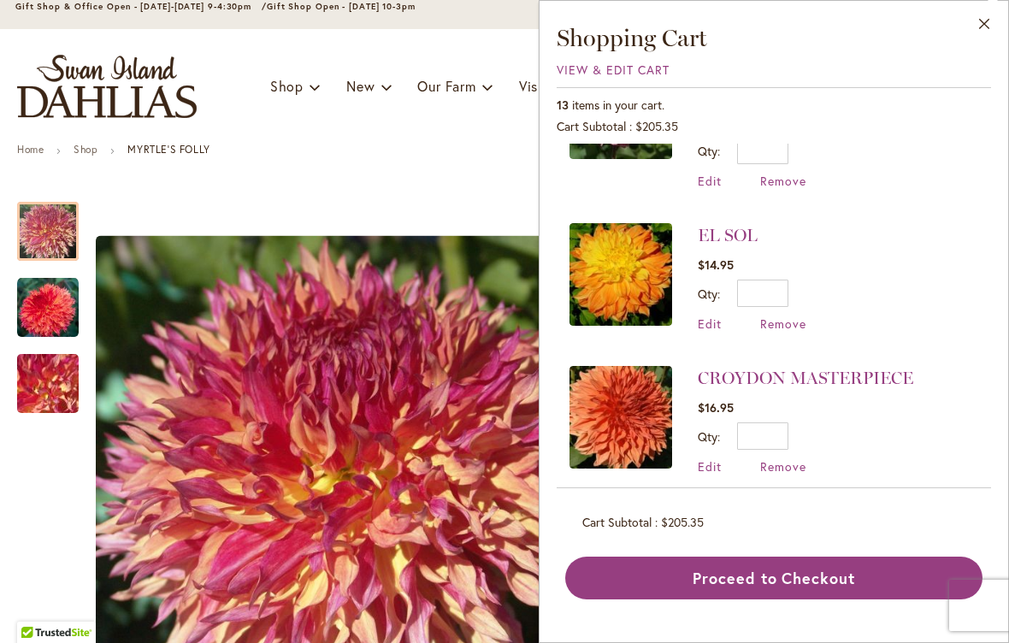
scroll to position [956, 0]
click at [619, 390] on img at bounding box center [620, 418] width 103 height 103
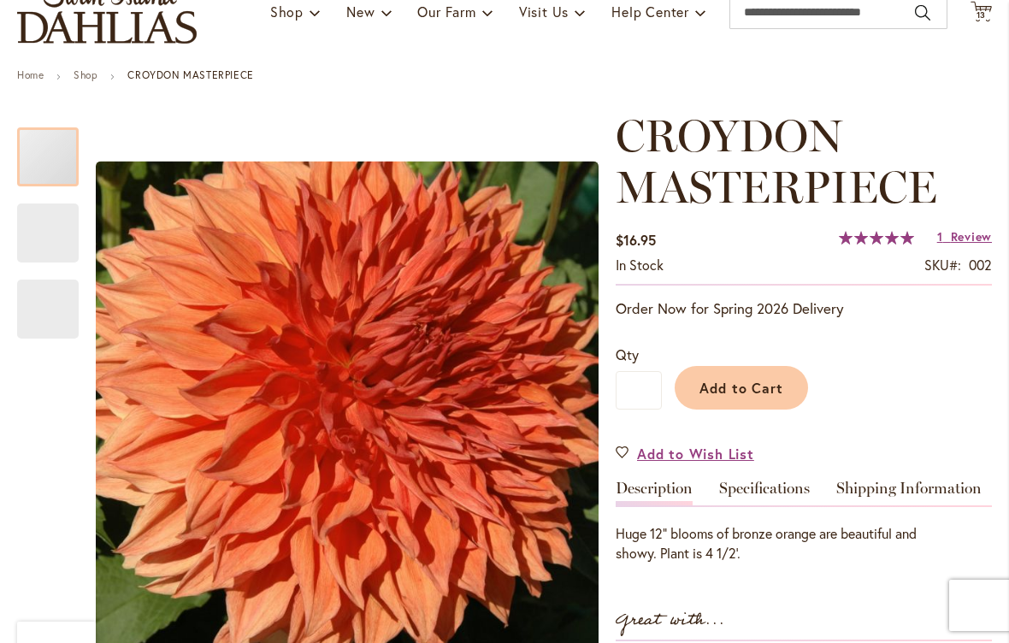
scroll to position [115, 0]
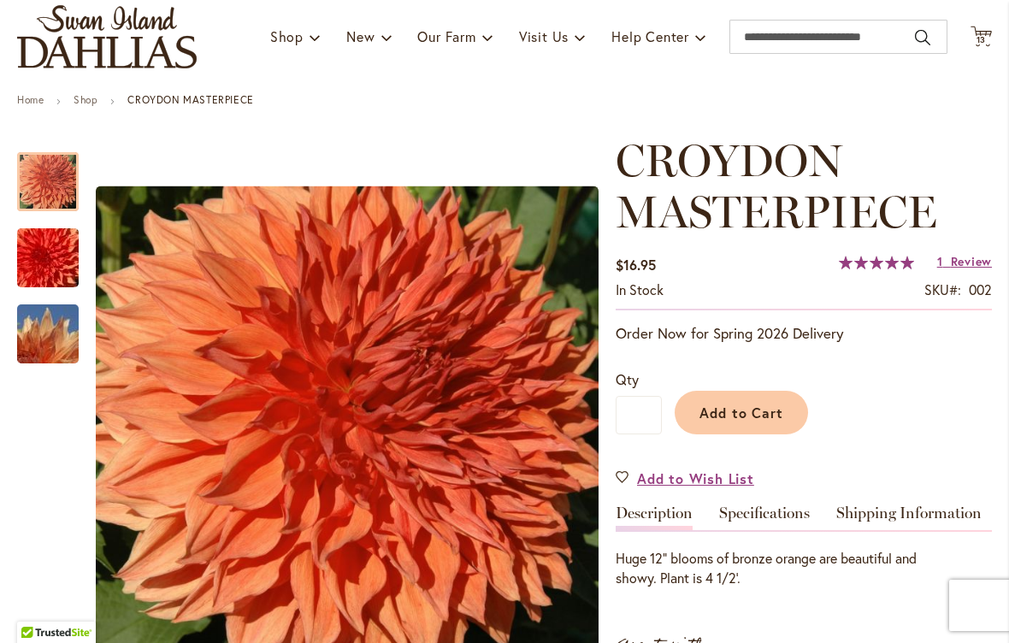
click at [988, 39] on span "13 13 items" at bounding box center [981, 40] width 17 height 9
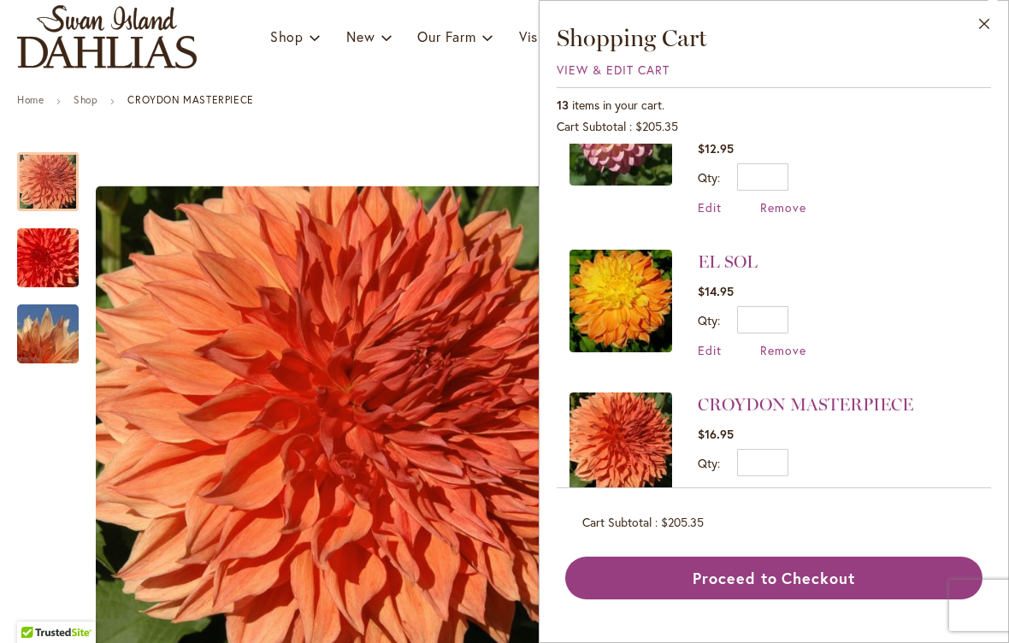
scroll to position [934, 0]
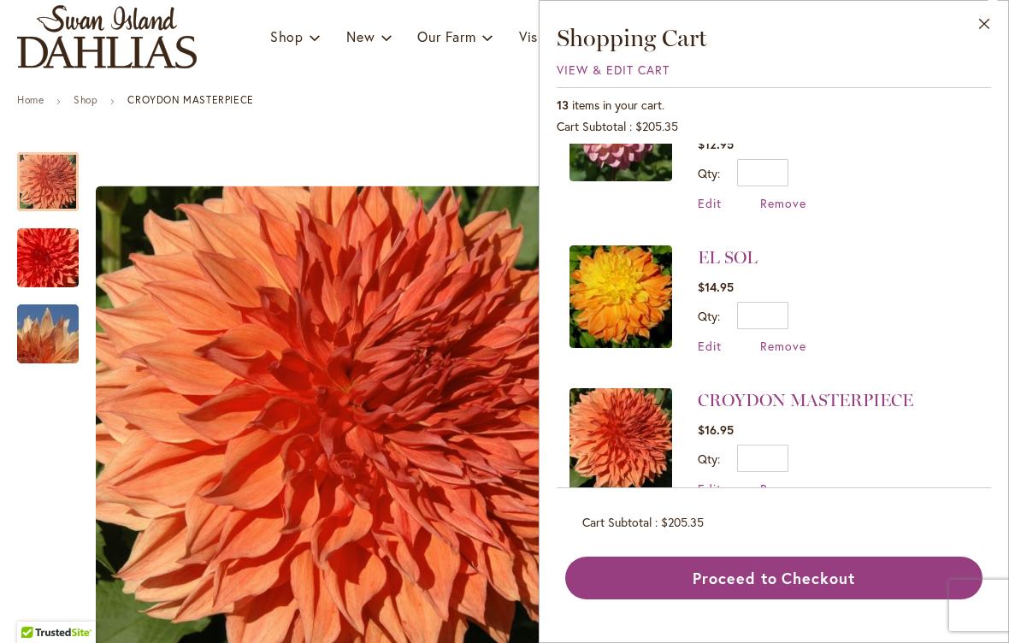
click at [623, 273] on img at bounding box center [620, 296] width 103 height 103
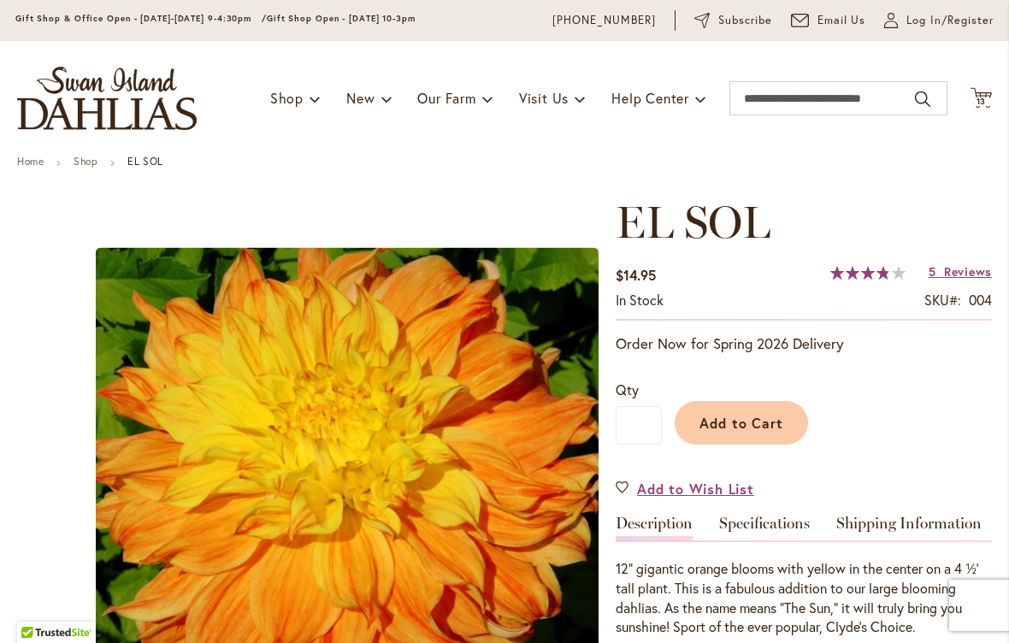
scroll to position [53, 0]
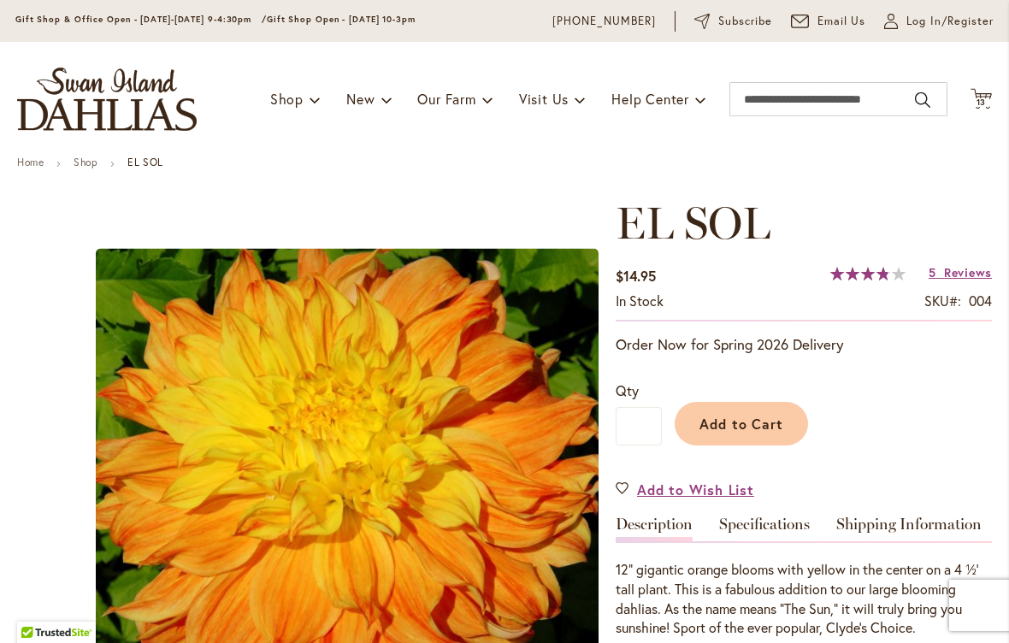
click at [983, 103] on span "13" at bounding box center [981, 102] width 10 height 11
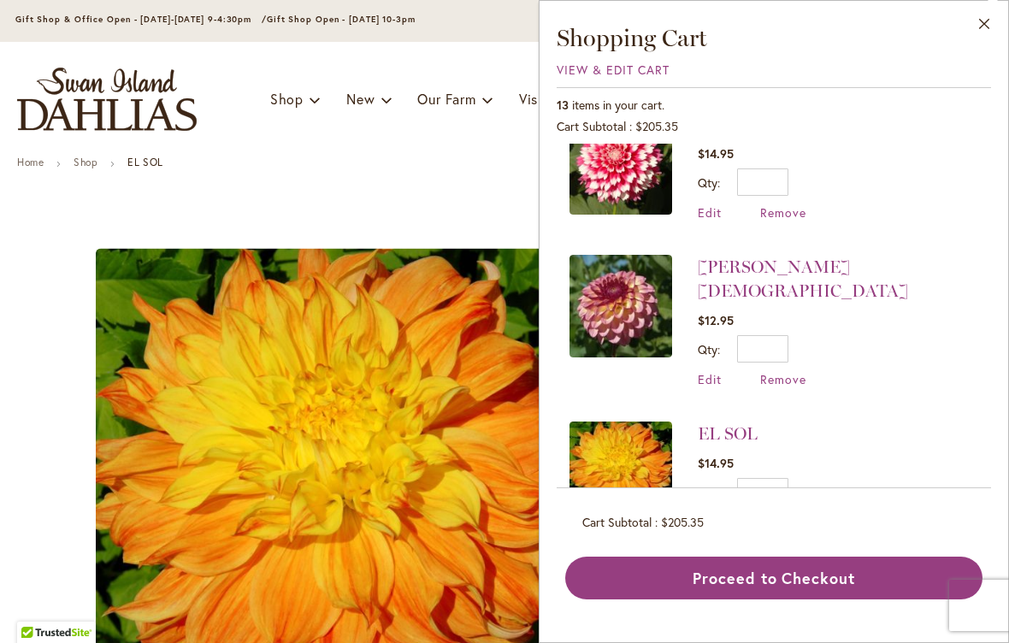
scroll to position [763, 0]
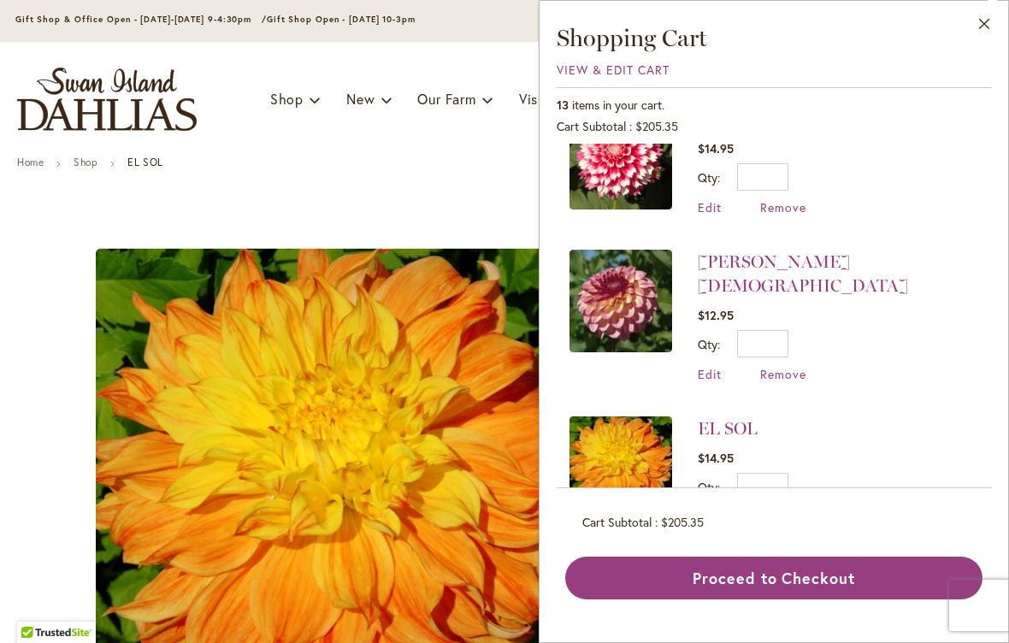
click at [798, 366] on span "Remove" at bounding box center [783, 374] width 46 height 16
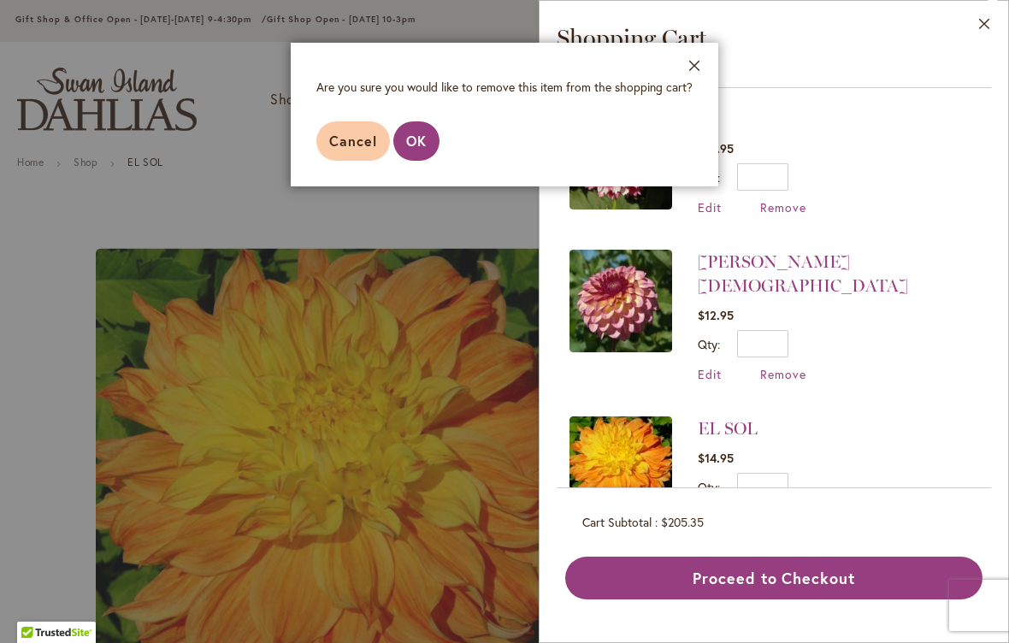
click at [428, 147] on button "OK" at bounding box center [416, 140] width 46 height 39
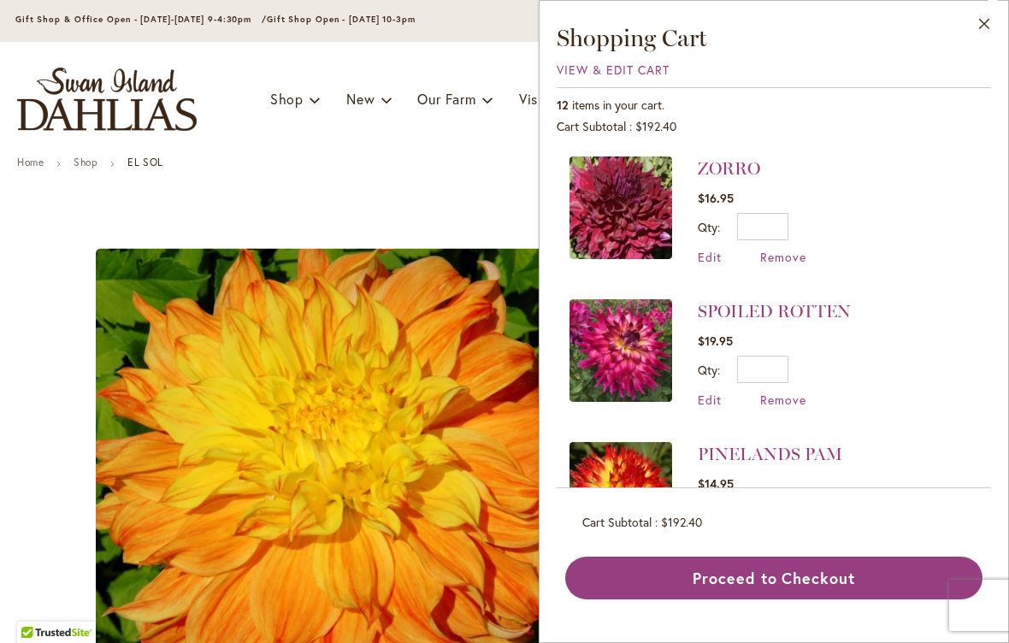
click at [979, 29] on button "Close" at bounding box center [984, 28] width 47 height 54
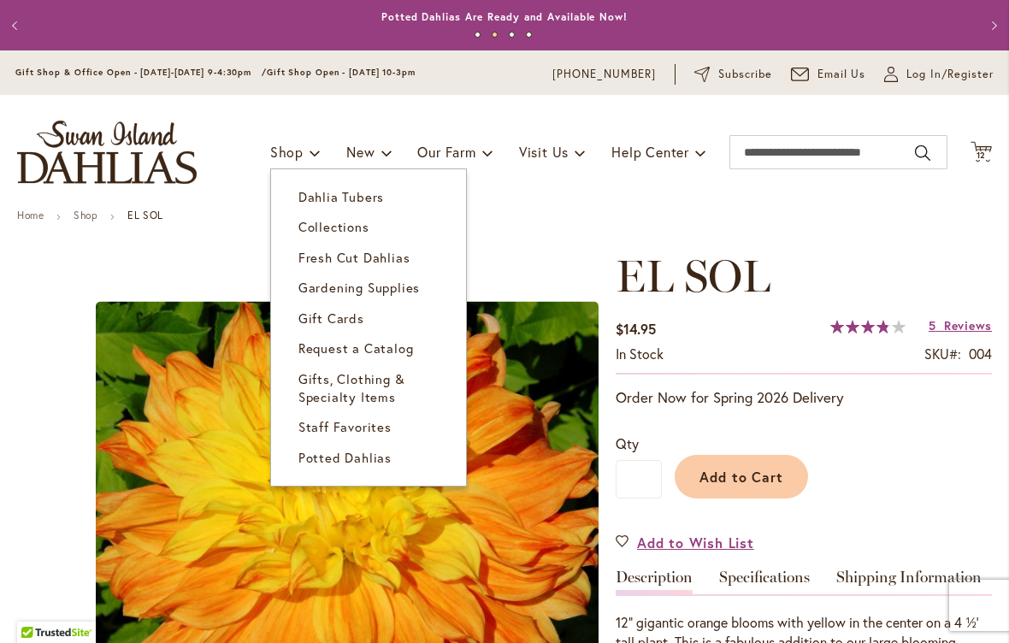
click at [360, 190] on span "Dahlia Tubers" at bounding box center [340, 196] width 85 height 17
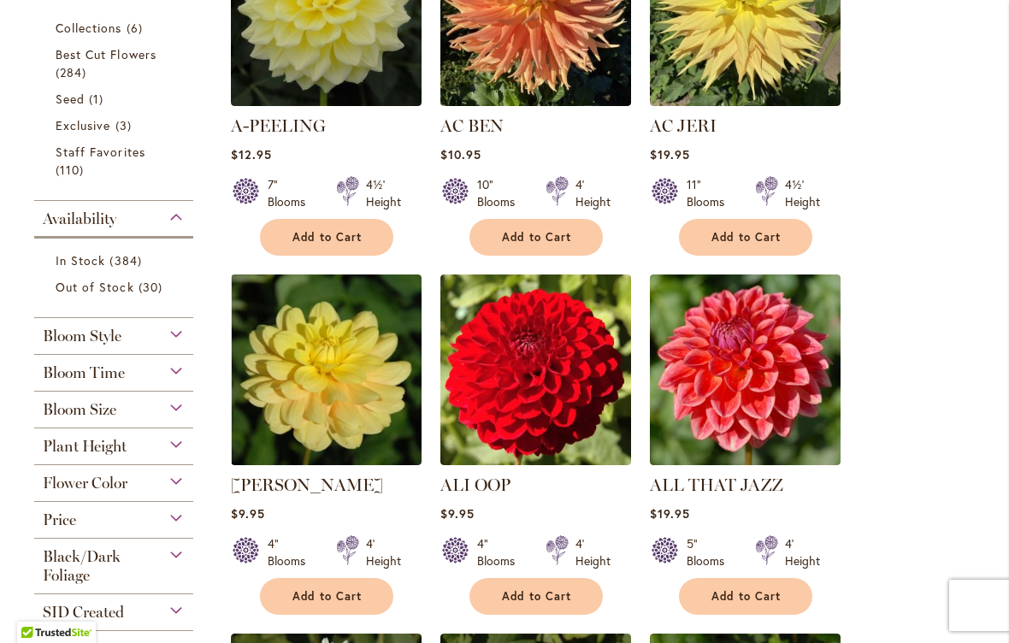
scroll to position [510, 0]
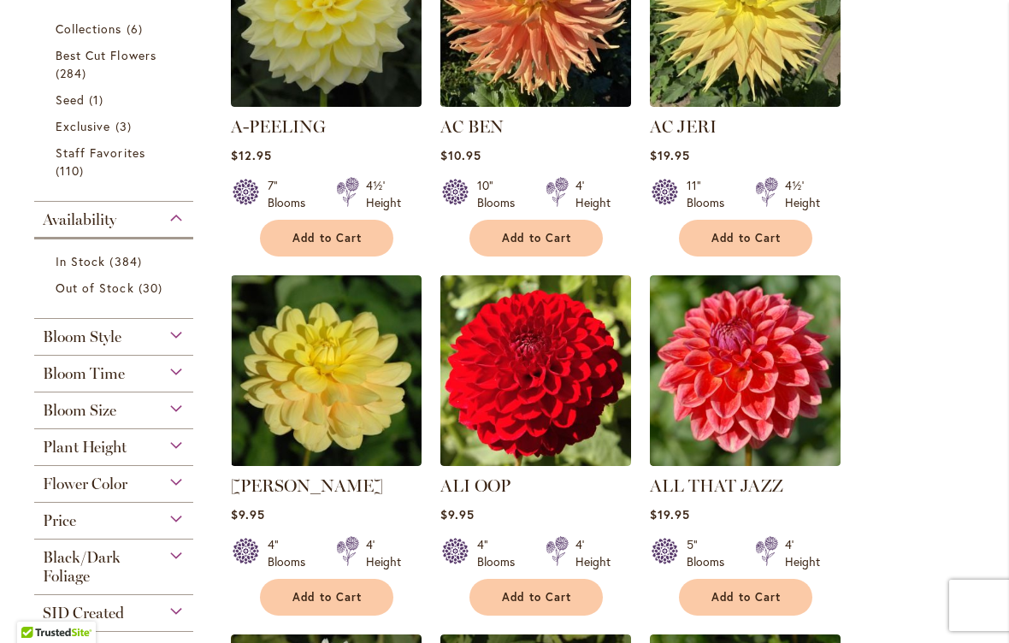
click at [143, 490] on div "Flower Color" at bounding box center [113, 479] width 159 height 27
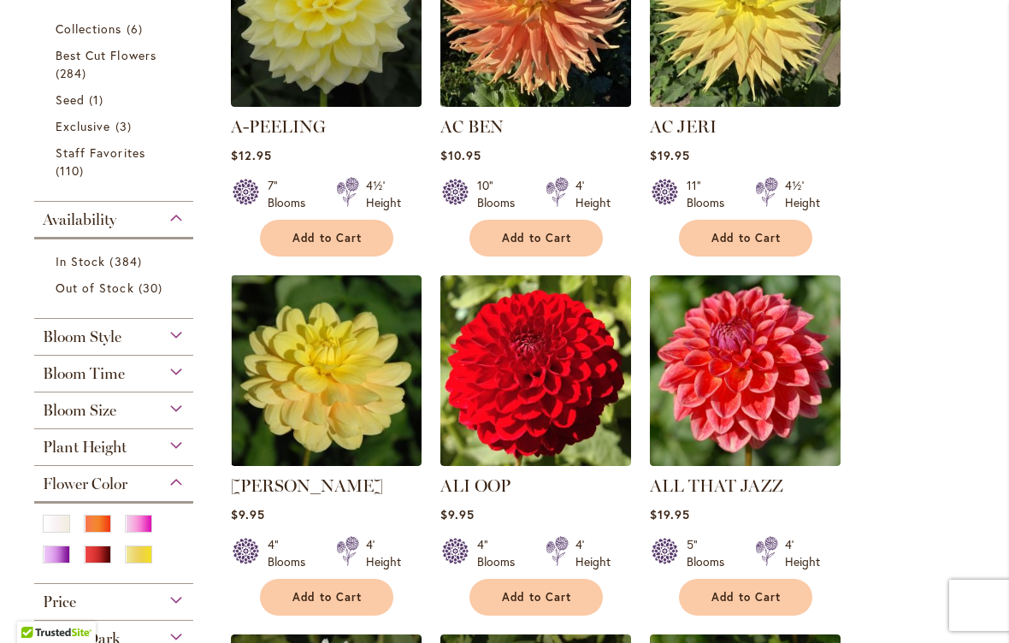
click at [136, 563] on div "Yellow" at bounding box center [138, 554] width 27 height 18
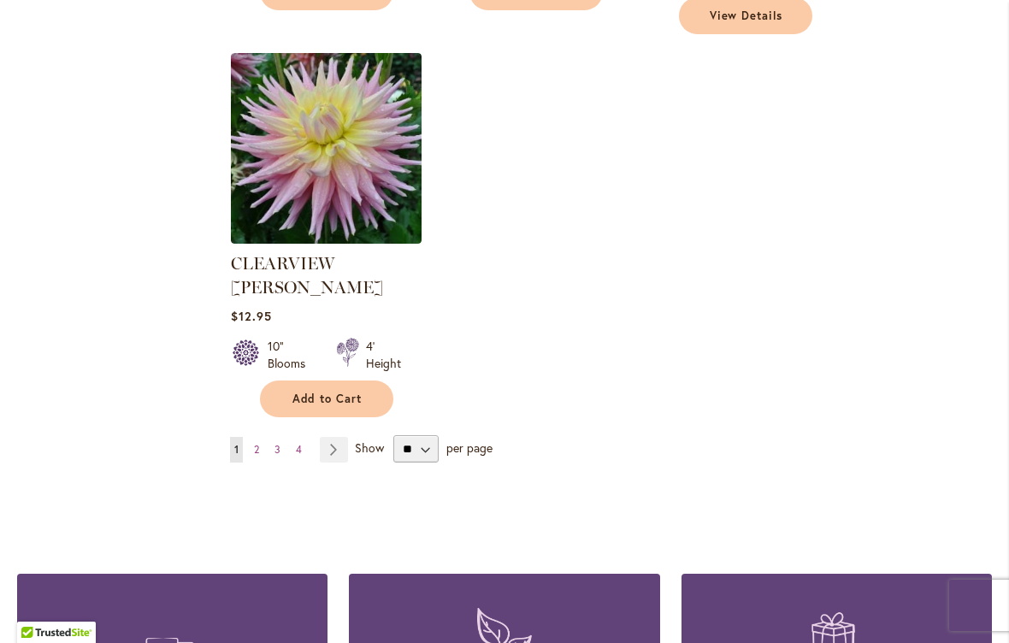
scroll to position [2163, 0]
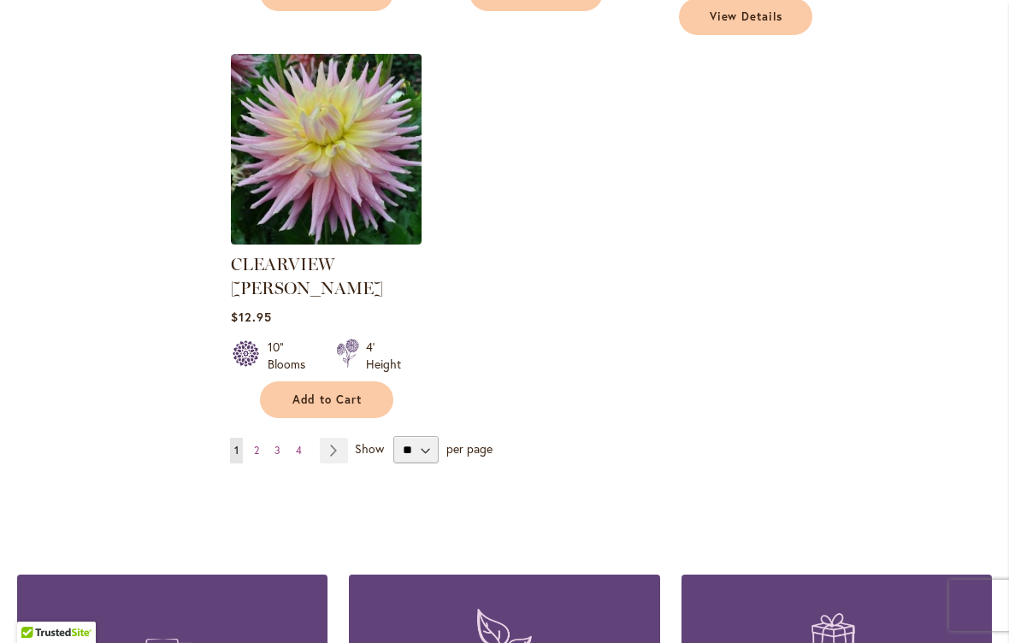
click at [338, 438] on link "Page Next" at bounding box center [334, 451] width 28 height 26
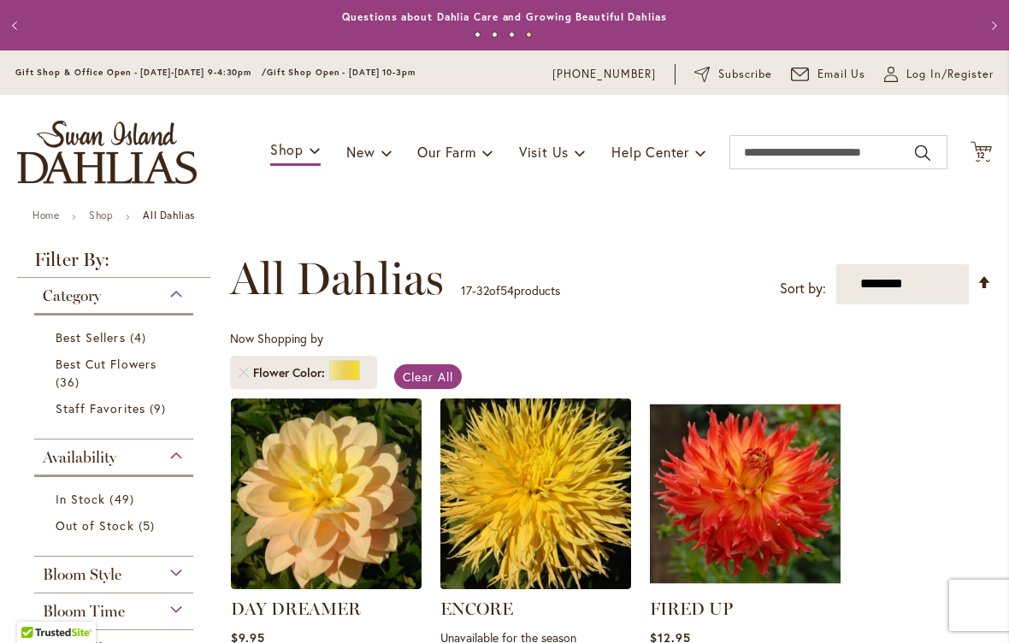
click at [989, 151] on span "12 12 items" at bounding box center [981, 155] width 17 height 9
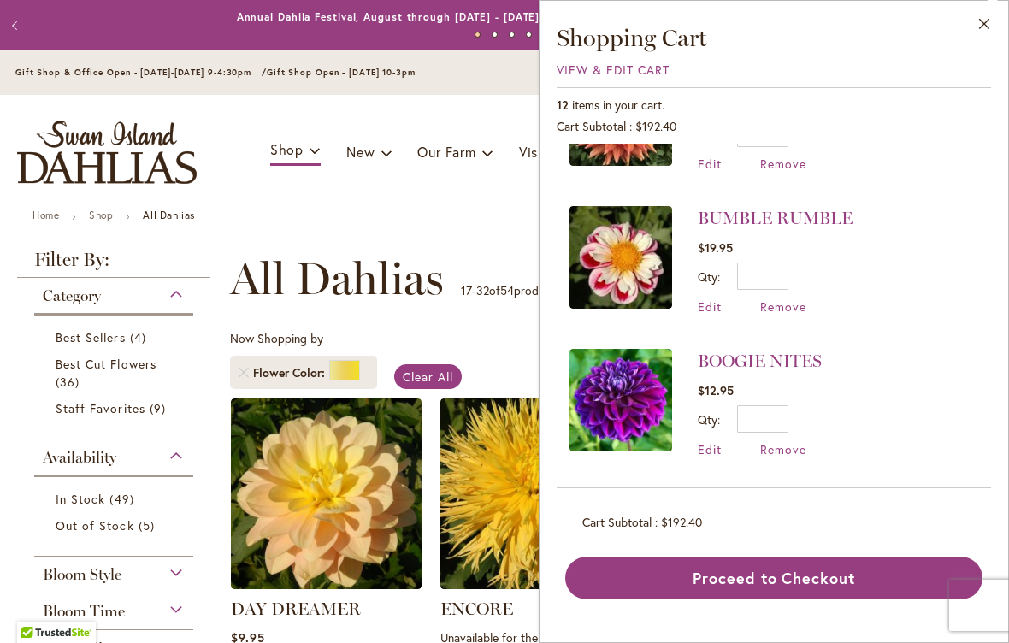
scroll to position [1378, 0]
click at [821, 574] on button "Proceed to Checkout" at bounding box center [773, 577] width 417 height 43
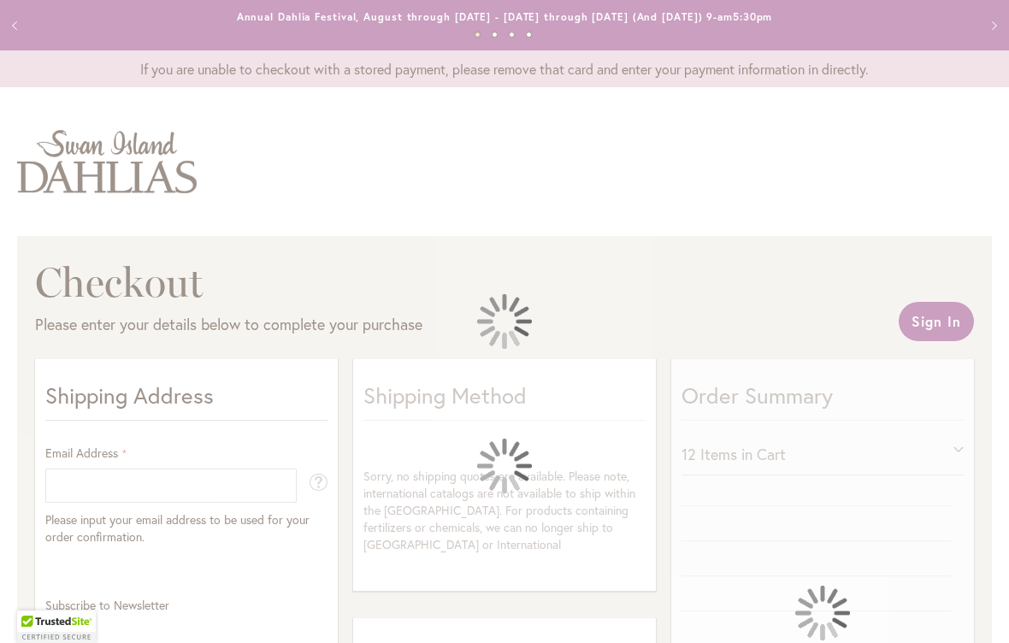
select select "**"
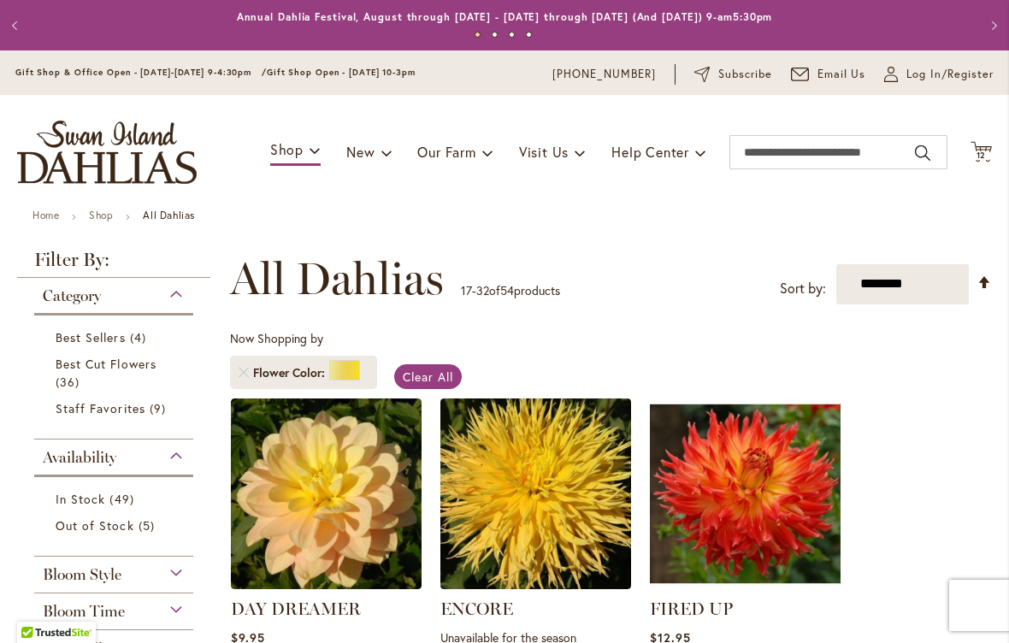
click at [990, 150] on icon at bounding box center [980, 151] width 21 height 21
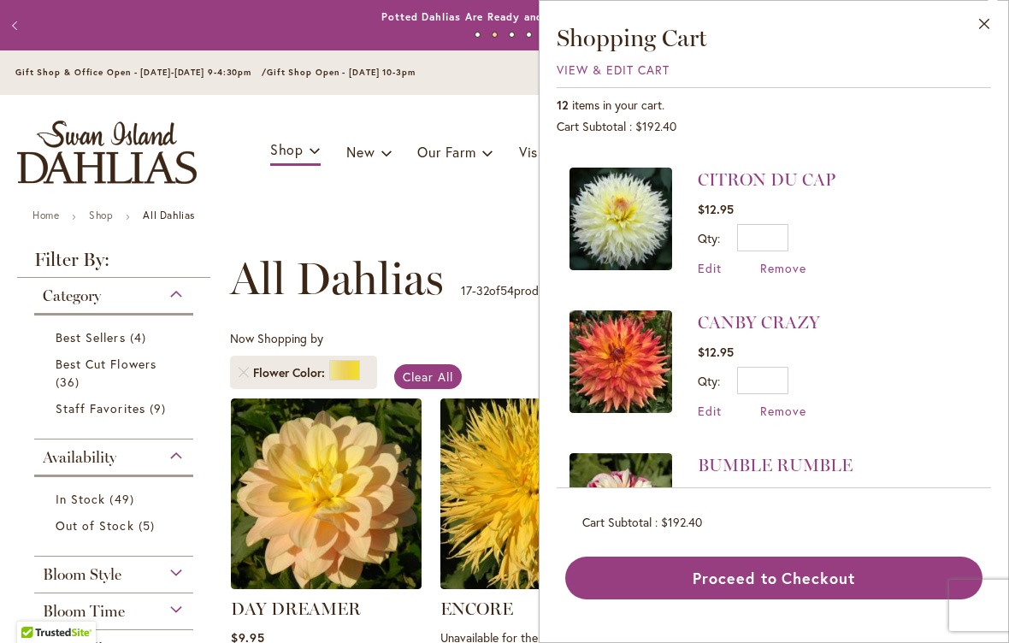
scroll to position [1129, 0]
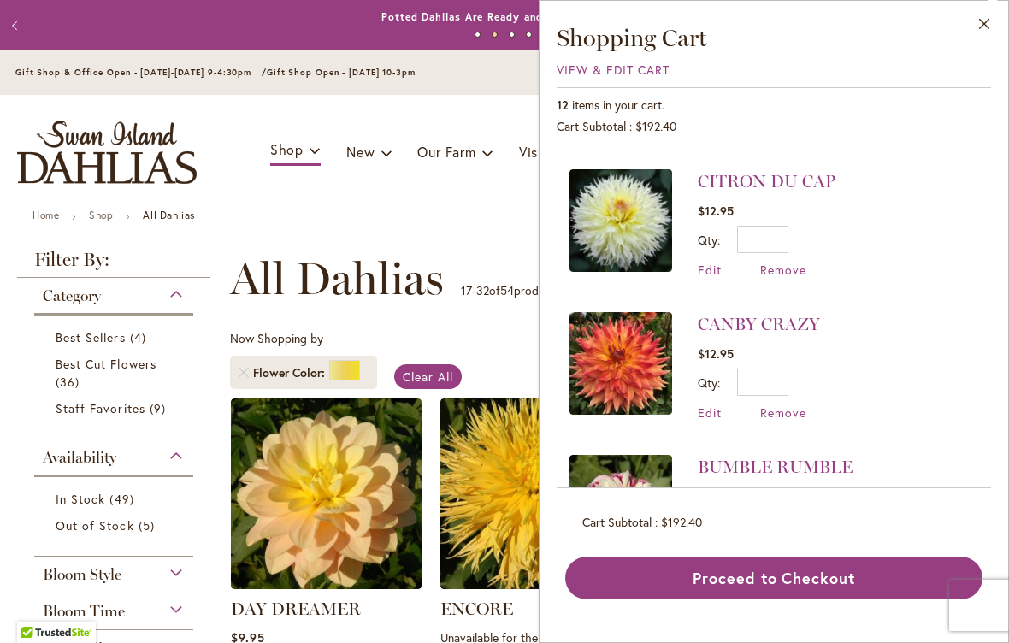
click at [790, 270] on span "Remove" at bounding box center [783, 270] width 46 height 16
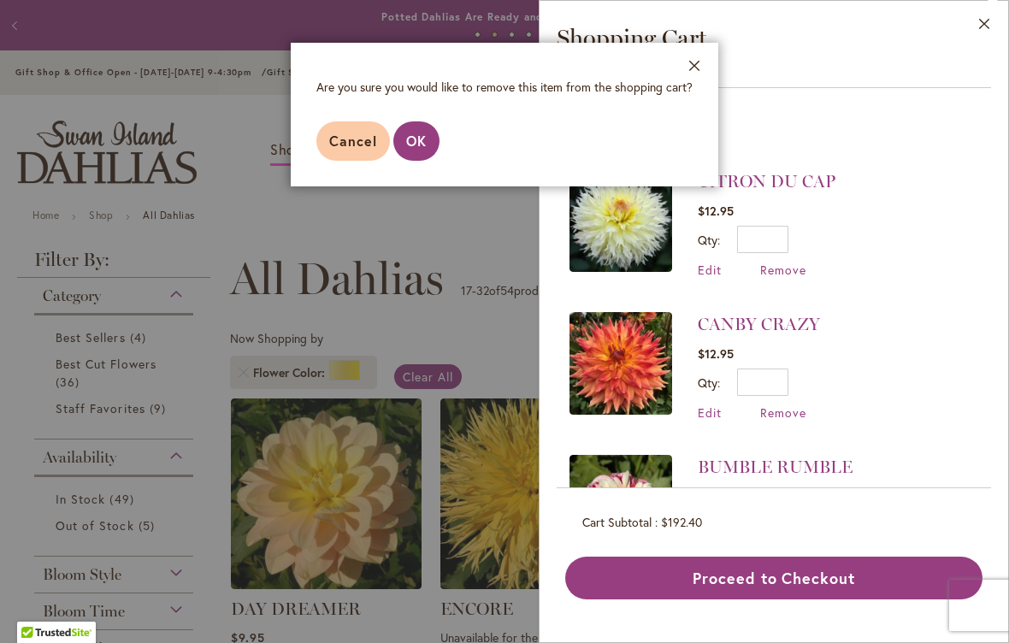
click at [430, 142] on button "OK" at bounding box center [416, 140] width 46 height 39
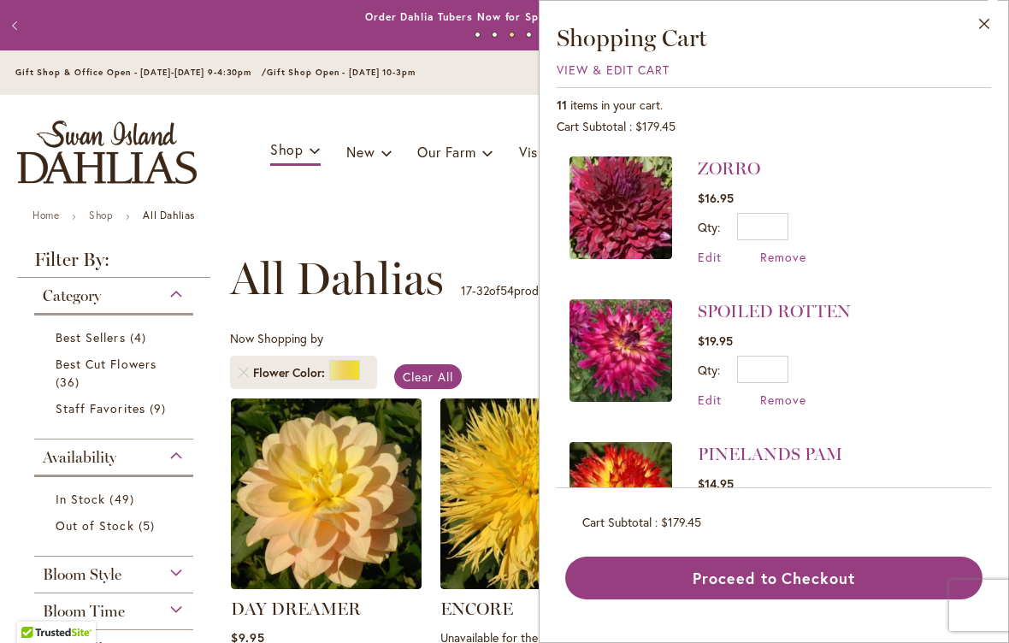
click at [822, 579] on button "Proceed to Checkout" at bounding box center [773, 577] width 417 height 43
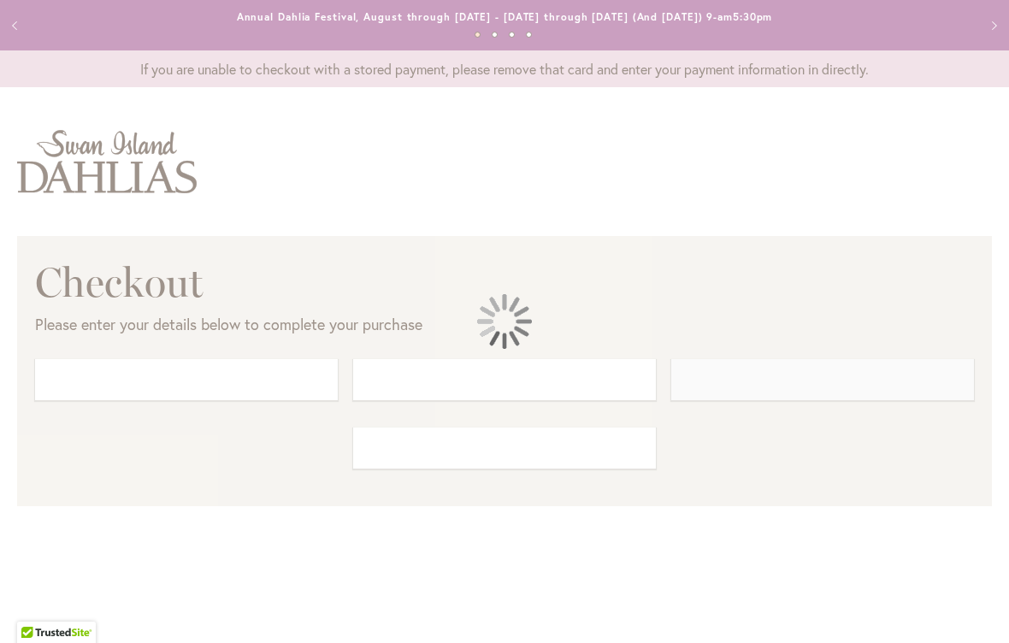
select select "**"
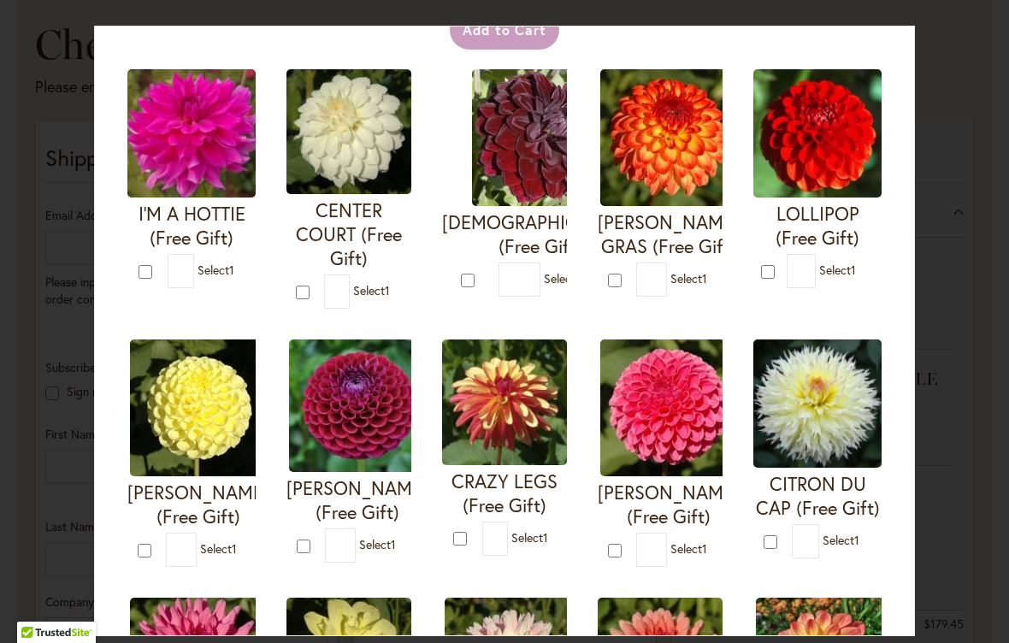
scroll to position [100, 0]
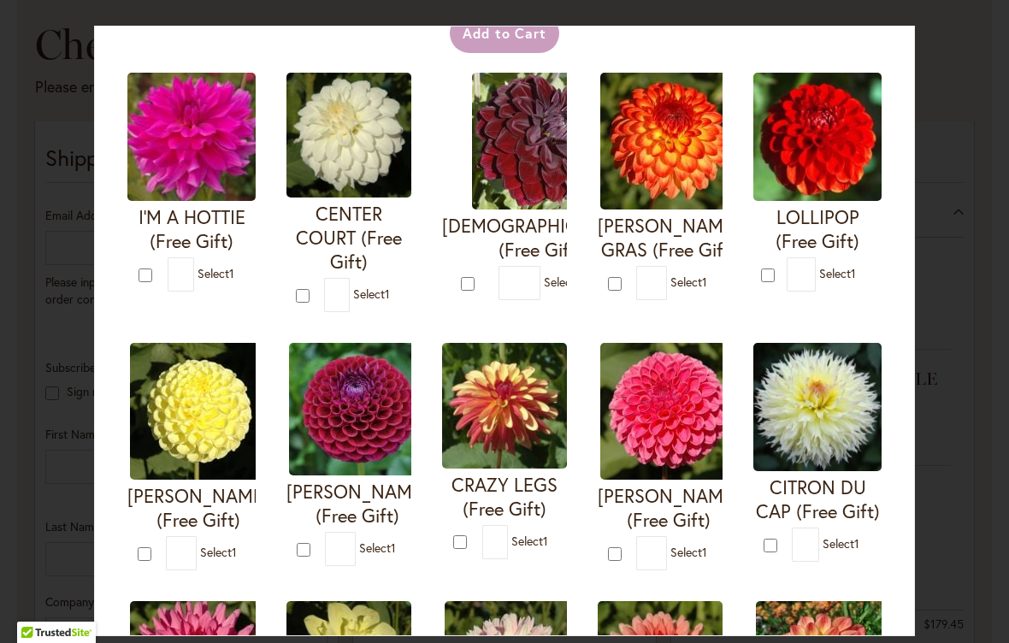
type input "*"
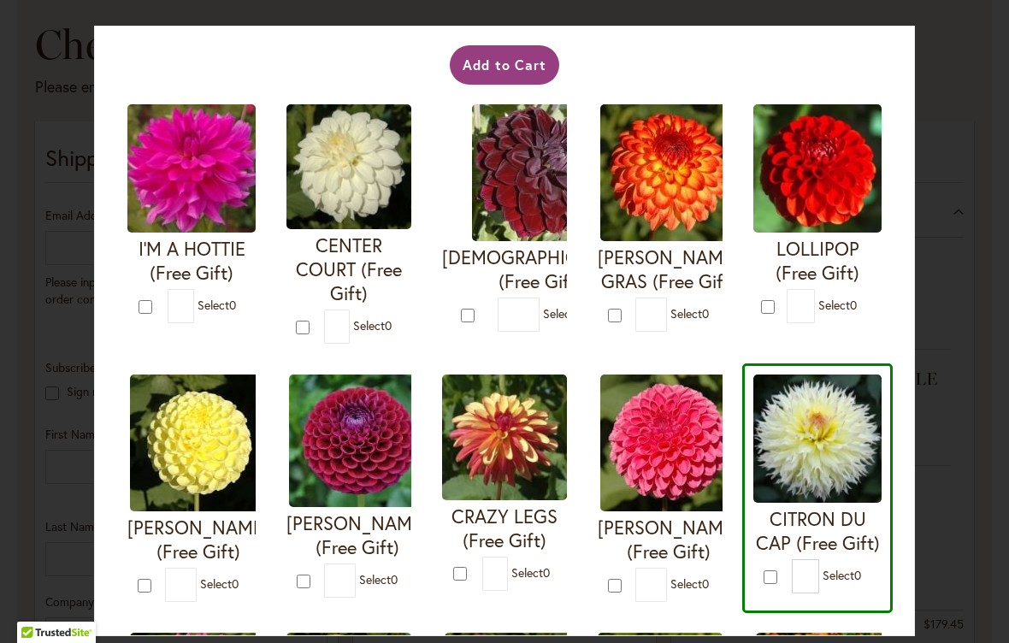
scroll to position [61, 0]
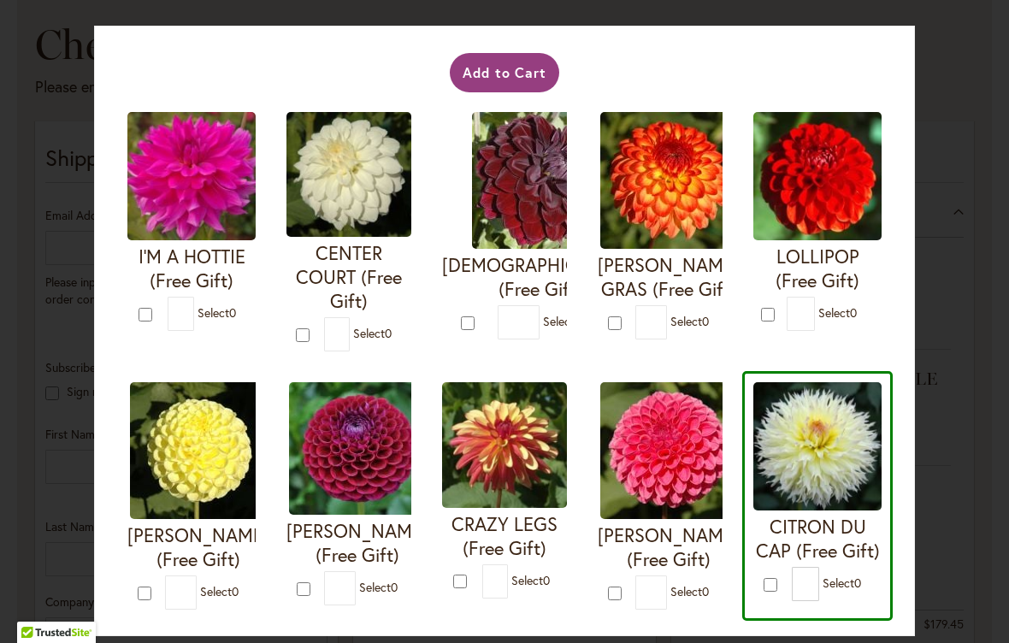
click at [511, 73] on button "Add to Cart" at bounding box center [505, 72] width 110 height 39
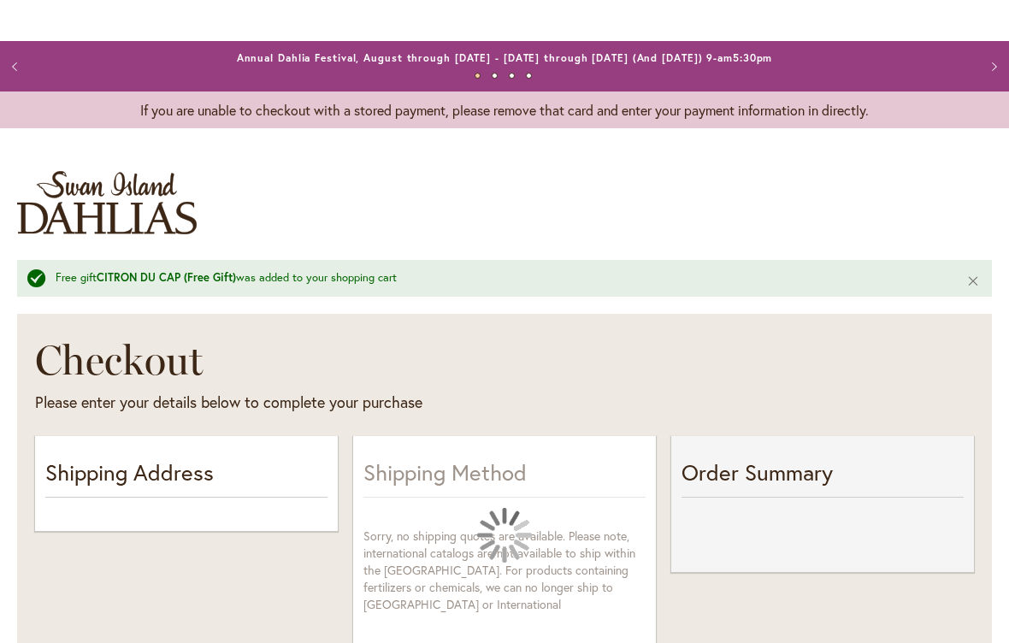
select select "**"
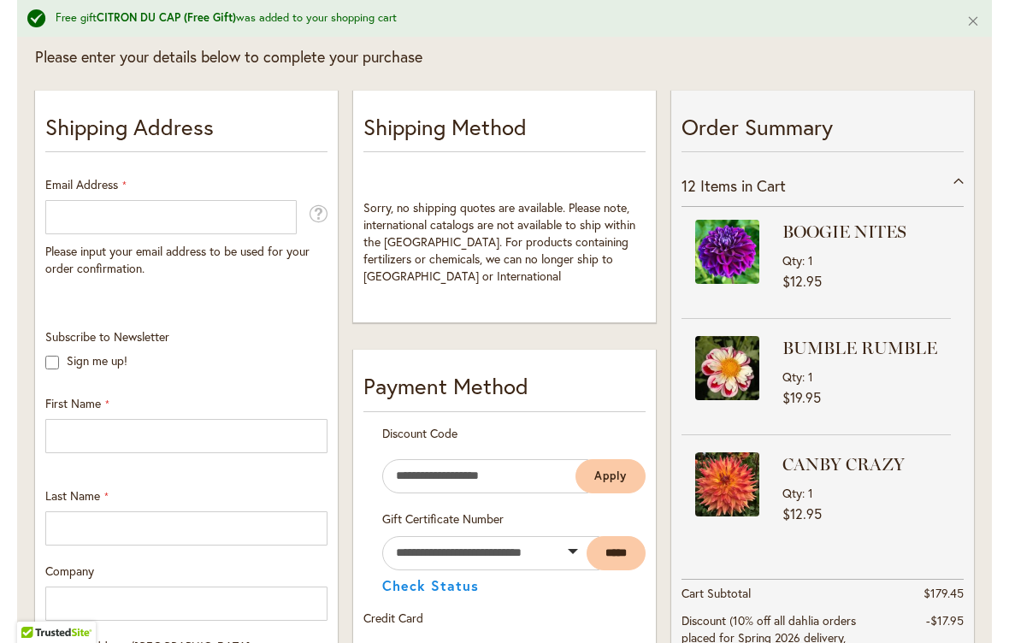
scroll to position [296, 0]
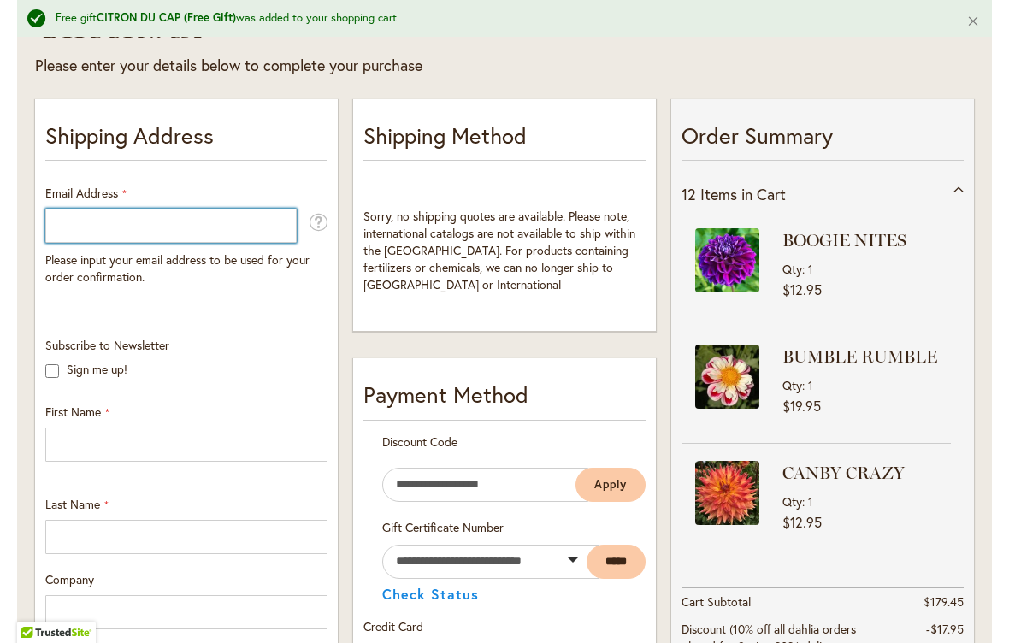
click at [78, 217] on input "Email Address" at bounding box center [170, 226] width 251 height 34
click at [82, 232] on input "Email Address" at bounding box center [170, 226] width 251 height 34
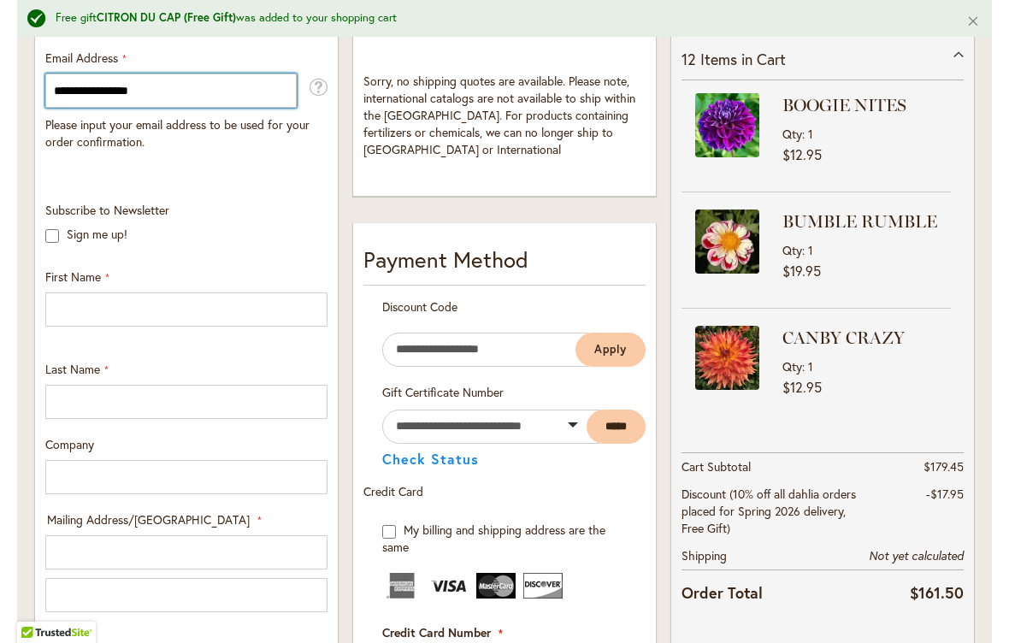
scroll to position [444, 0]
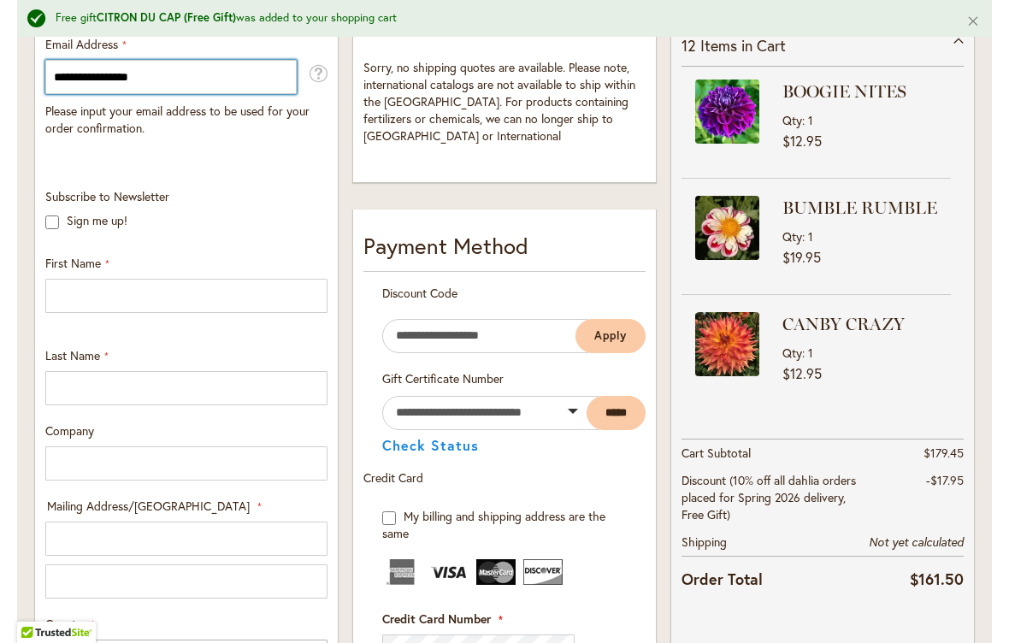
type input "**********"
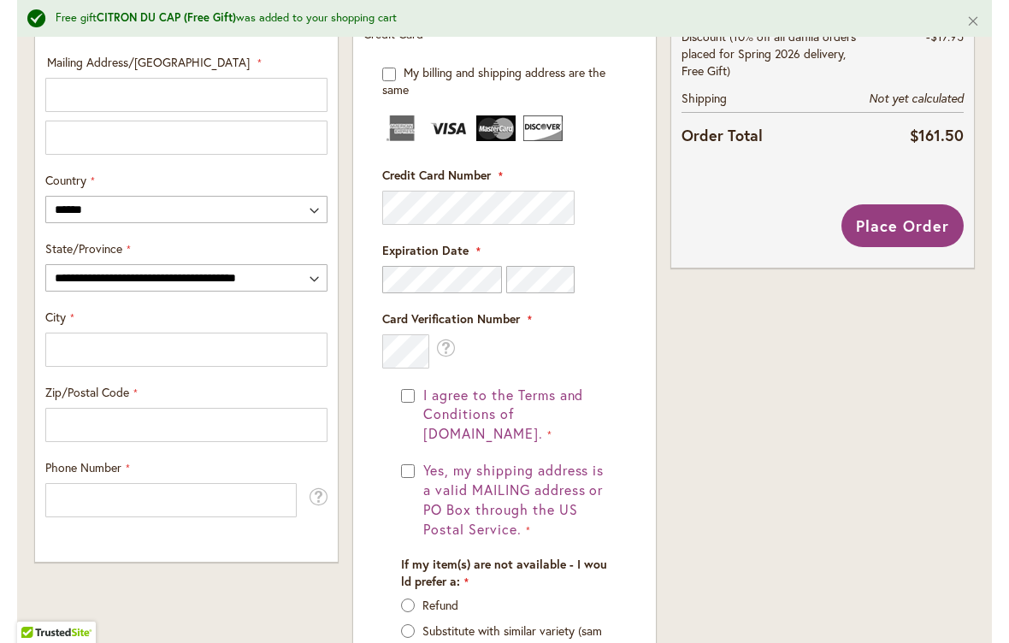
scroll to position [898, 0]
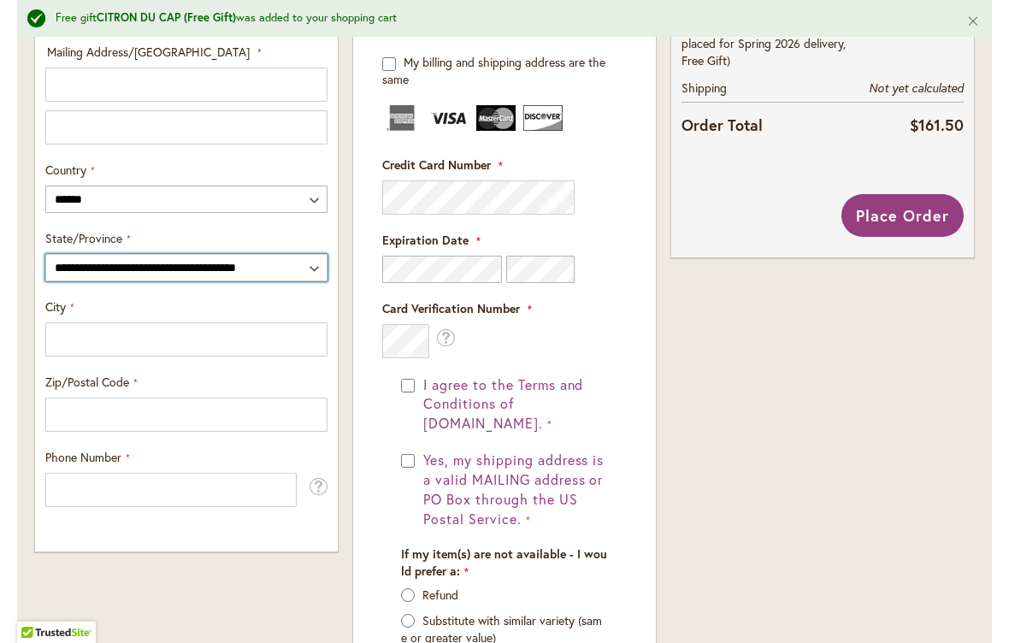
click at [319, 268] on select "**********" at bounding box center [186, 267] width 282 height 27
select select "**"
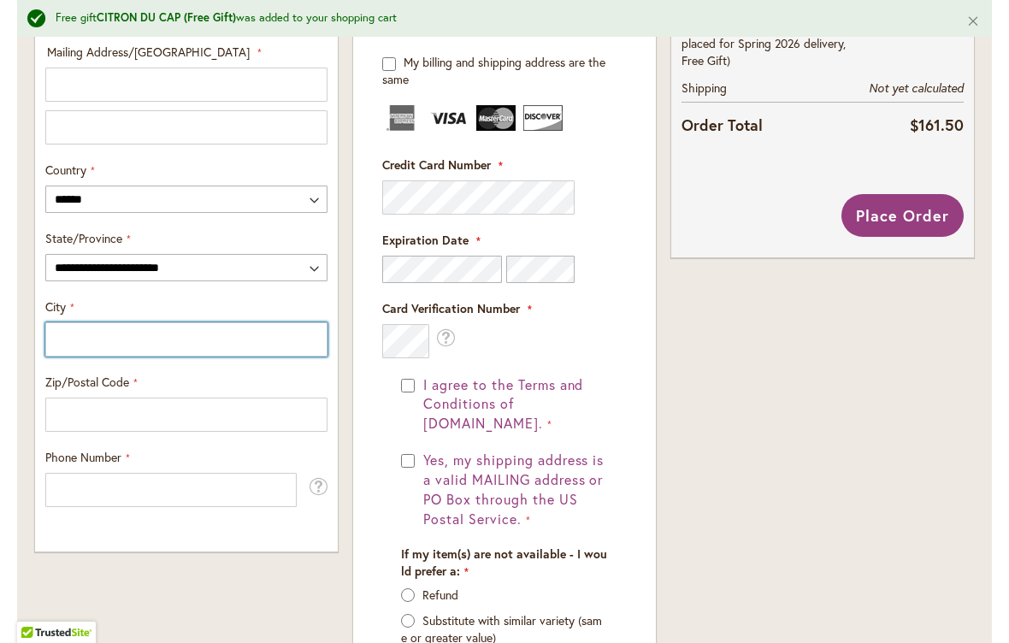
click at [79, 339] on input "City" at bounding box center [186, 339] width 282 height 34
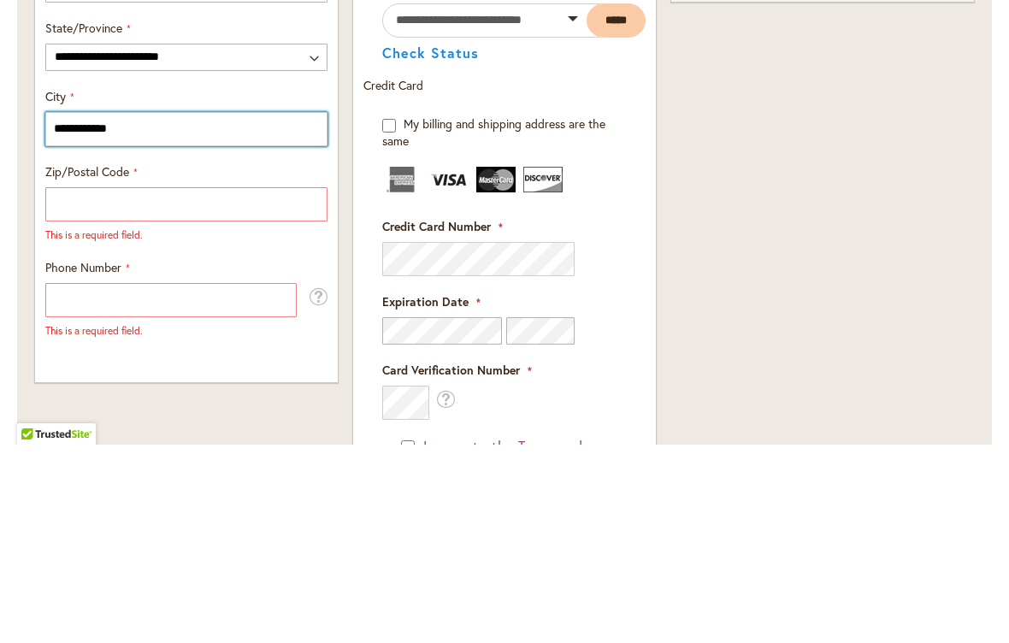
scroll to position [980, 0]
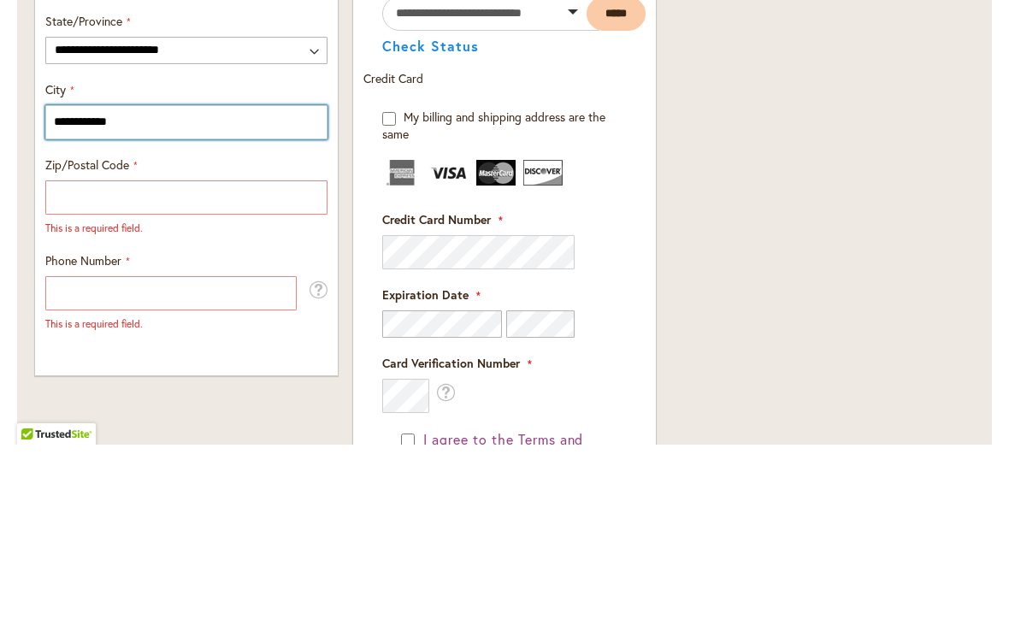
type input "**********"
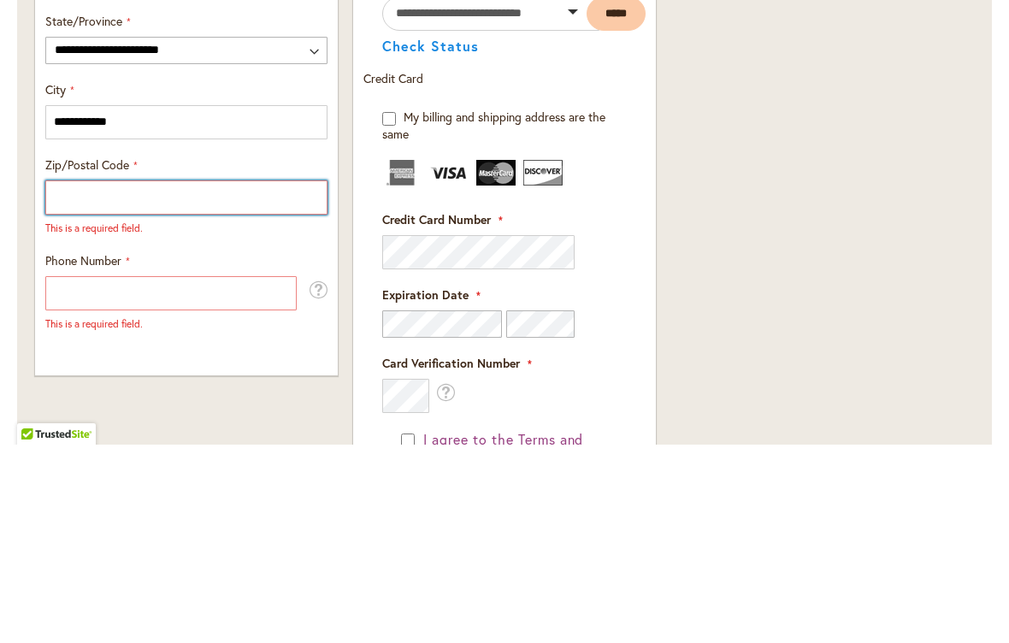
click at [93, 379] on input "Zip/Postal Code" at bounding box center [186, 396] width 282 height 34
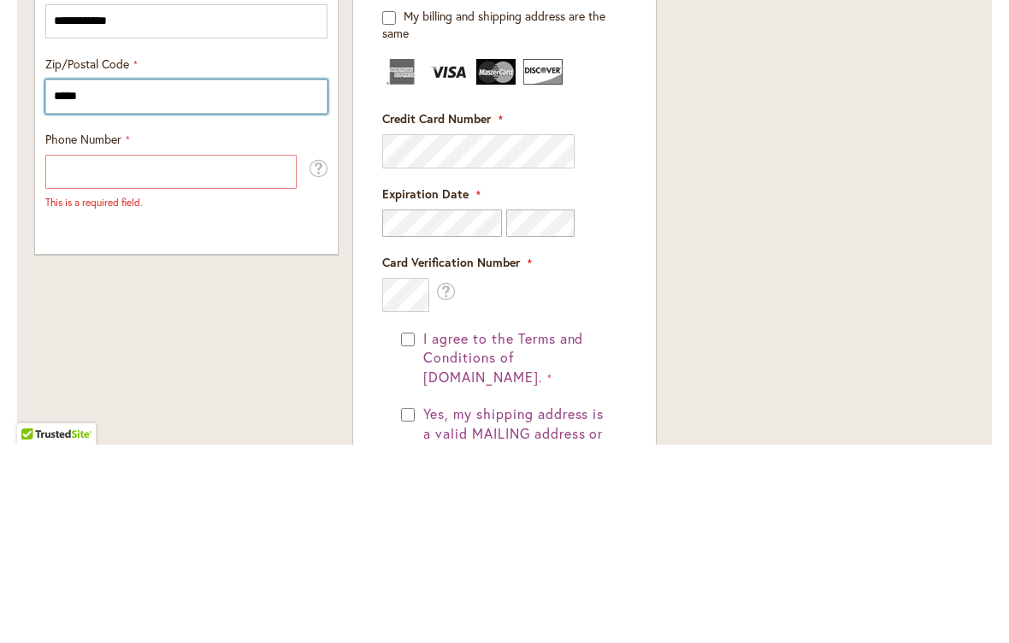
scroll to position [1084, 0]
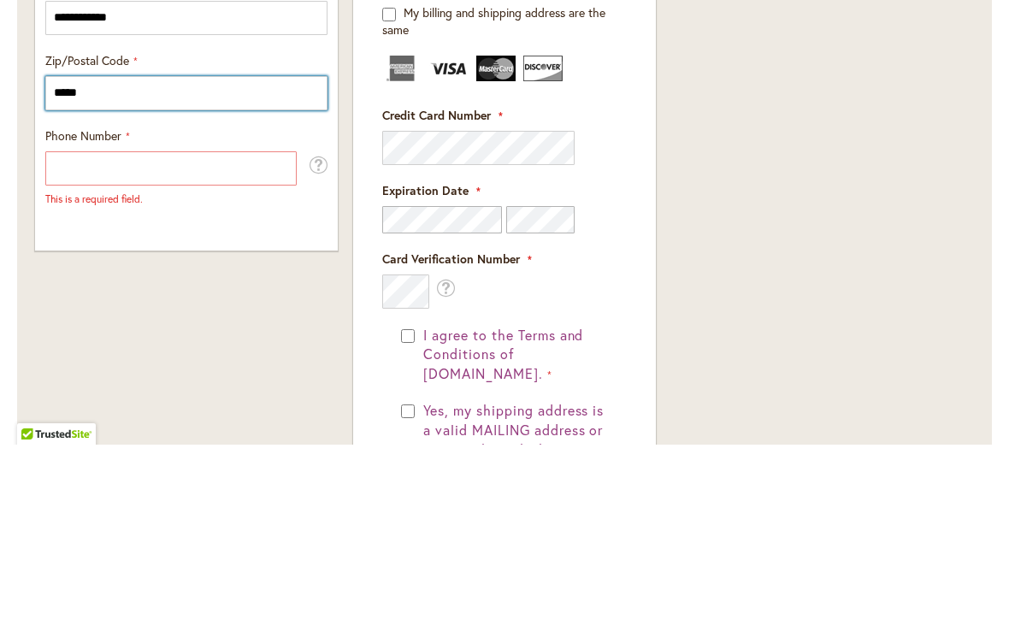
type input "*****"
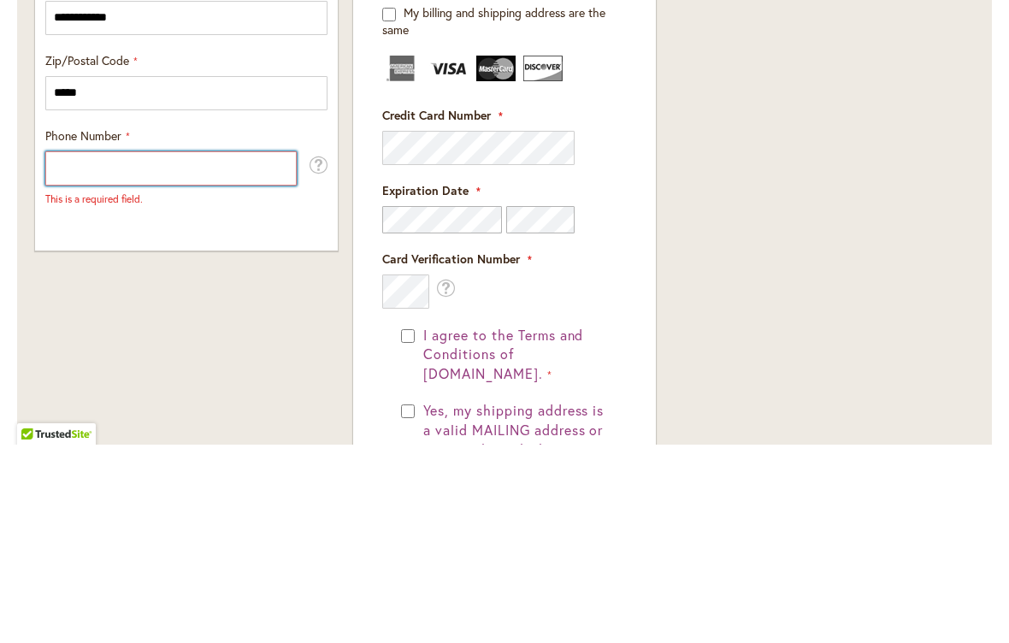
click at [85, 350] on input "Phone Number" at bounding box center [170, 367] width 251 height 34
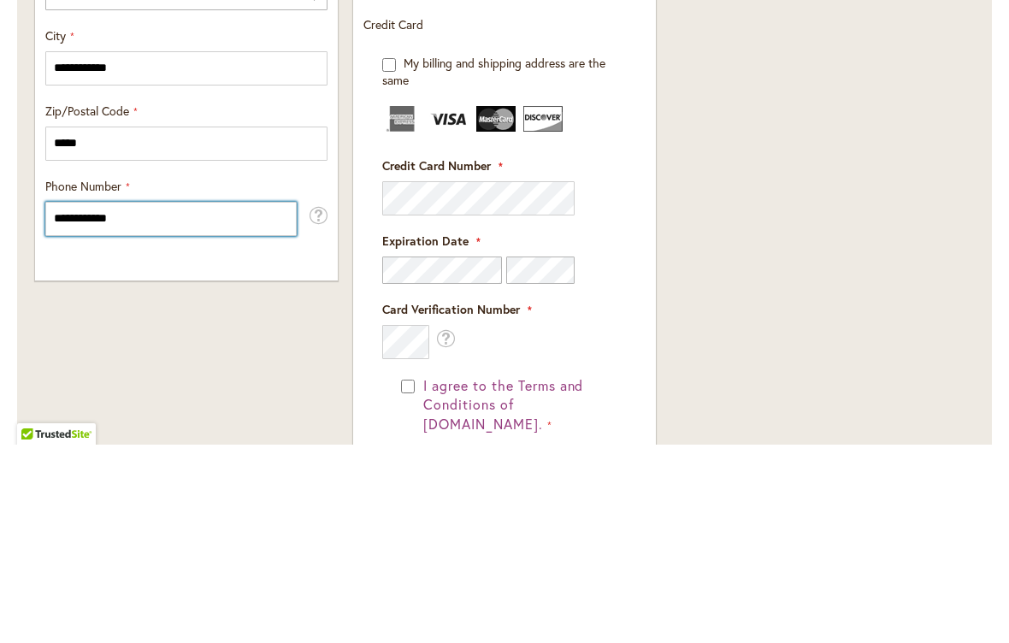
scroll to position [1033, 0]
type input "**********"
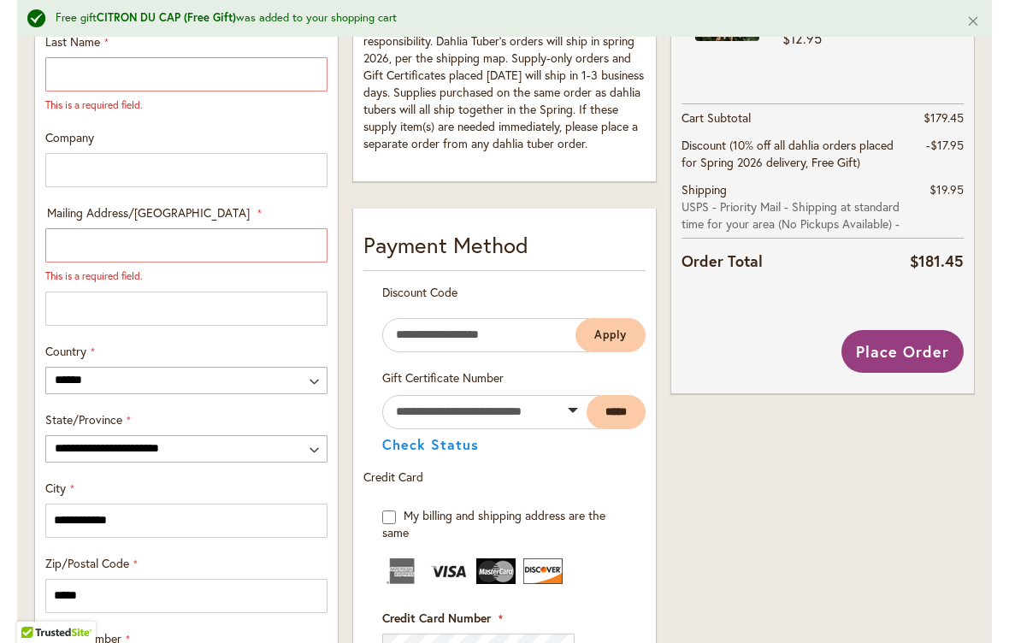
scroll to position [781, 0]
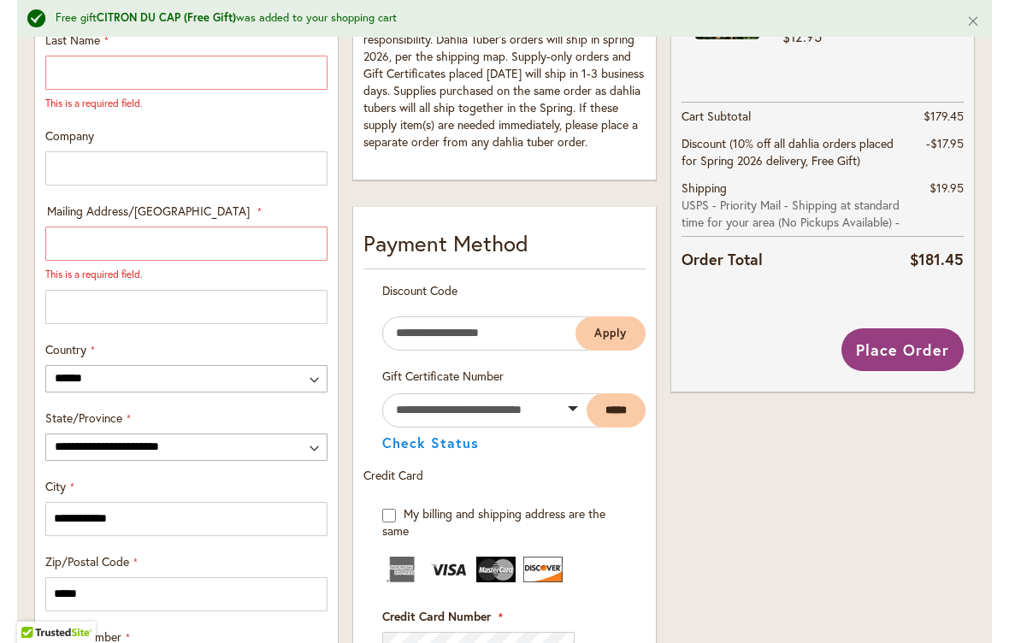
click at [902, 350] on span "Place Order" at bounding box center [902, 349] width 93 height 21
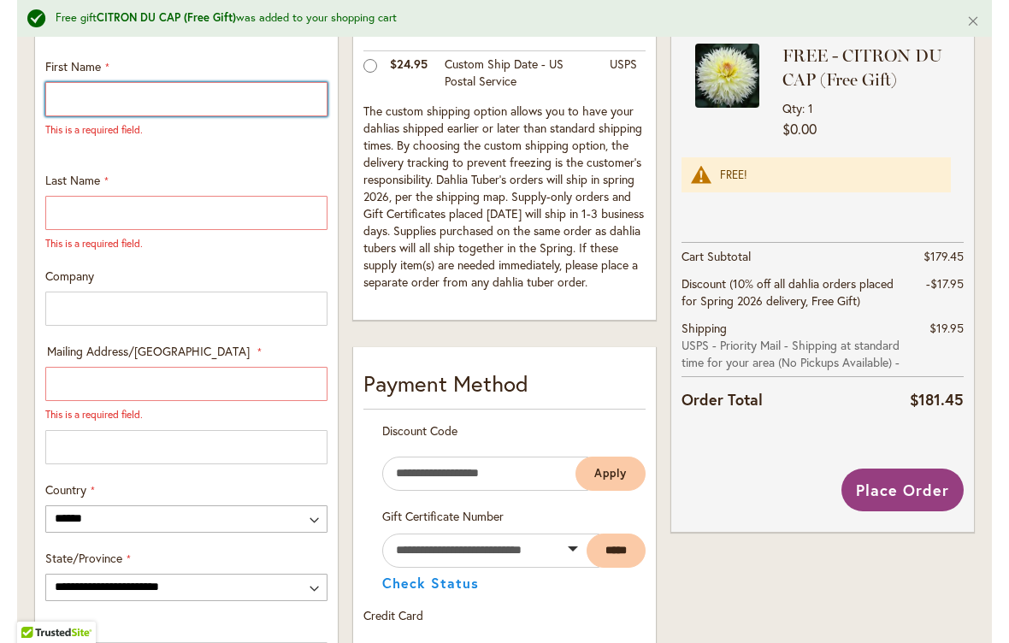
scroll to position [650, 0]
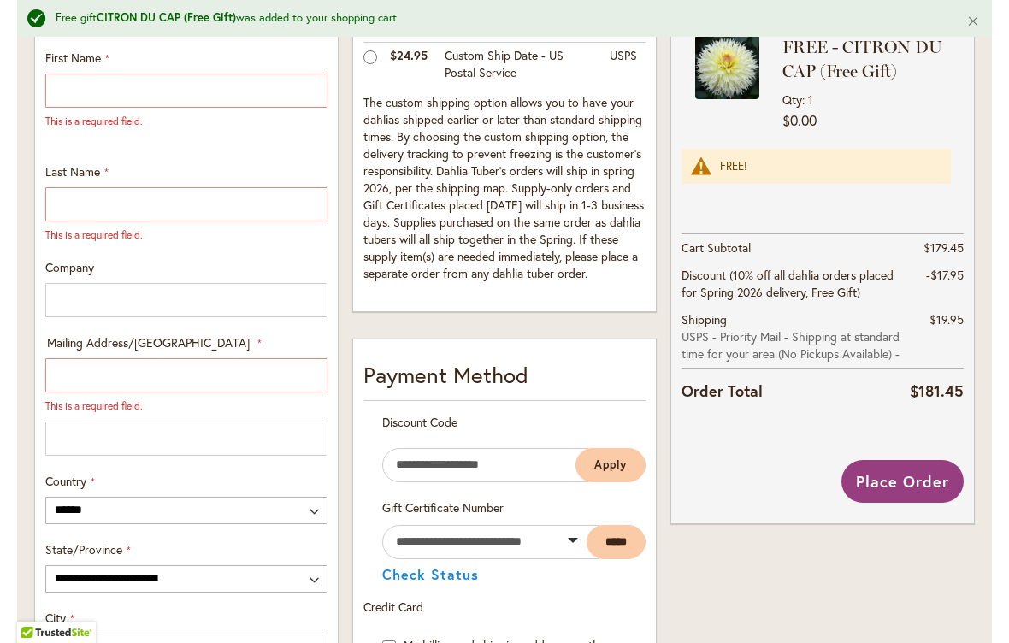
click at [897, 486] on span "Place Order" at bounding box center [902, 481] width 93 height 21
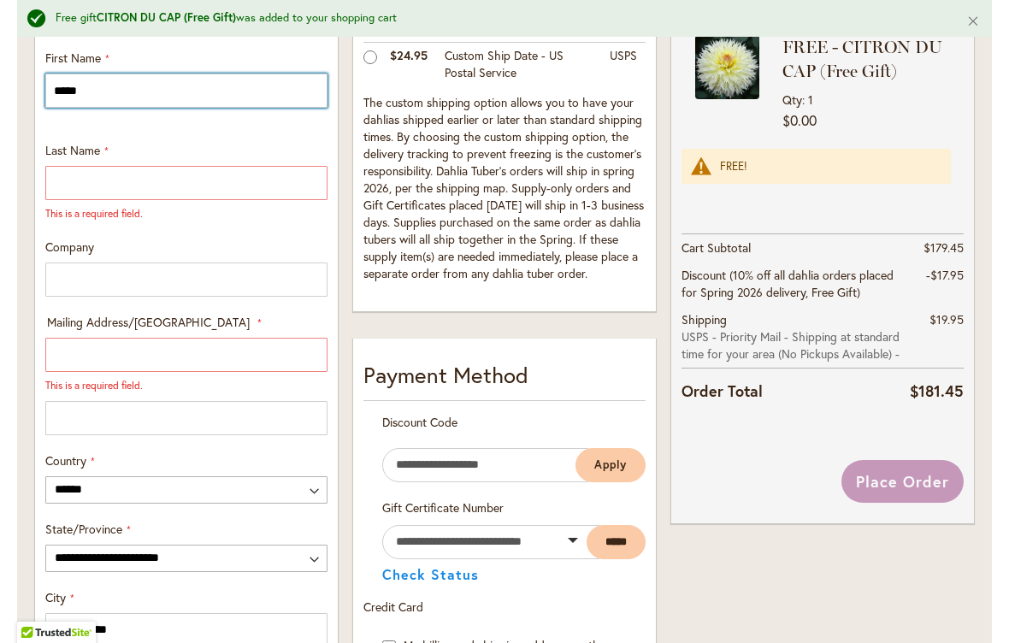
type input "*****"
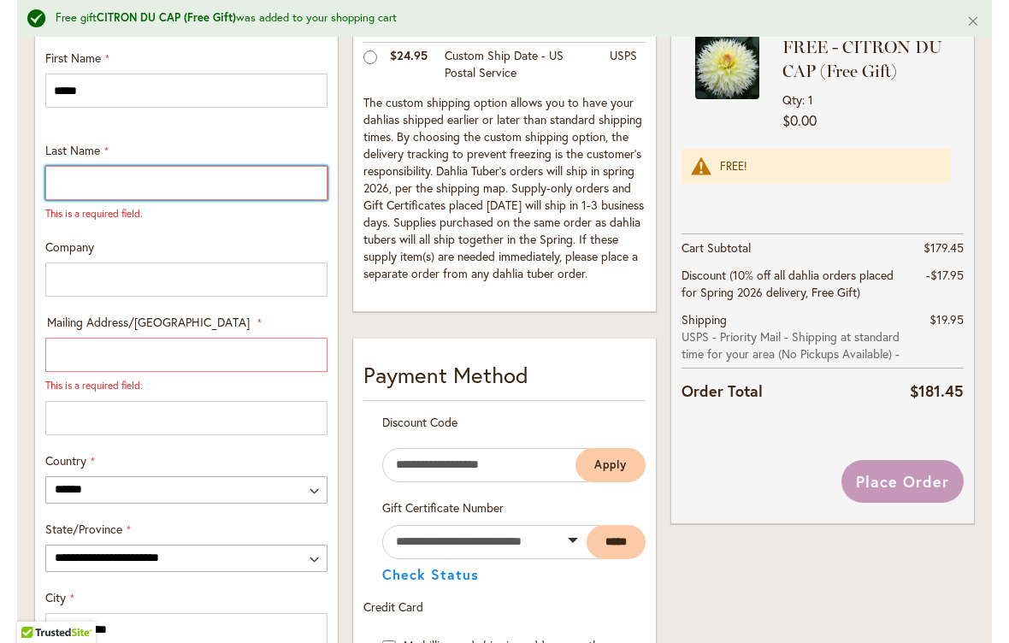
click at [86, 169] on input "Last Name" at bounding box center [186, 183] width 282 height 34
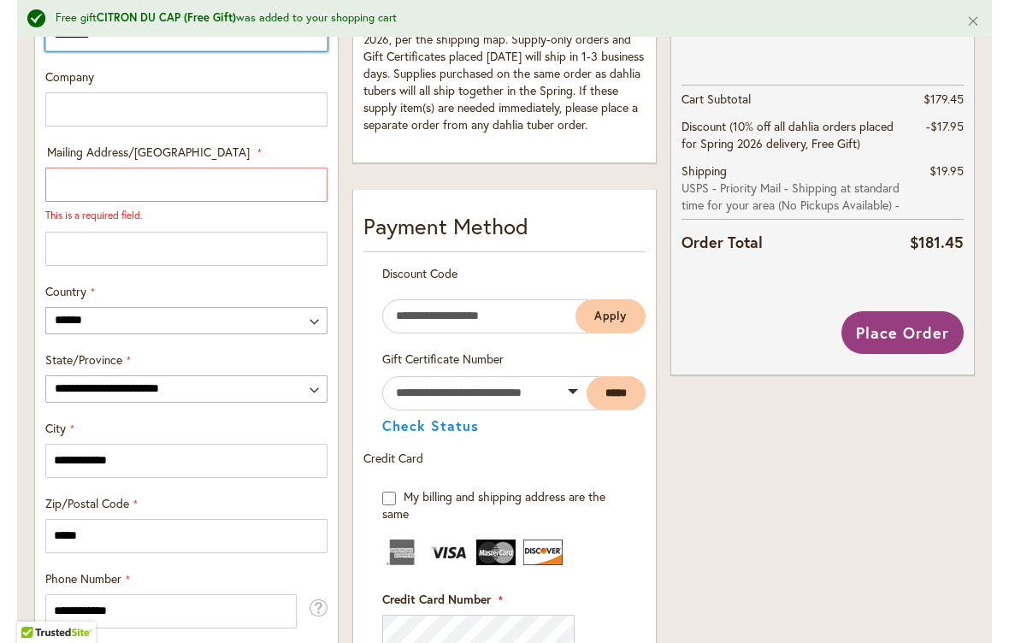
scroll to position [797, 0]
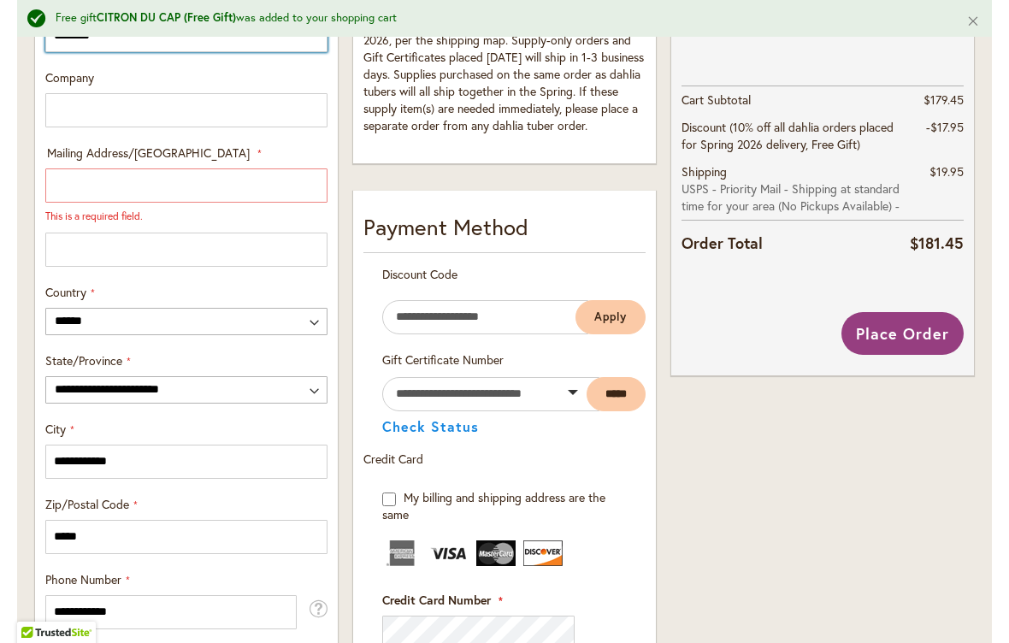
type input "********"
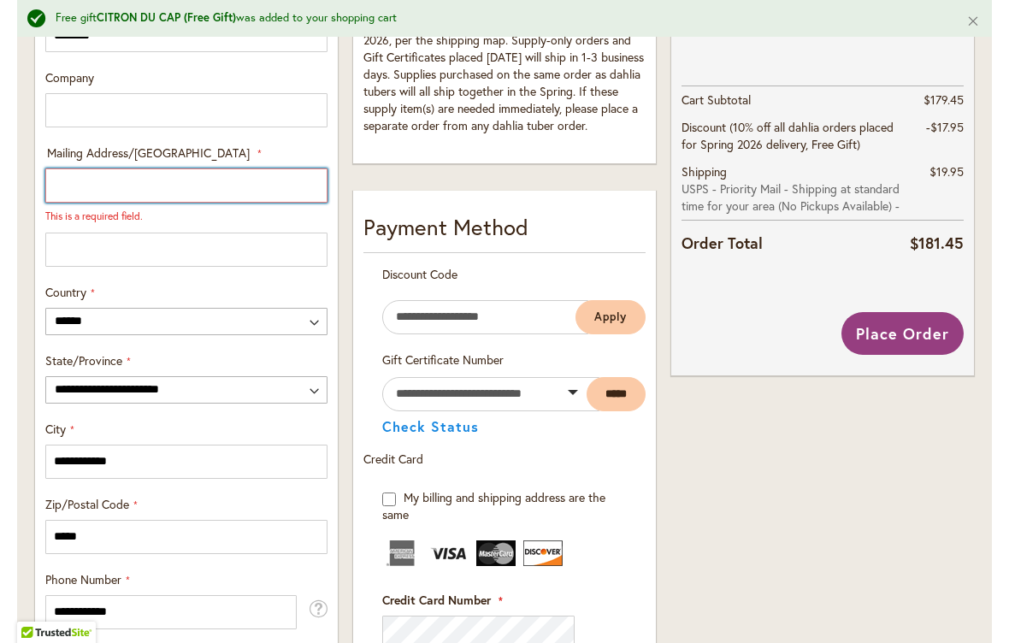
click at [87, 191] on input "Mailing Address/PO BOX: Line 1" at bounding box center [186, 185] width 282 height 34
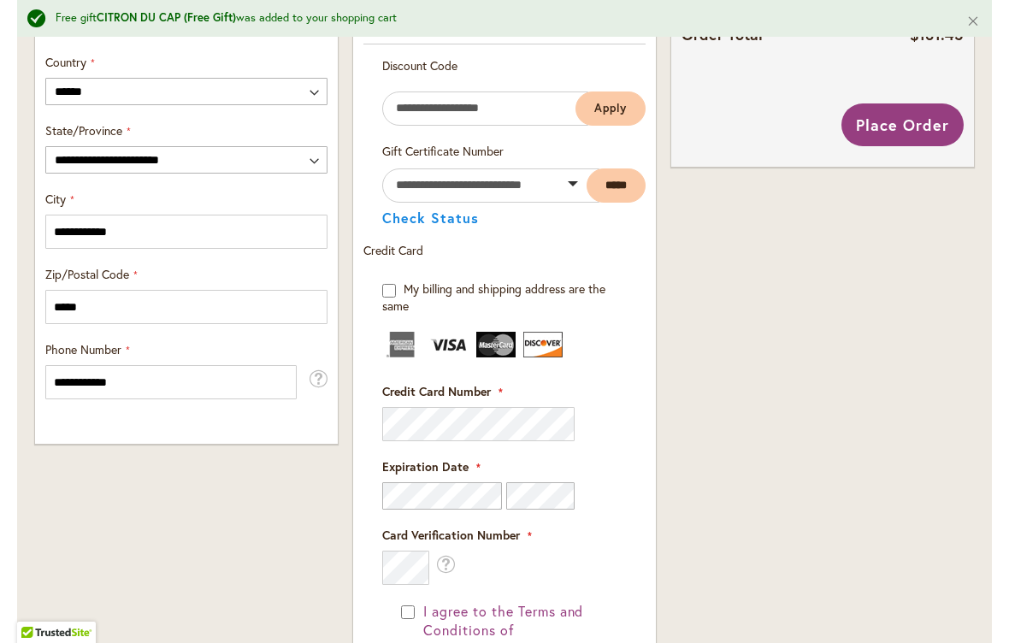
scroll to position [1005, 0]
type input "**********"
click at [917, 124] on span "Place Order" at bounding box center [902, 125] width 93 height 21
